Goal: Task Accomplishment & Management: Manage account settings

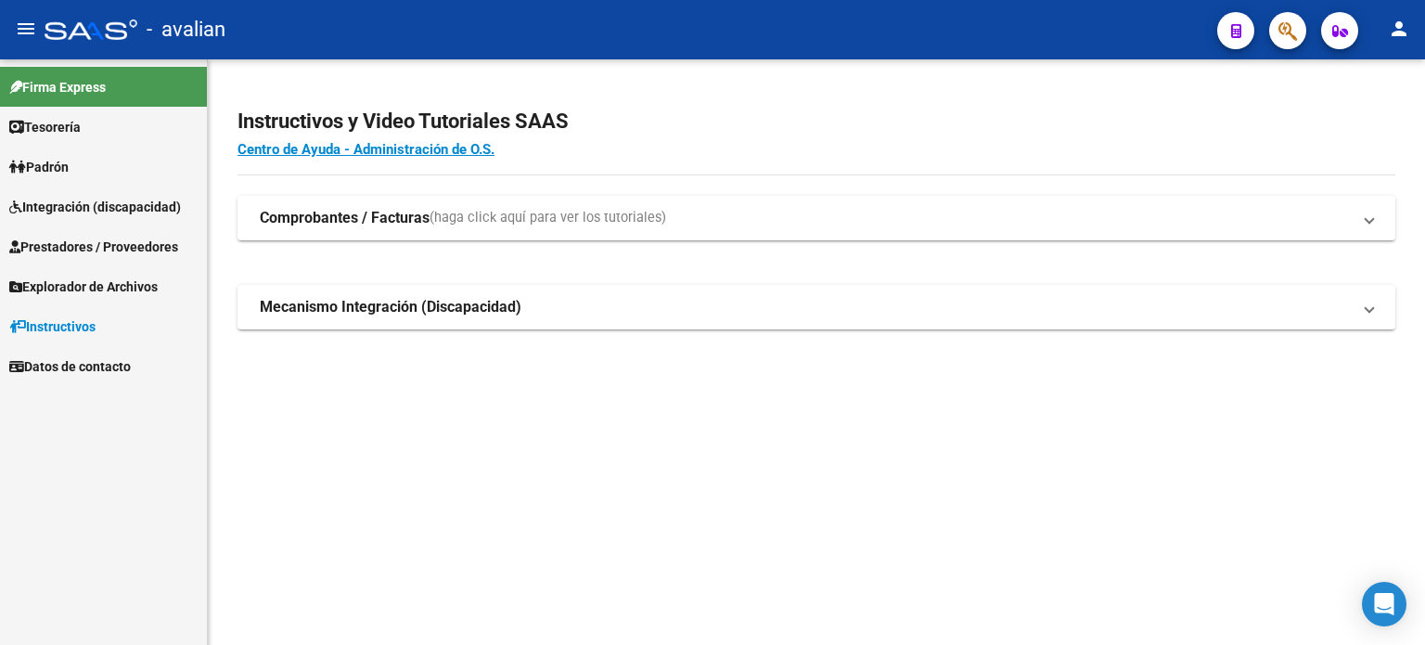
click at [96, 258] on link "Prestadores / Proveedores" at bounding box center [103, 246] width 207 height 40
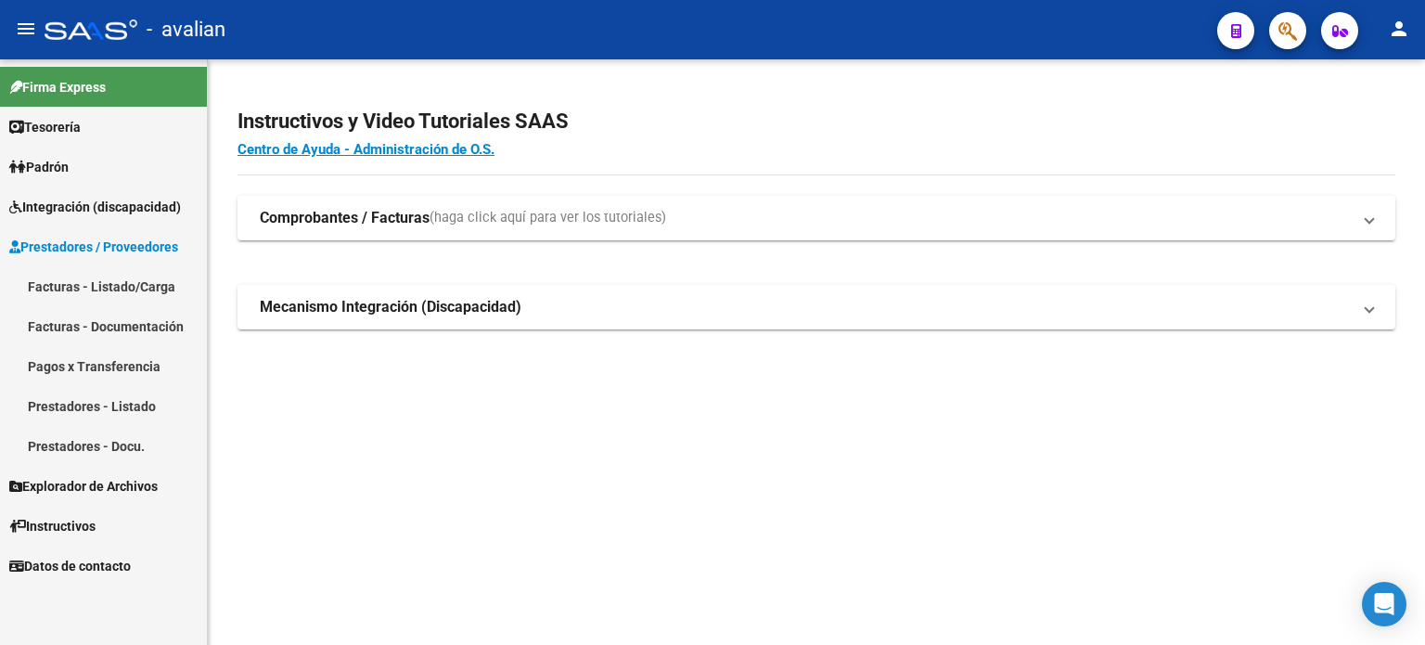
click at [132, 288] on link "Facturas - Listado/Carga" at bounding box center [103, 286] width 207 height 40
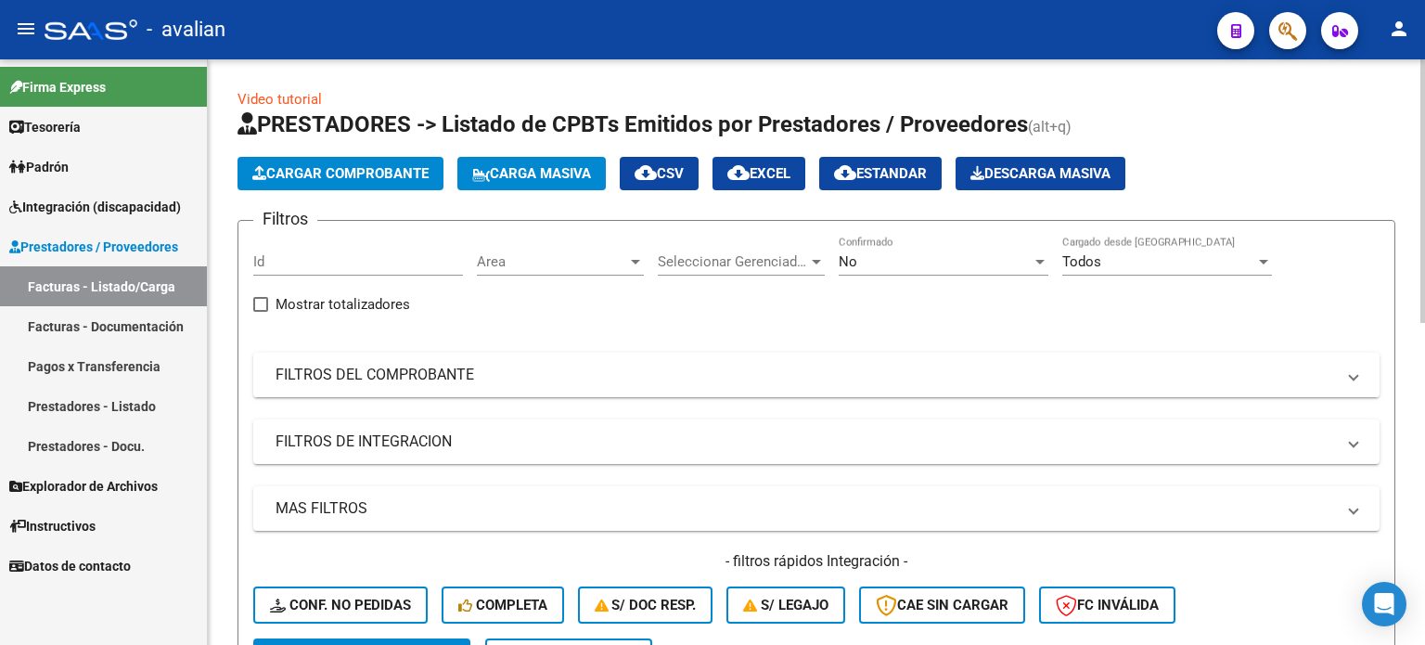
click at [527, 374] on mat-panel-title "FILTROS DEL COMPROBANTE" at bounding box center [806, 375] width 1060 height 20
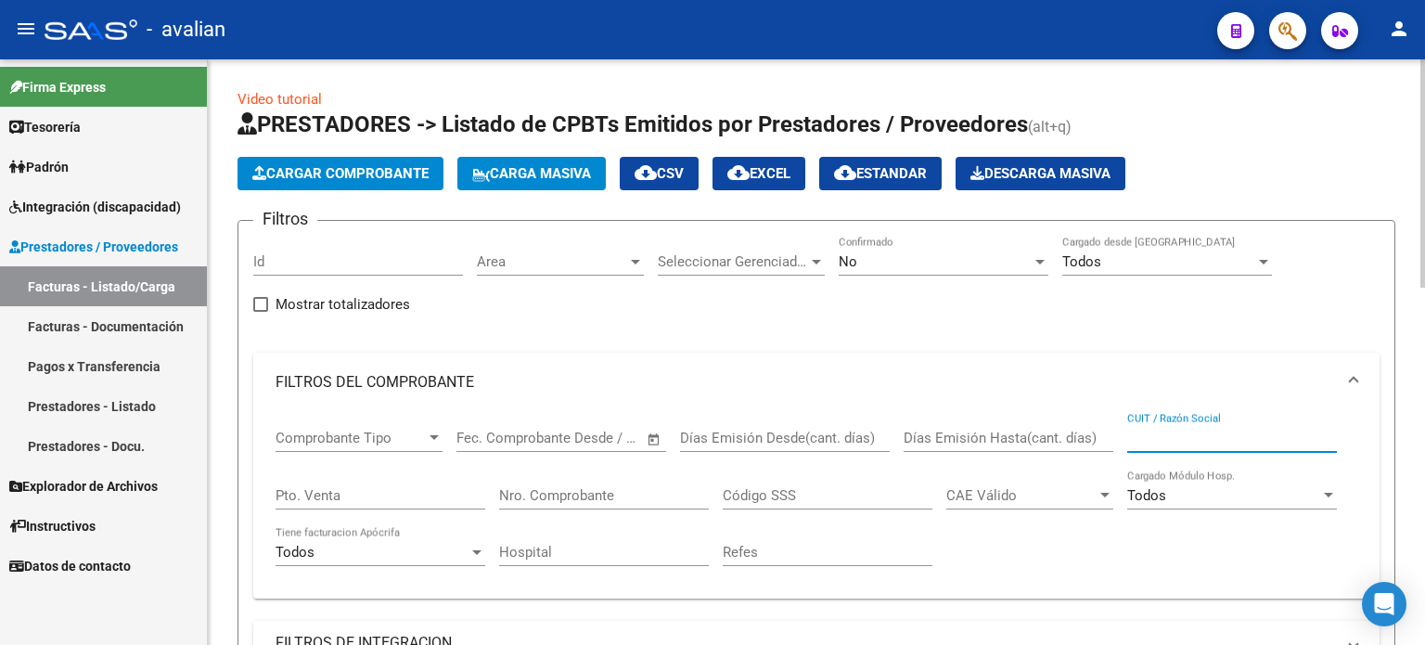
click at [1181, 433] on input "CUIT / Razón Social" at bounding box center [1232, 438] width 210 height 17
paste input "27347983786"
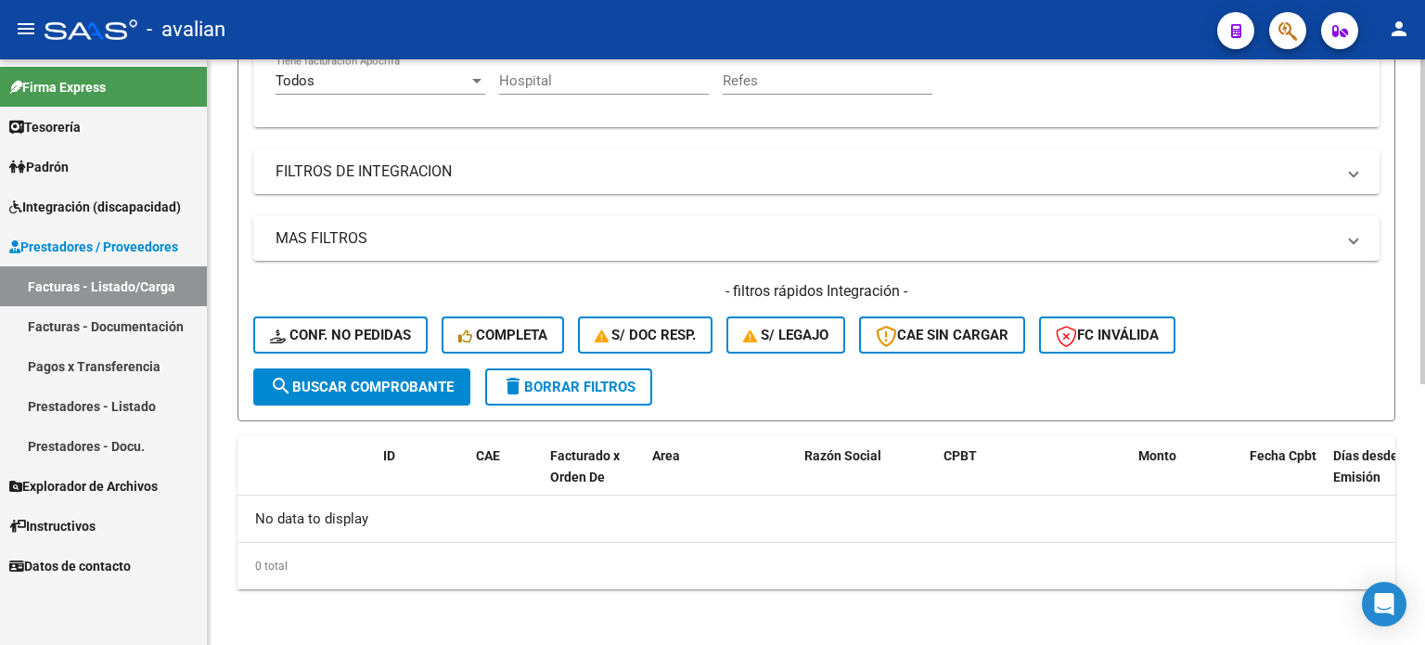
type input "27347983786"
click at [405, 392] on button "search Buscar Comprobante" at bounding box center [361, 386] width 217 height 37
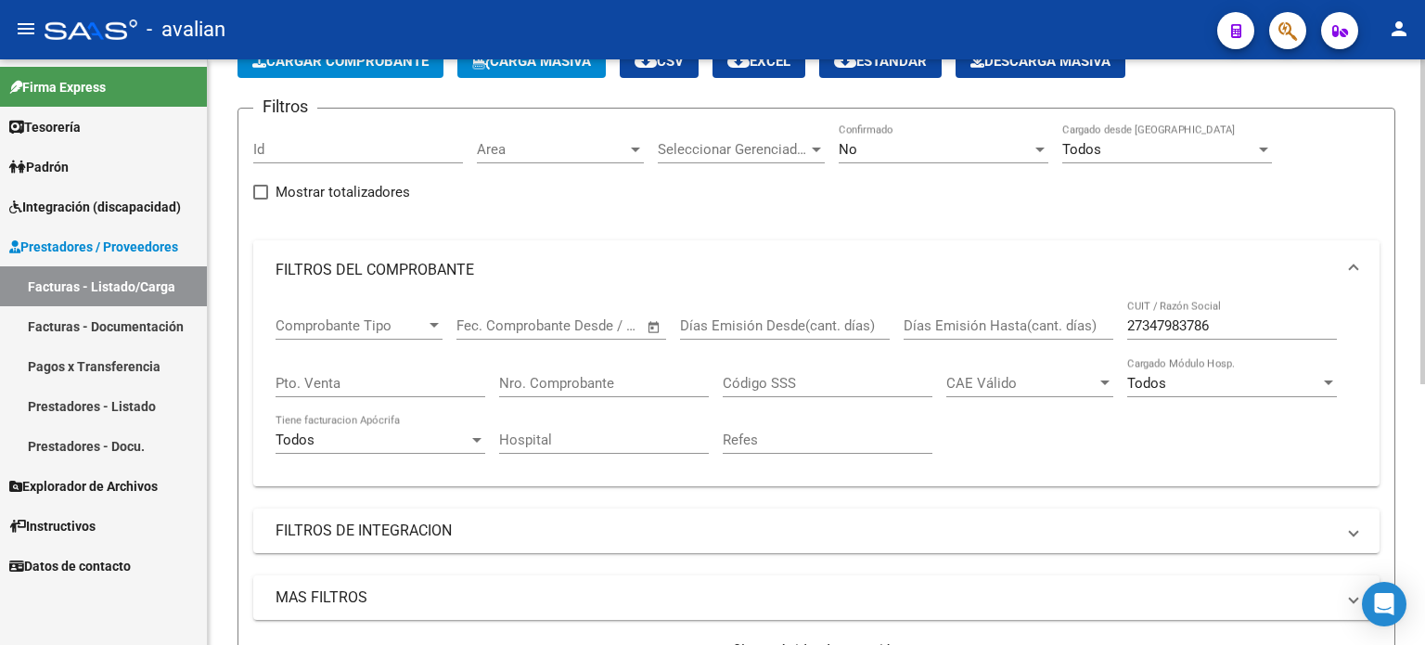
scroll to position [100, 0]
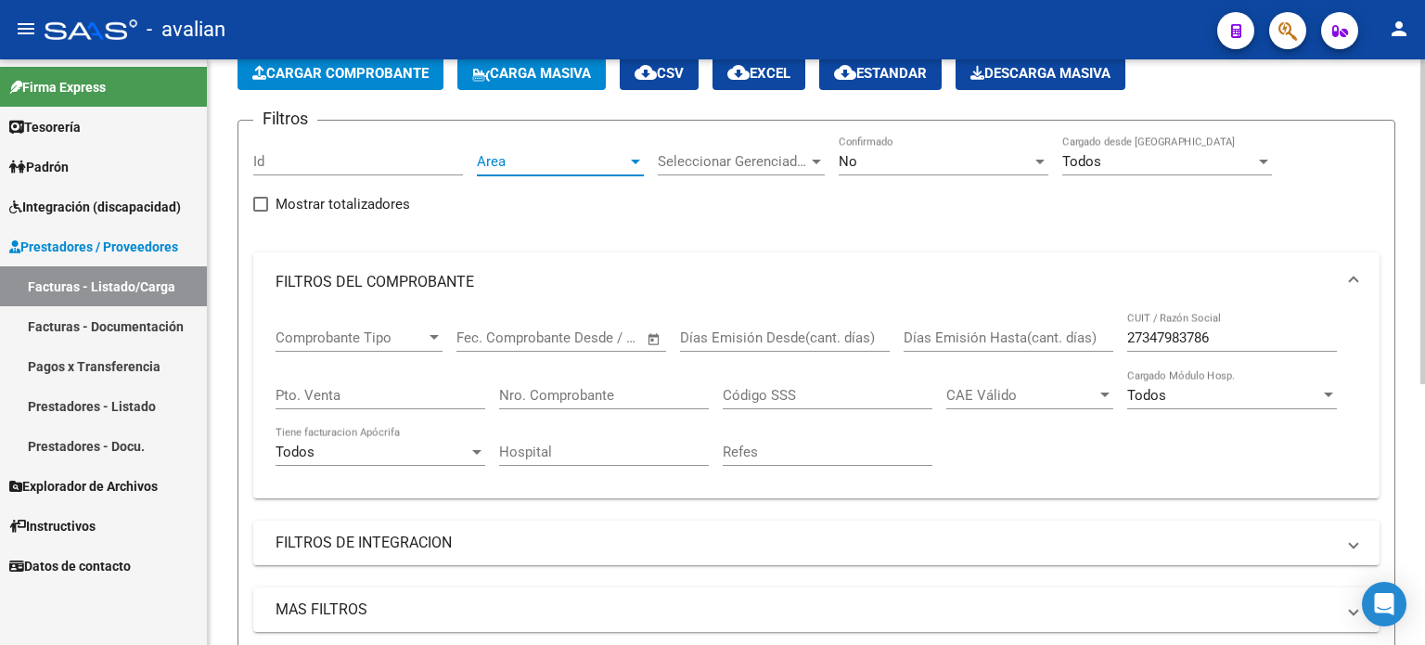
click at [577, 163] on span "Area" at bounding box center [552, 161] width 150 height 17
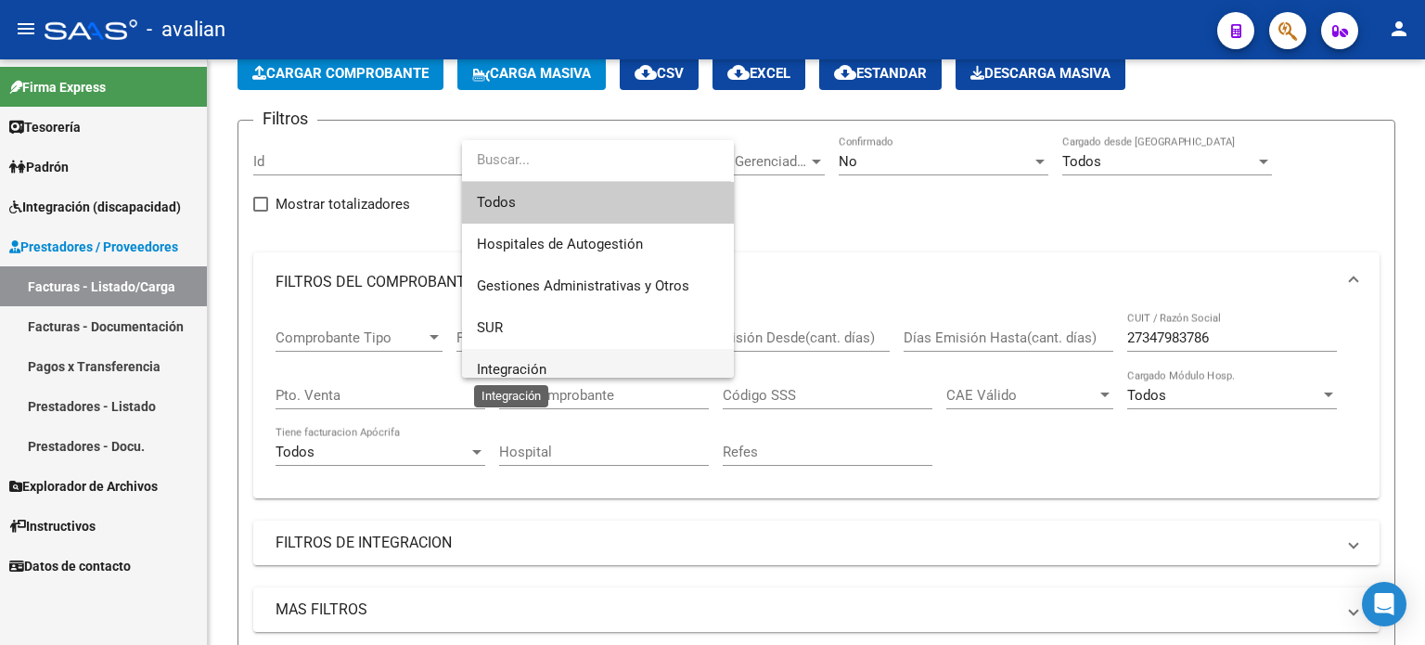
click at [497, 368] on span "Integración" at bounding box center [512, 369] width 70 height 17
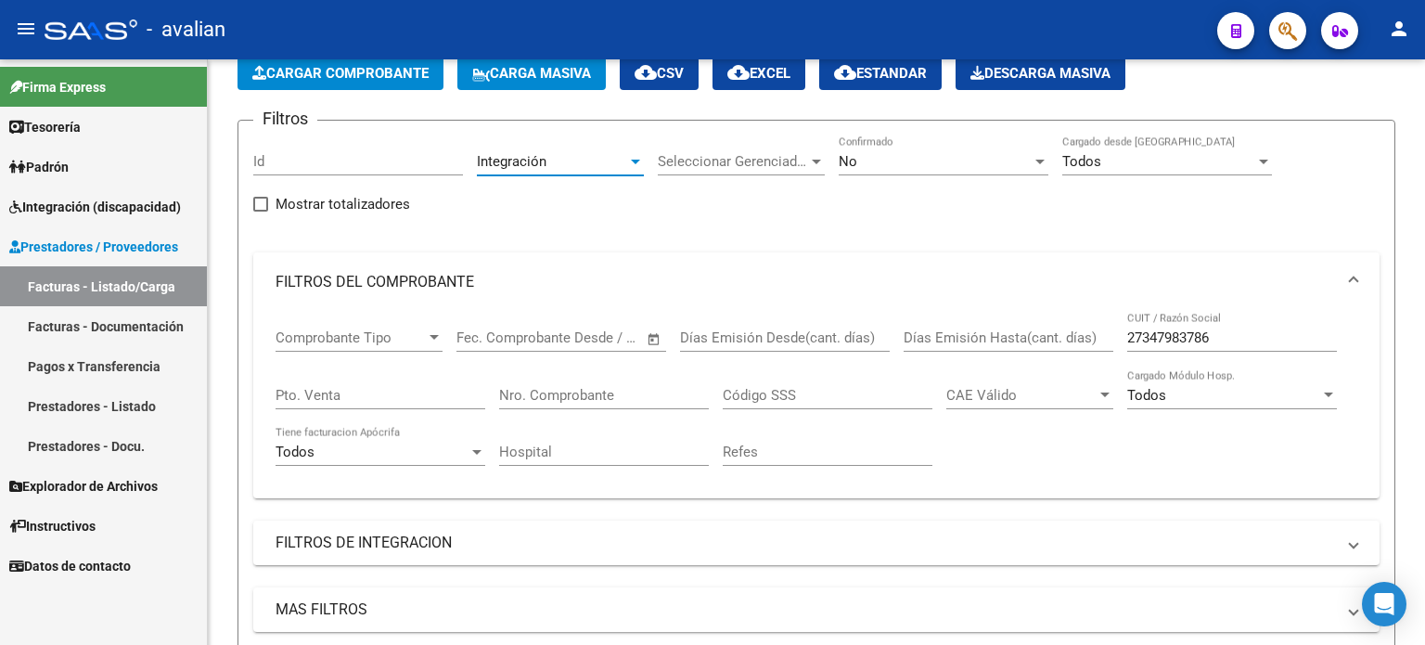
scroll to position [11, 0]
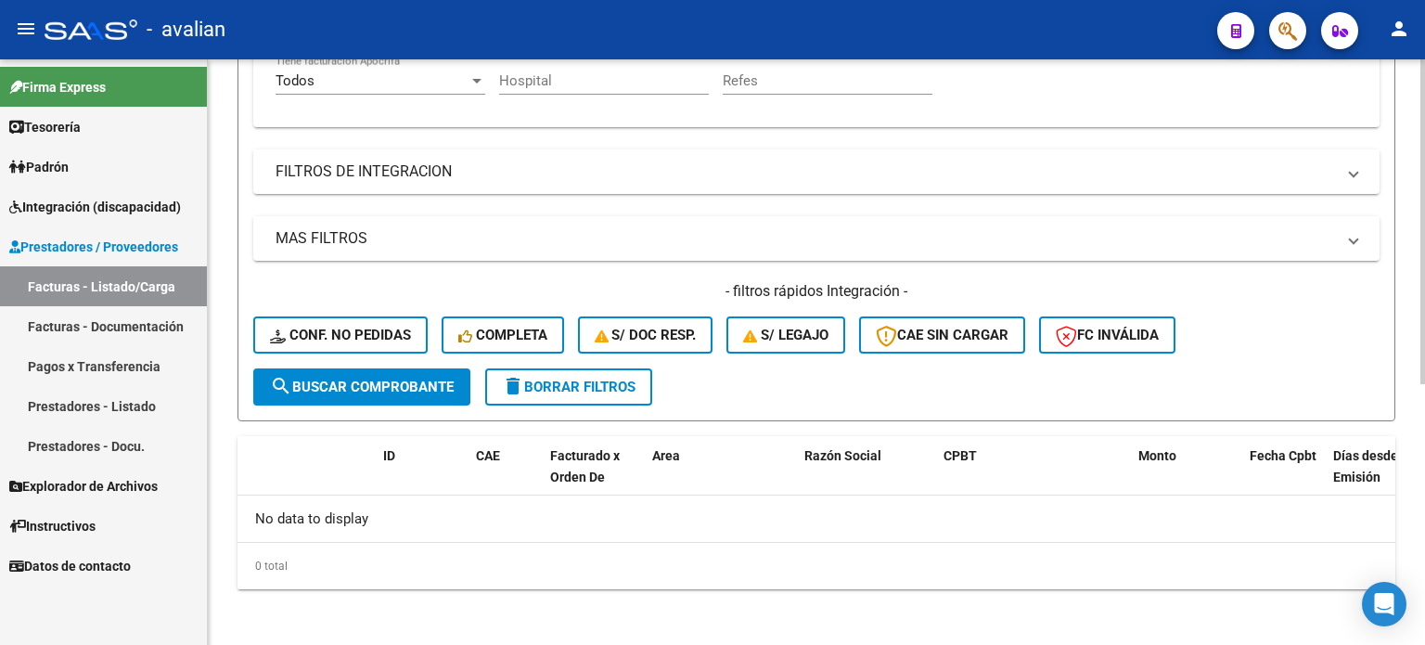
click at [380, 391] on span "search Buscar Comprobante" at bounding box center [362, 387] width 184 height 17
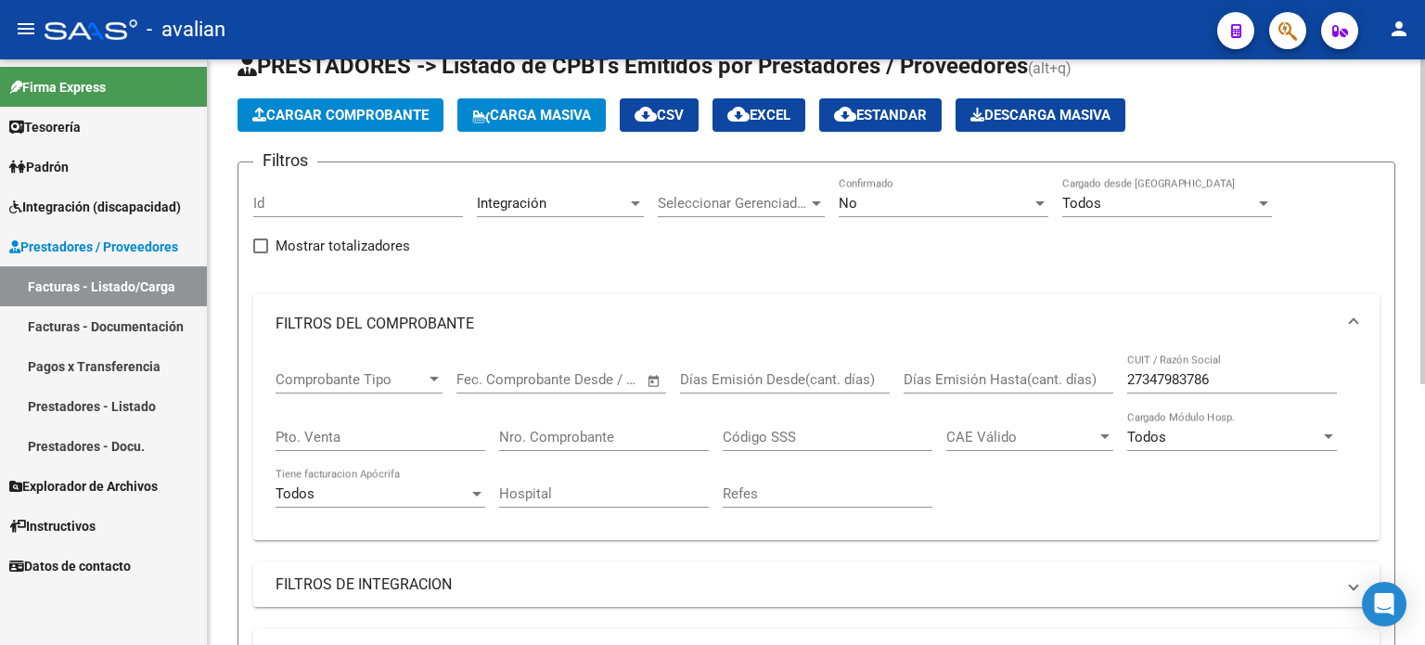
scroll to position [38, 0]
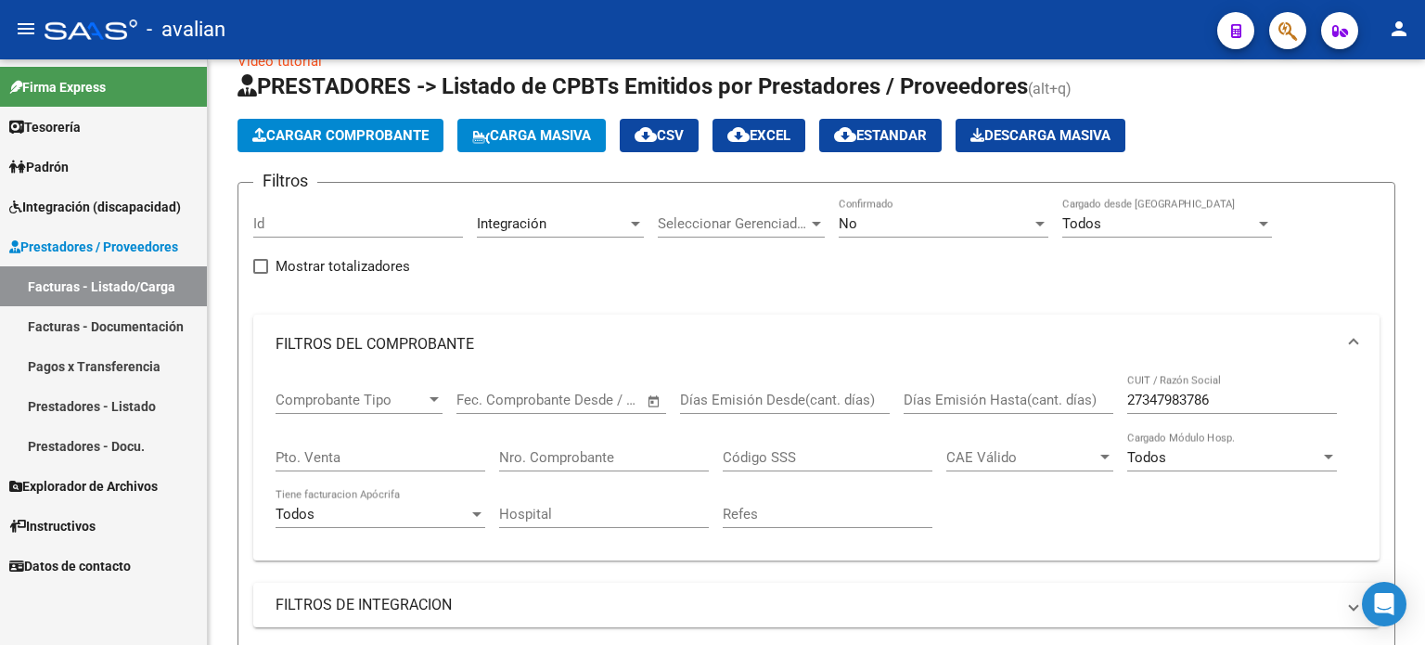
click at [121, 206] on span "Integración (discapacidad)" at bounding box center [95, 207] width 172 height 20
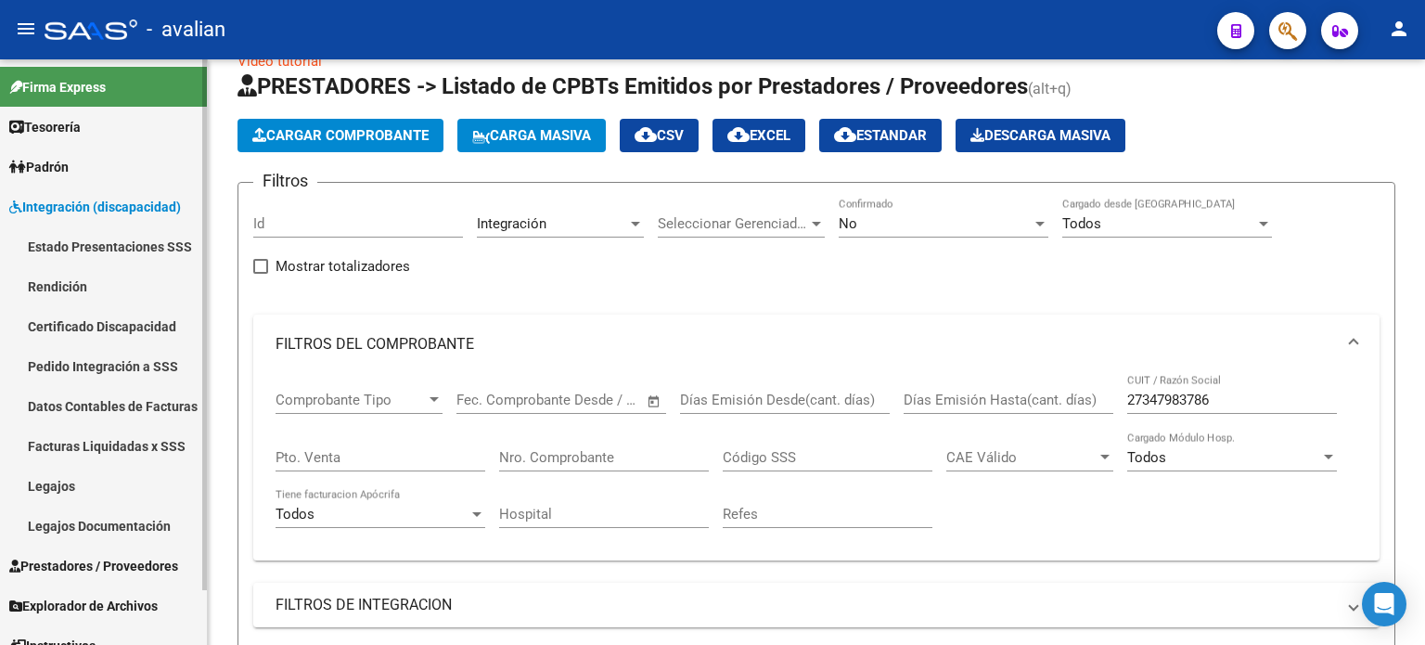
click at [82, 482] on link "Legajos" at bounding box center [103, 486] width 207 height 40
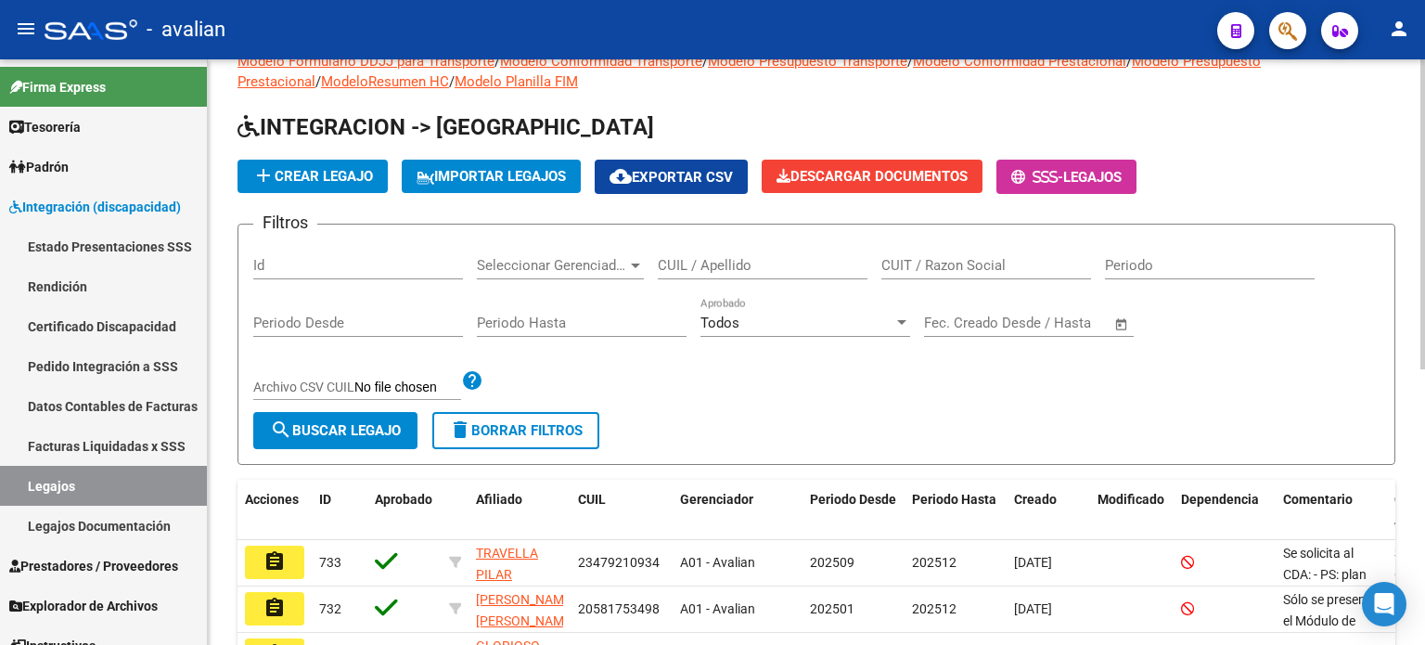
click at [709, 266] on input "CUIL / Apellido" at bounding box center [763, 265] width 210 height 17
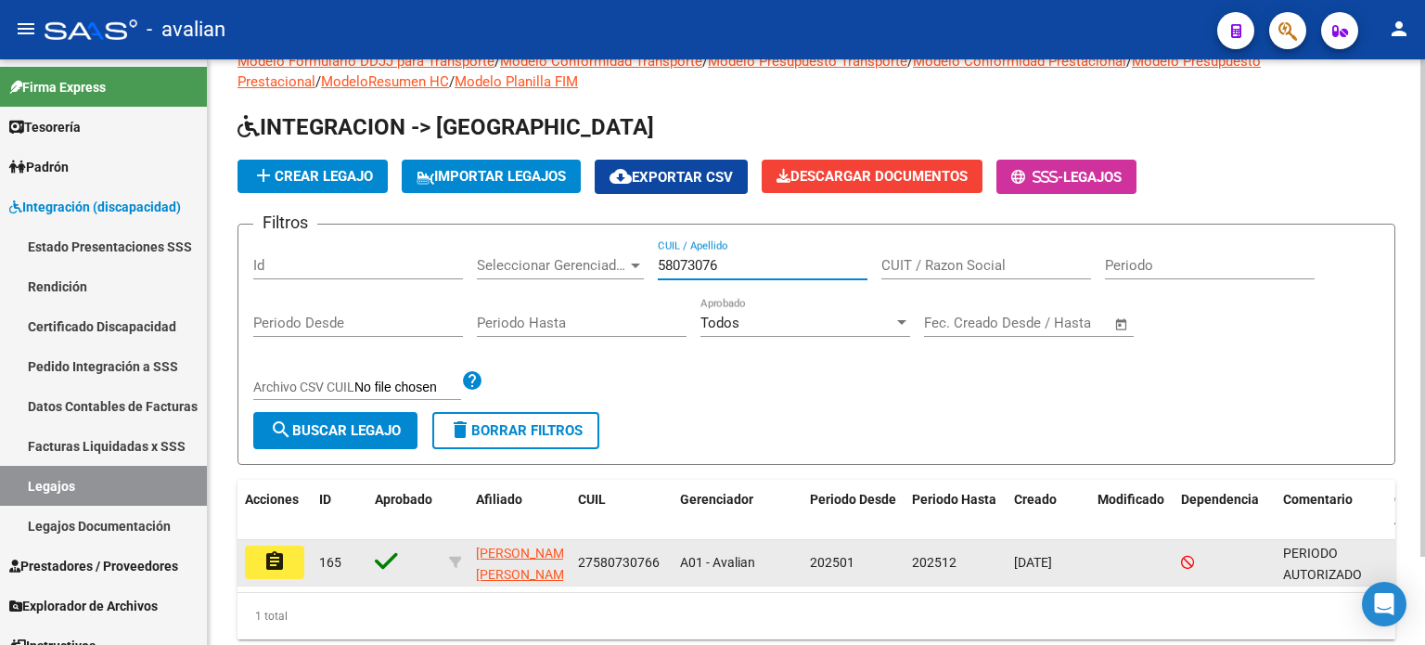
type input "58073076"
click at [264, 550] on mat-icon "assignment" at bounding box center [275, 561] width 22 height 22
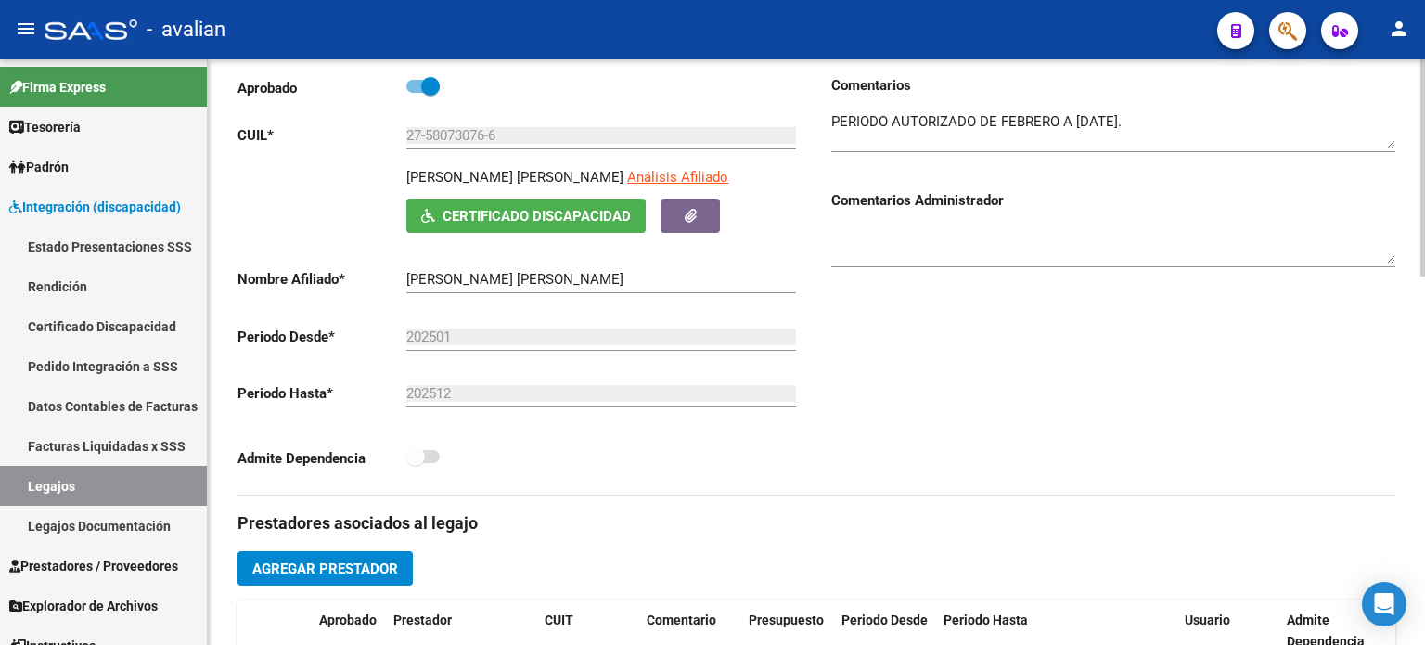
scroll to position [618, 0]
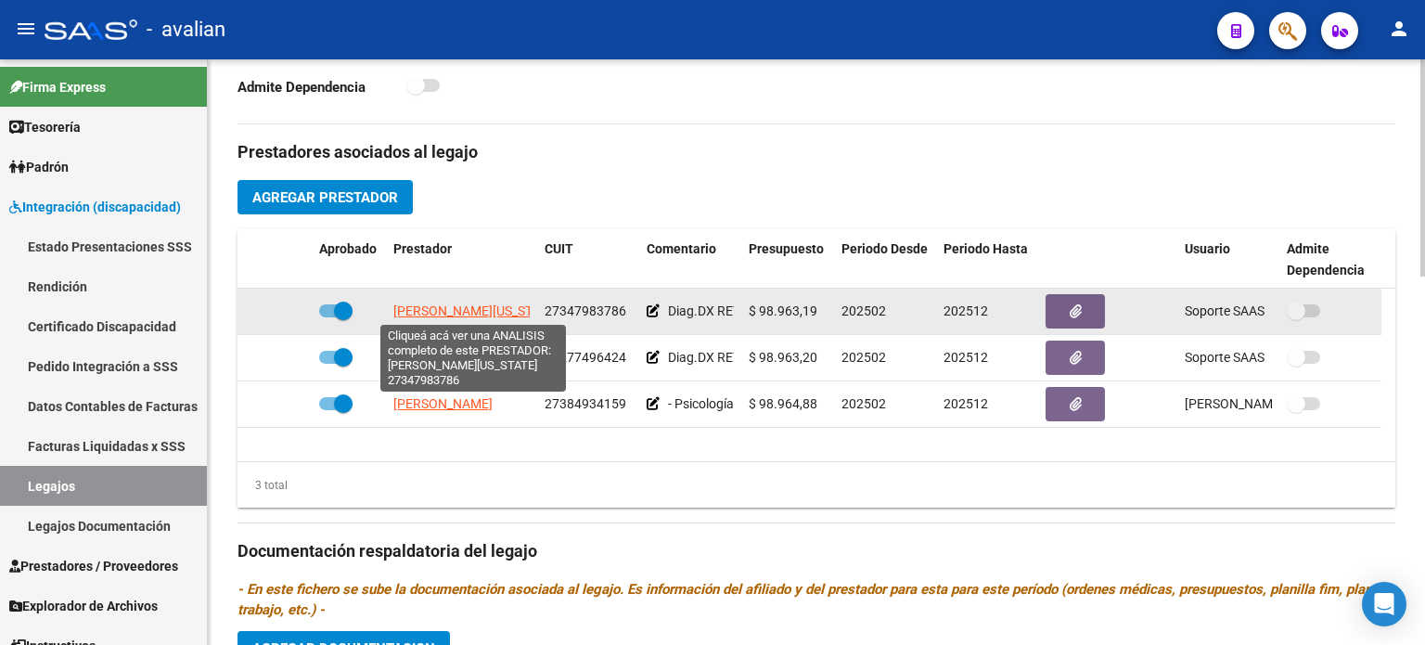
click at [506, 309] on span "[PERSON_NAME][US_STATE]" at bounding box center [475, 310] width 164 height 15
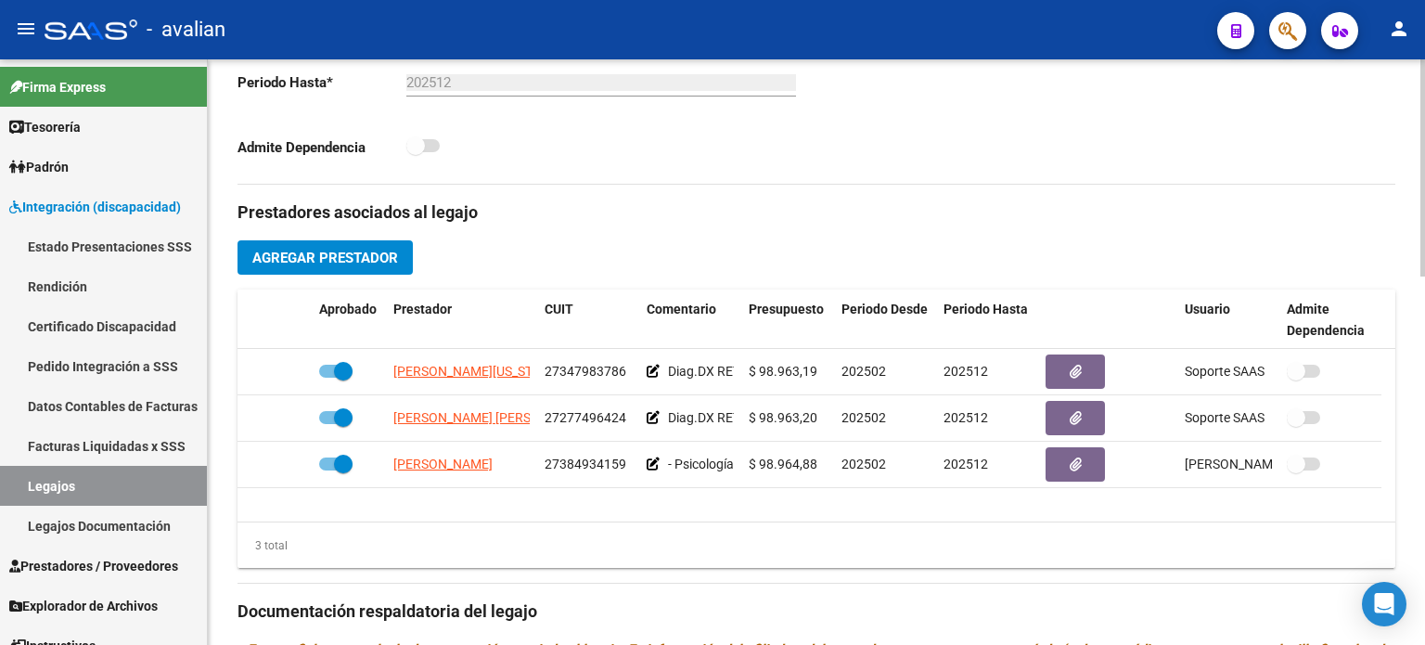
scroll to position [557, 0]
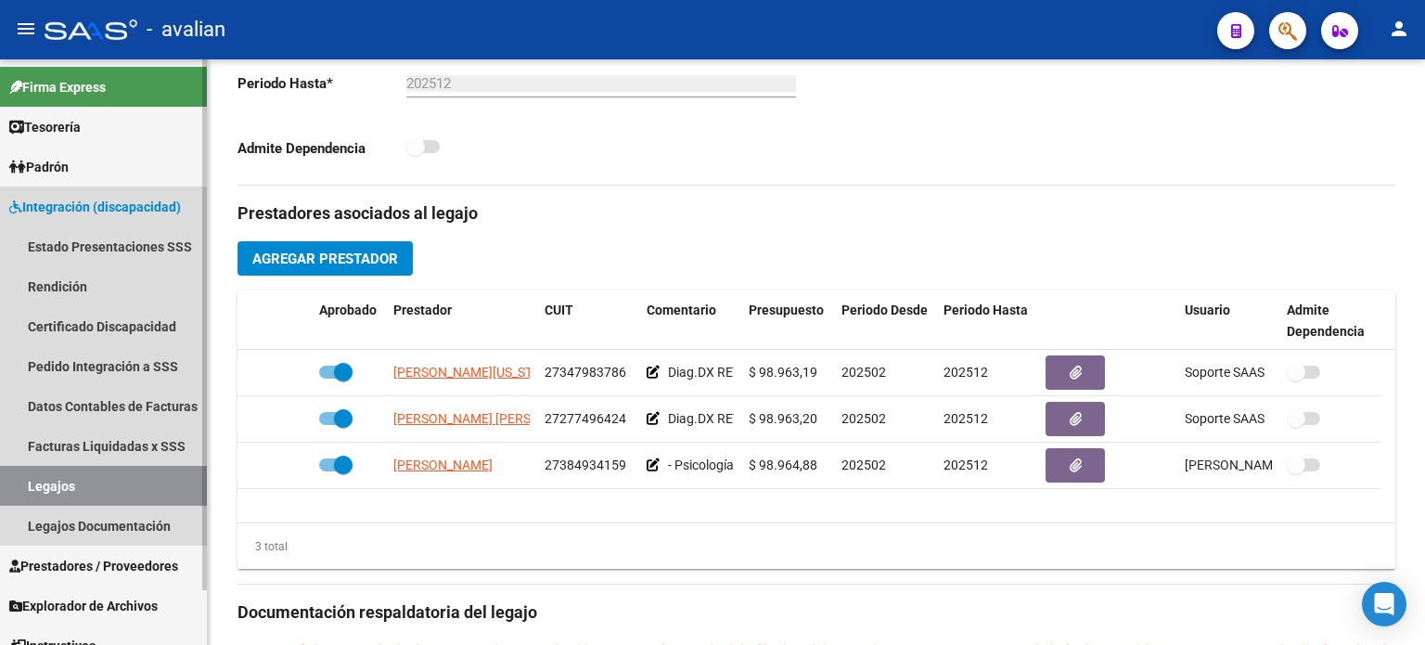
click at [68, 197] on span "Integración (discapacidad)" at bounding box center [95, 207] width 172 height 20
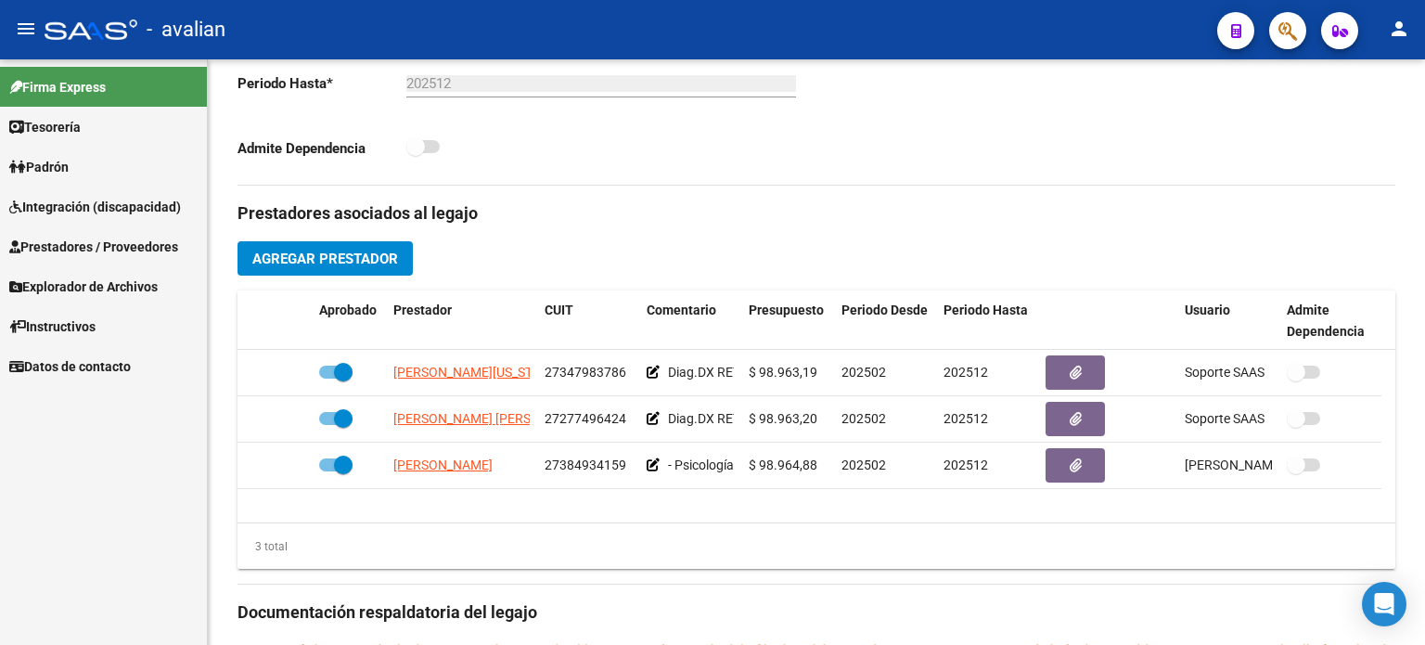
click at [70, 248] on span "Prestadores / Proveedores" at bounding box center [93, 247] width 169 height 20
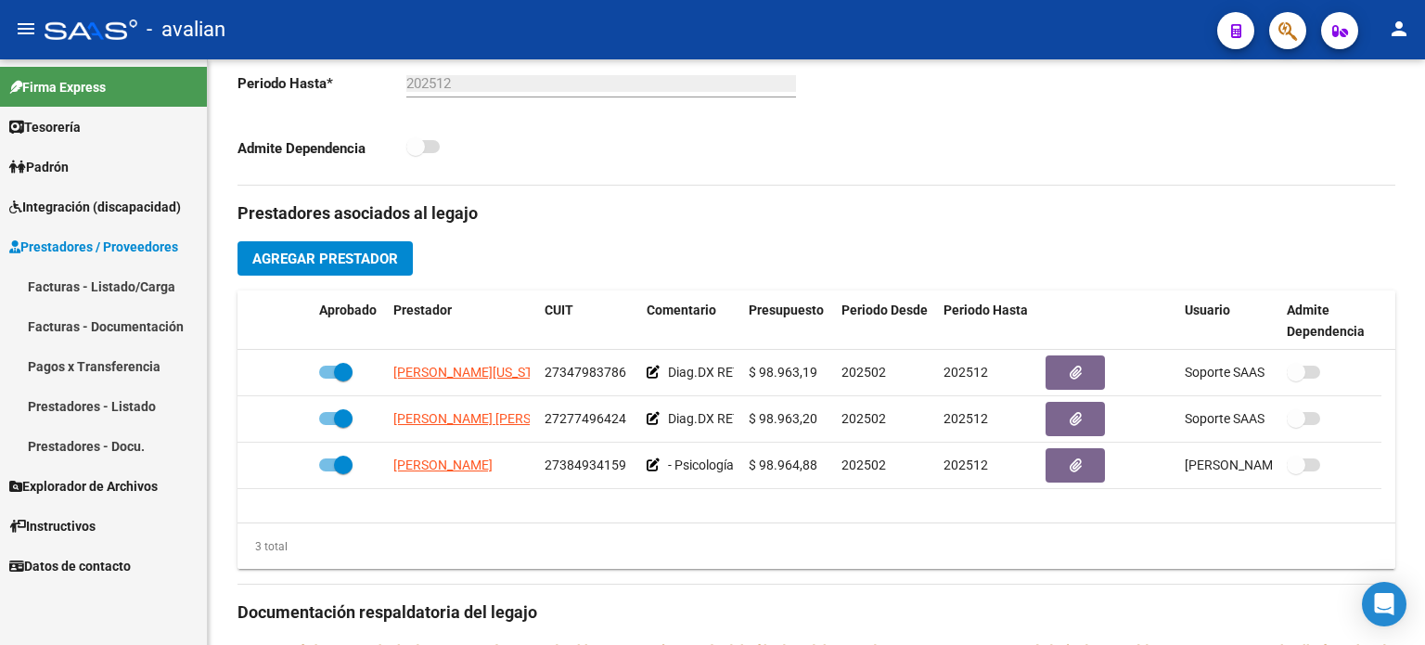
click at [70, 281] on link "Facturas - Listado/Carga" at bounding box center [103, 286] width 207 height 40
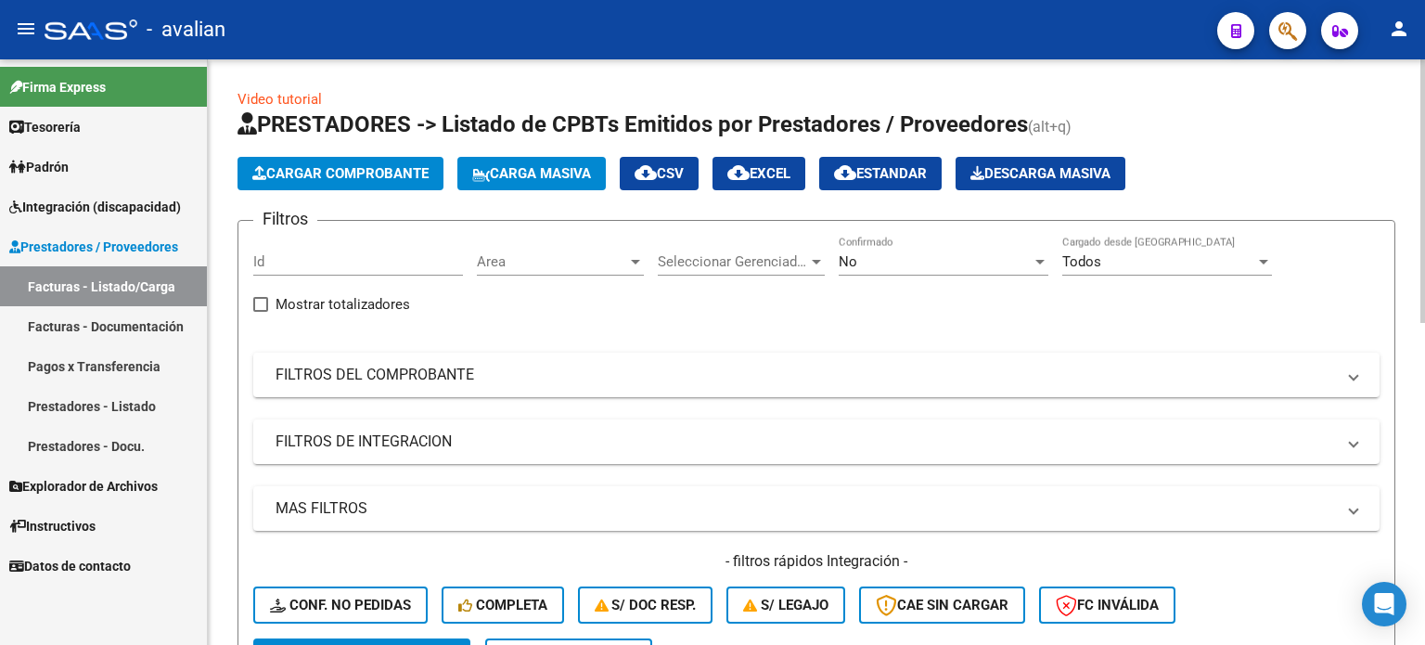
click at [511, 175] on span "Carga Masiva" at bounding box center [531, 173] width 119 height 17
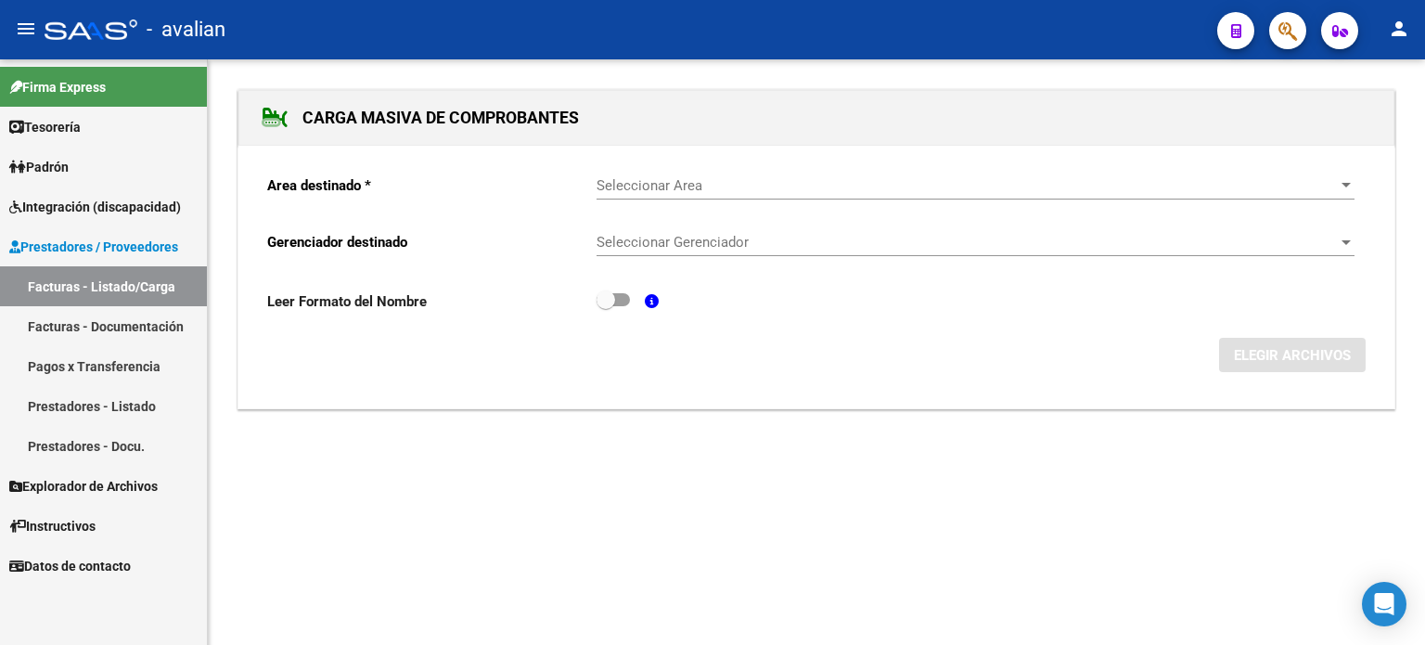
click at [662, 185] on span "Seleccionar Area" at bounding box center [967, 185] width 741 height 17
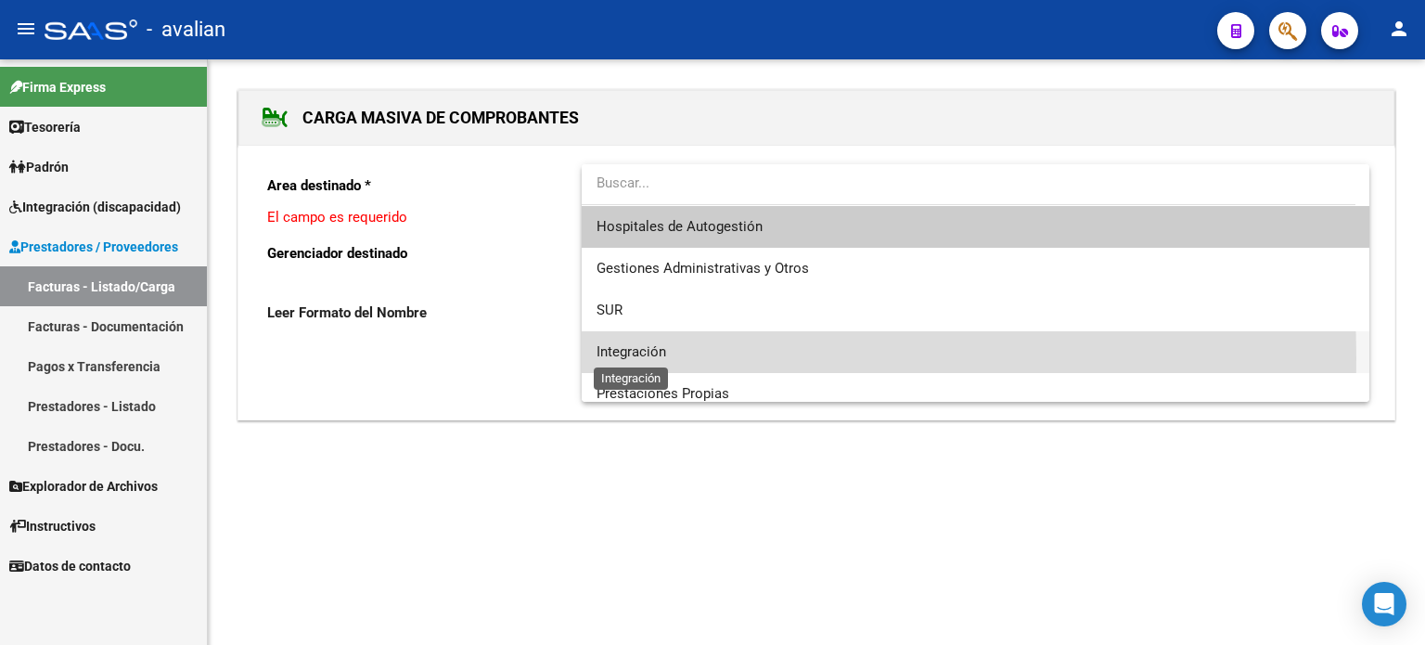
click at [601, 358] on span "Integración" at bounding box center [632, 351] width 70 height 17
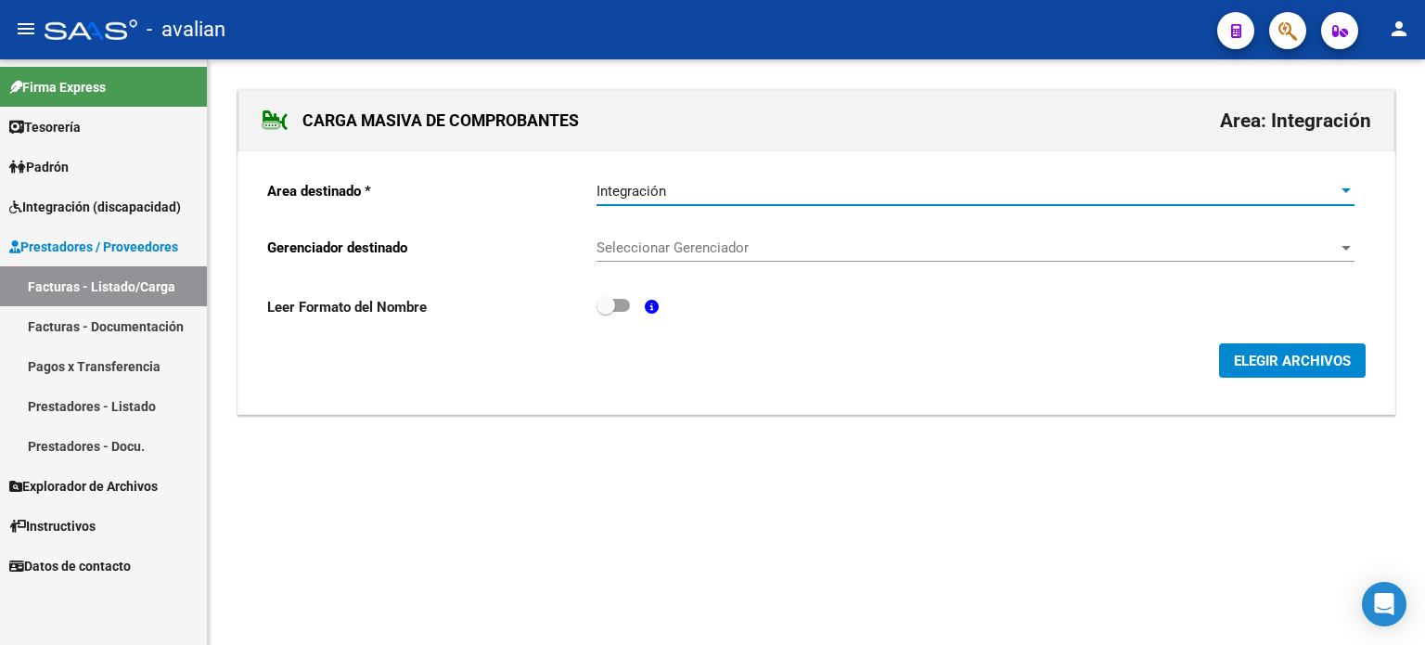
click at [643, 246] on span "Seleccionar Gerenciador" at bounding box center [967, 247] width 741 height 17
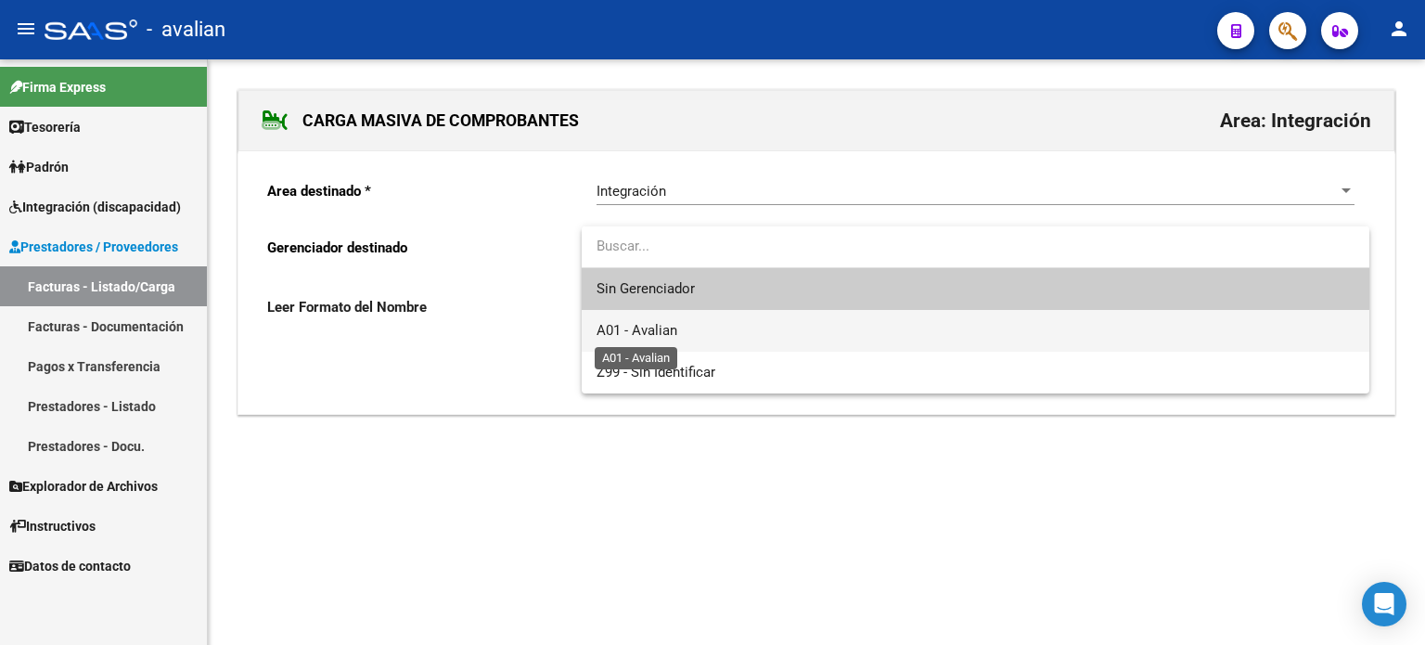
click at [623, 322] on span "A01 - Avalian" at bounding box center [637, 330] width 81 height 17
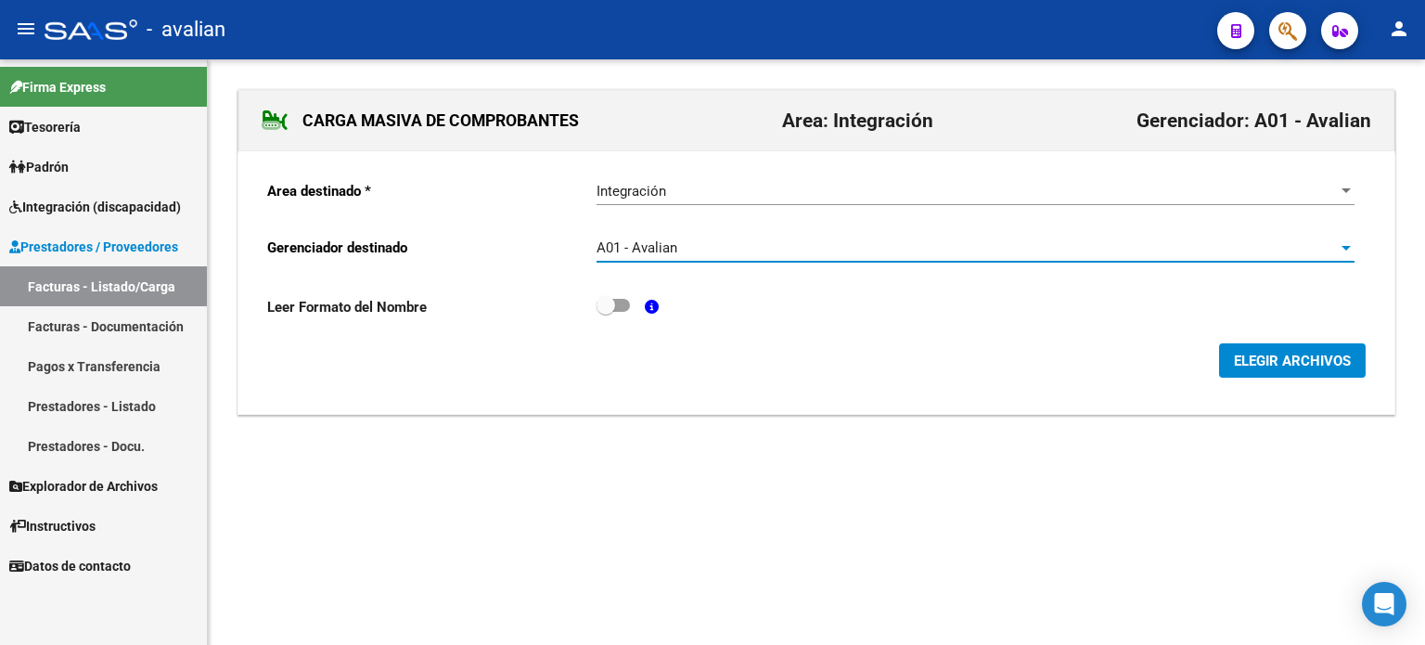
click at [605, 305] on span at bounding box center [606, 305] width 19 height 19
click at [605, 312] on input "checkbox" at bounding box center [605, 312] width 1 height 1
checkbox input "true"
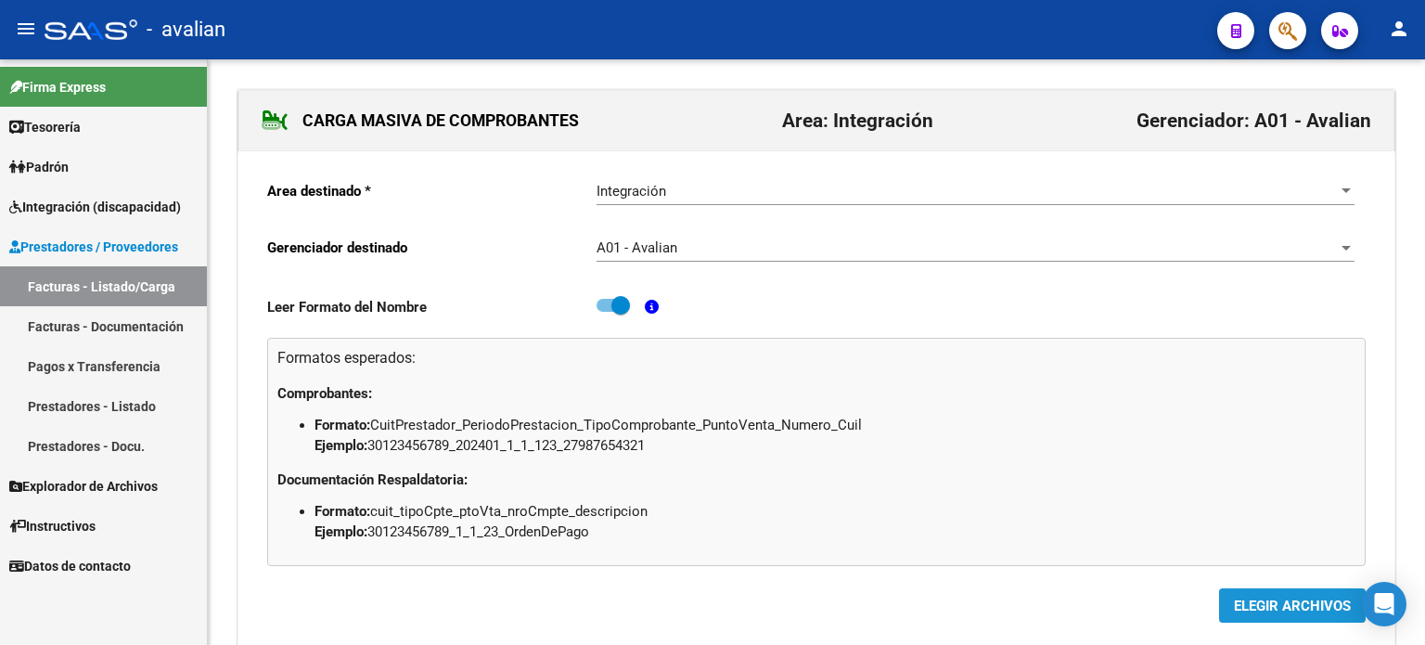
click at [1241, 598] on span "ELEGIR ARCHIVOS" at bounding box center [1292, 606] width 117 height 17
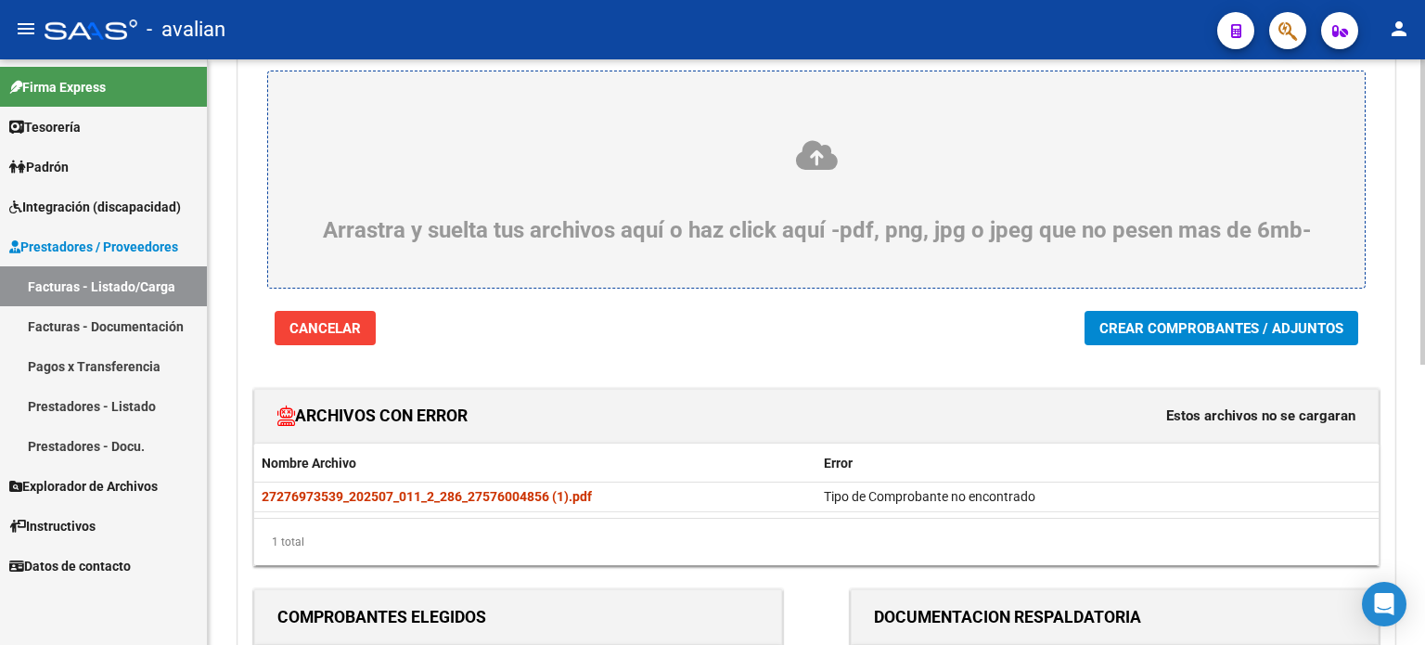
scroll to position [309, 0]
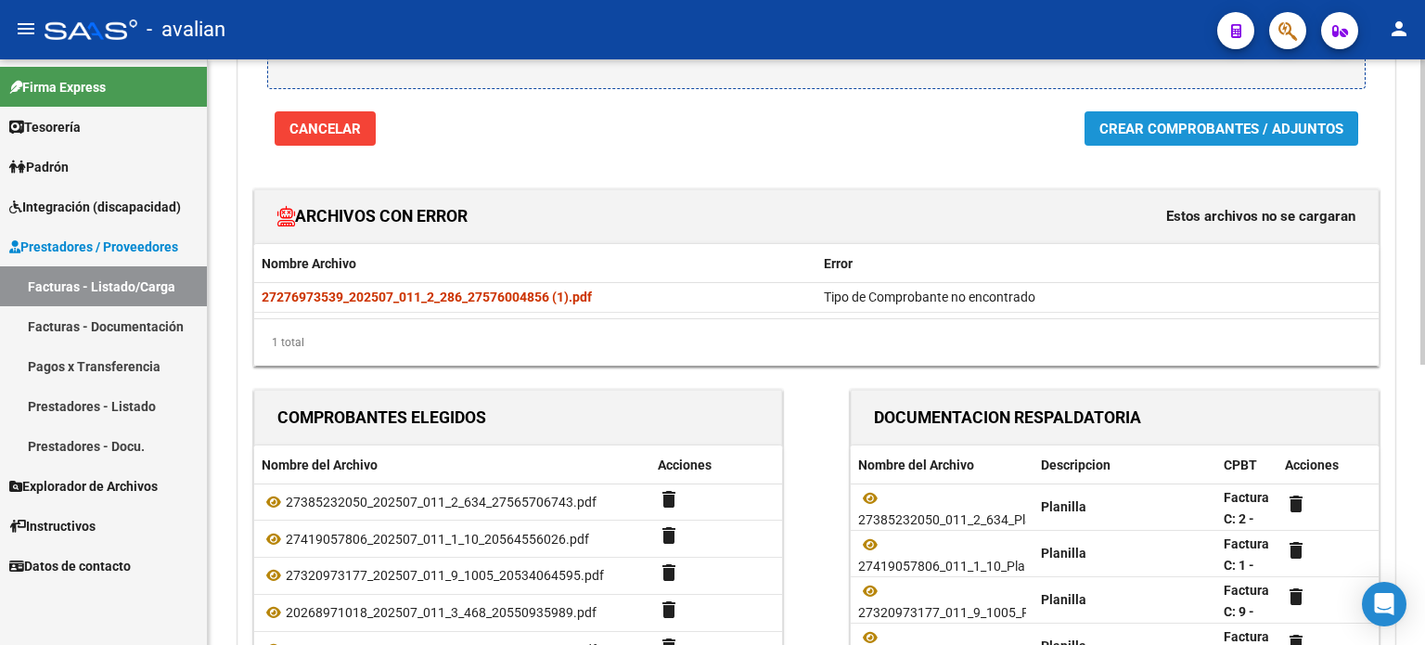
click at [1143, 140] on button "Crear Comprobantes / Adjuntos" at bounding box center [1222, 128] width 274 height 34
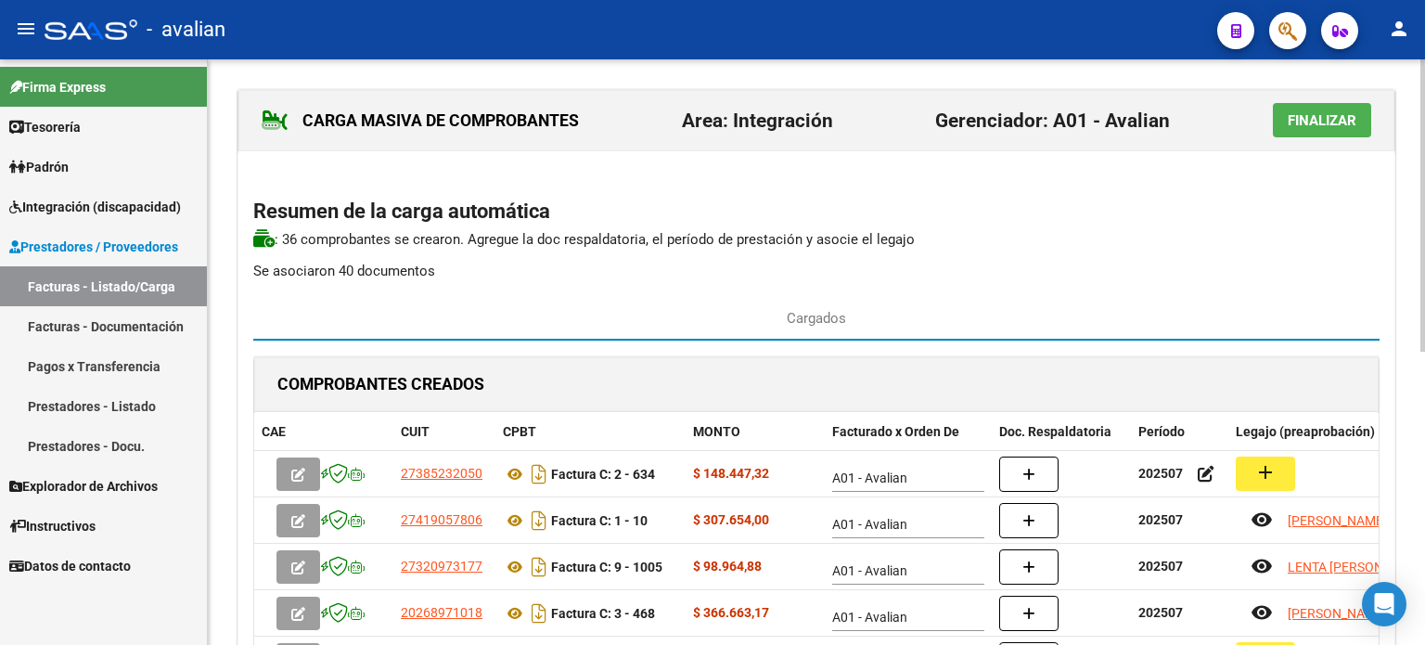
click at [1315, 129] on button "Finalizar" at bounding box center [1322, 120] width 98 height 34
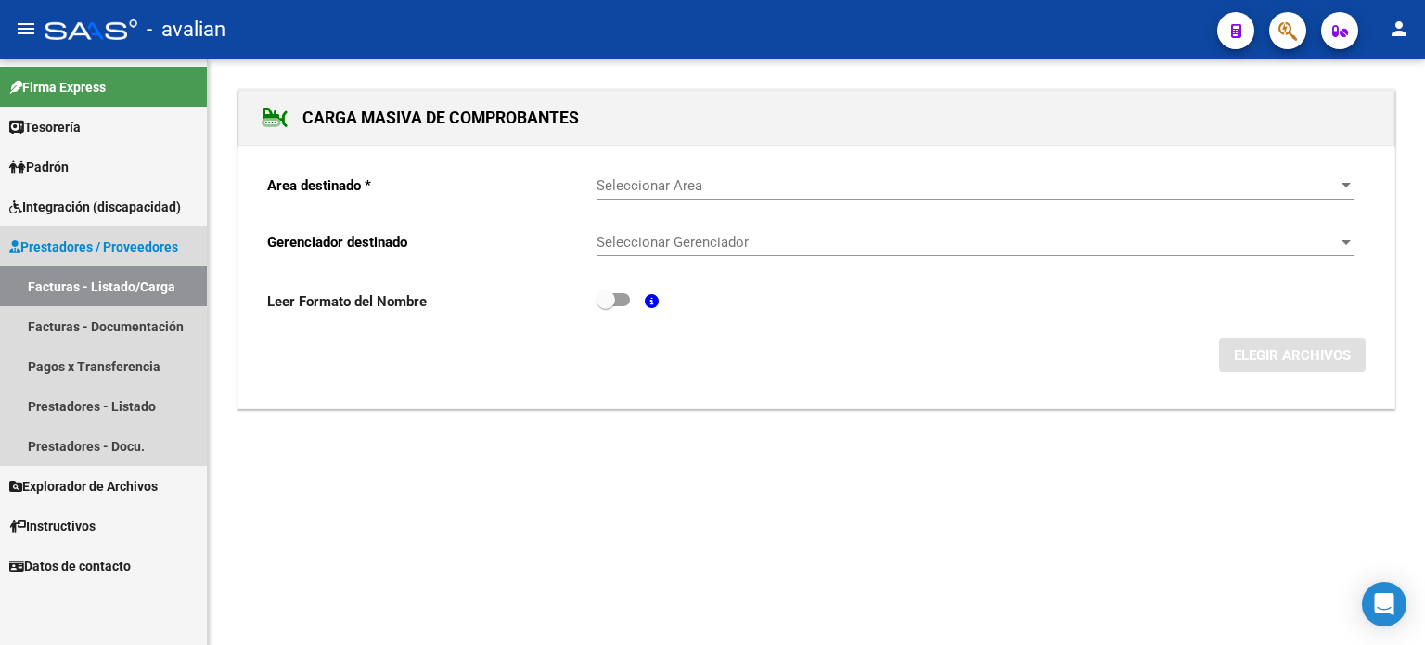
click at [48, 285] on link "Facturas - Listado/Carga" at bounding box center [103, 286] width 207 height 40
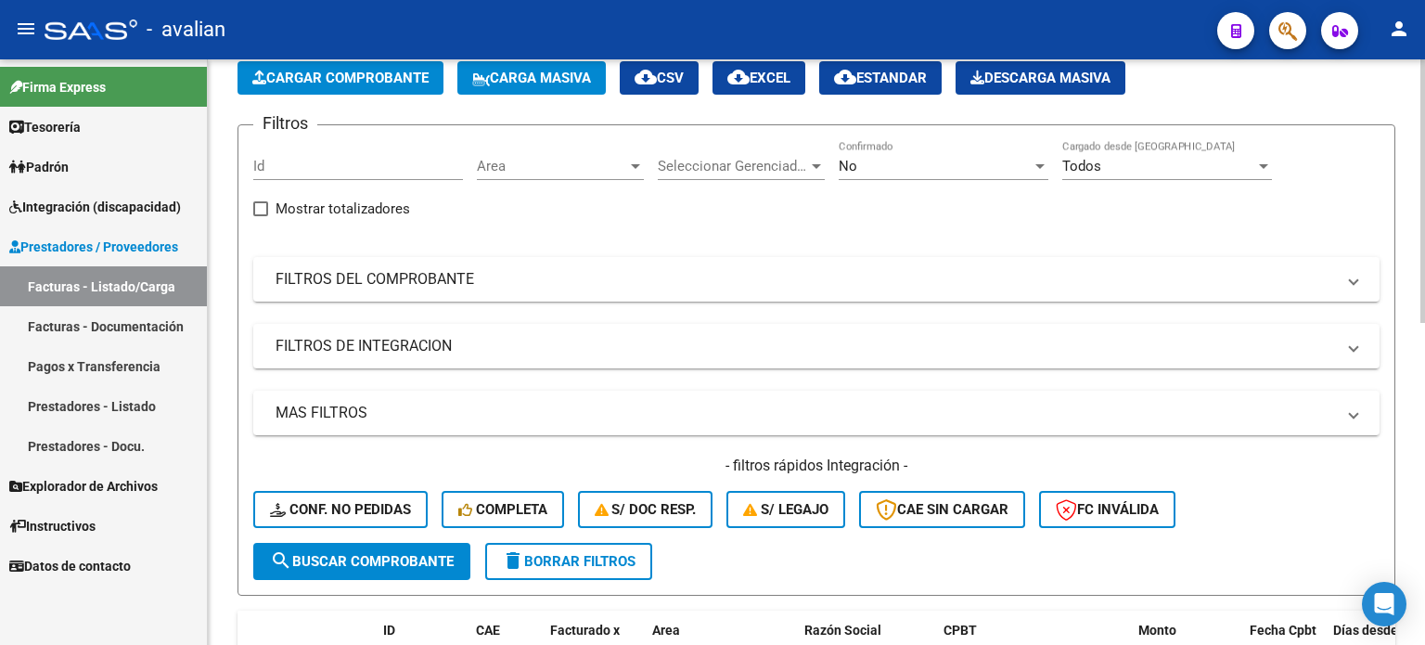
scroll to position [123, 0]
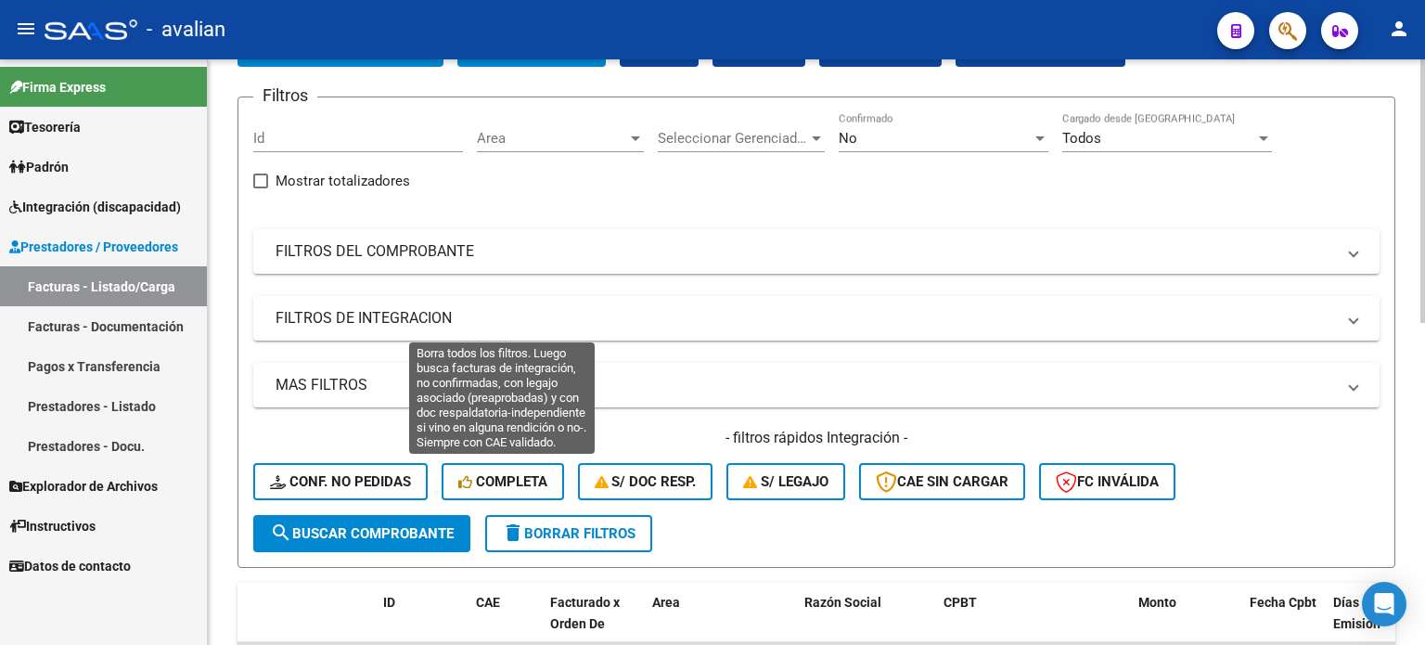
click at [535, 482] on span "Completa" at bounding box center [502, 481] width 89 height 17
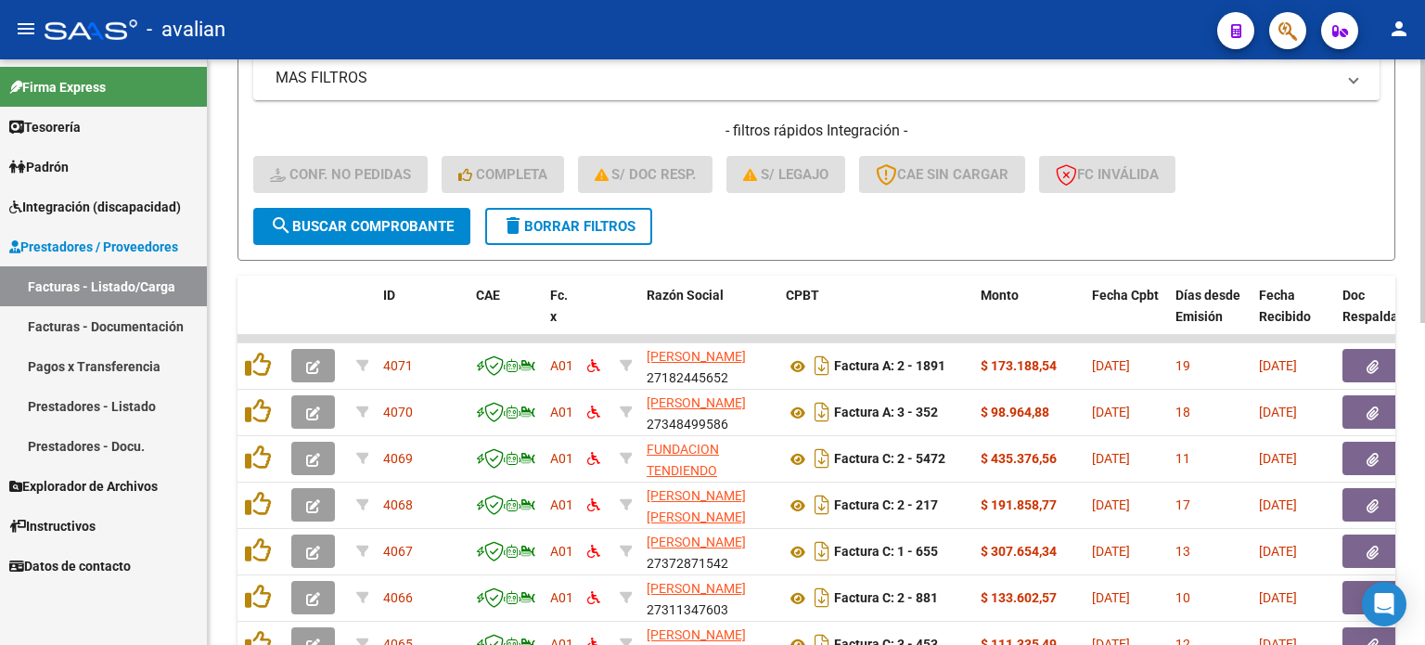
scroll to position [344, 0]
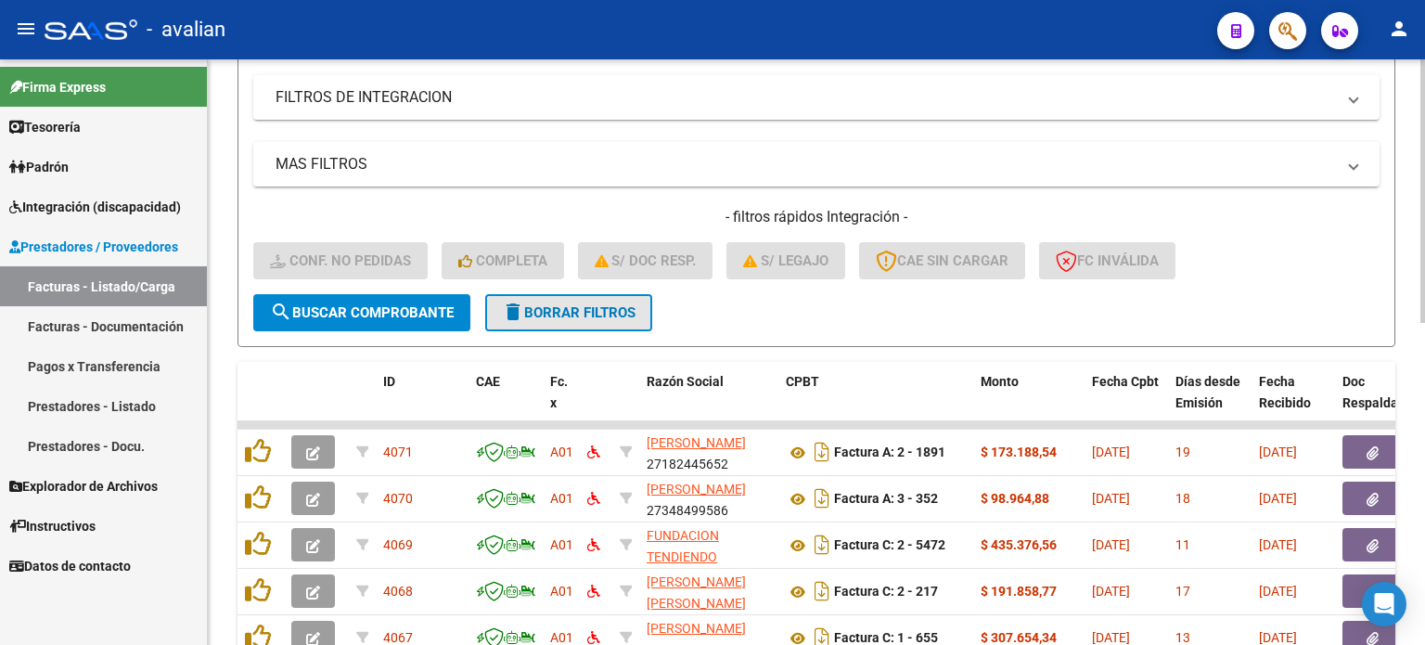
click at [612, 309] on span "delete Borrar Filtros" at bounding box center [569, 312] width 134 height 17
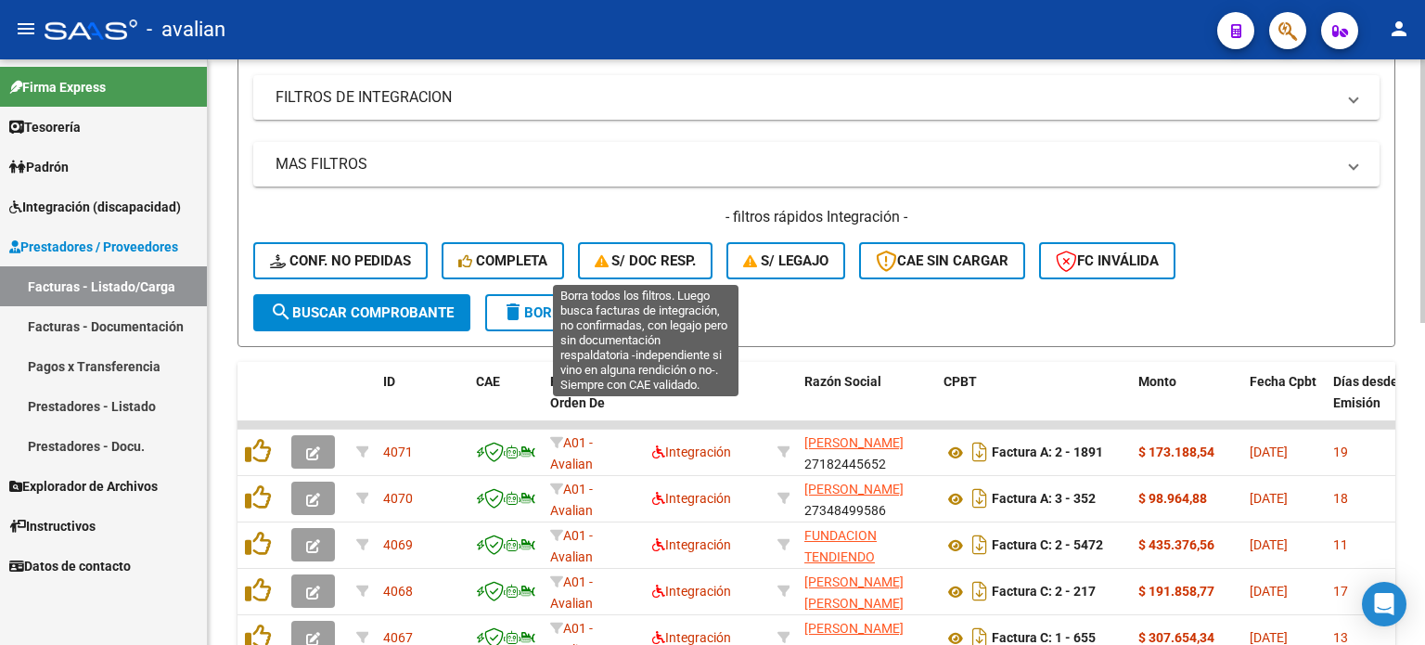
click at [678, 261] on span "S/ Doc Resp." at bounding box center [646, 260] width 102 height 17
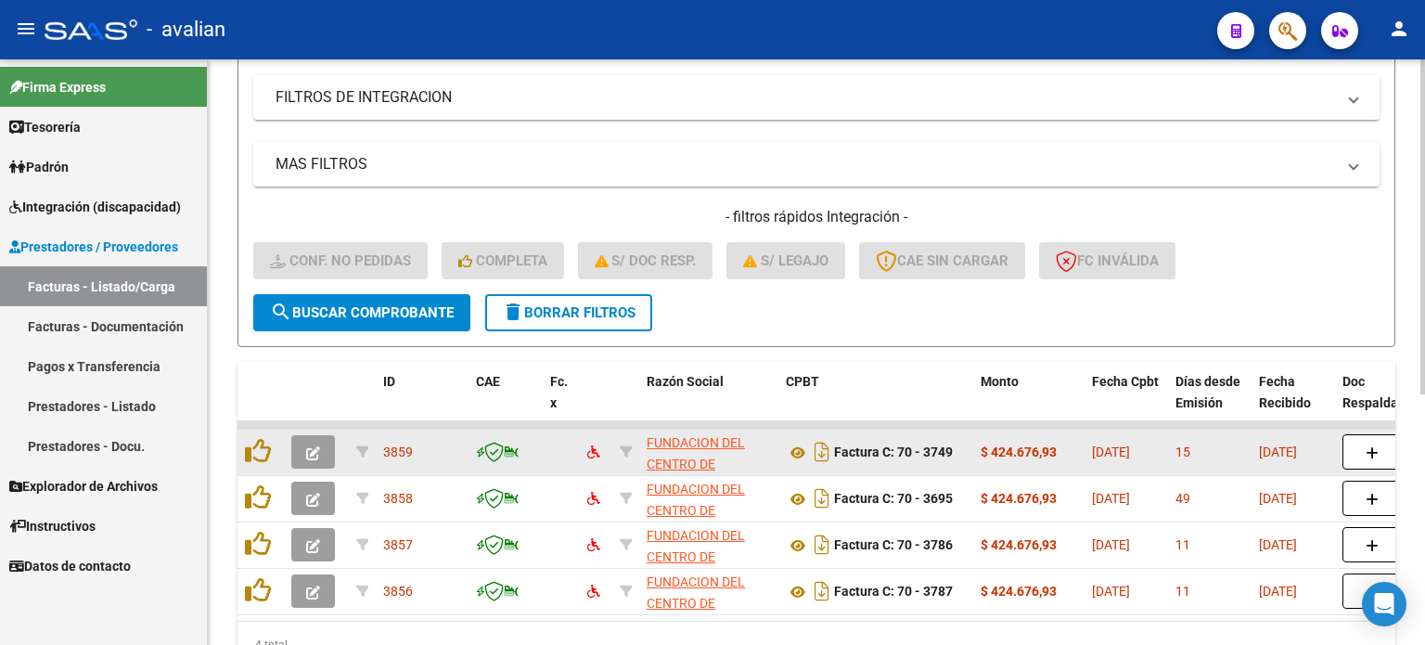
scroll to position [66, 0]
drag, startPoint x: 739, startPoint y: 452, endPoint x: 645, endPoint y: 459, distance: 94.0
click at [645, 459] on datatable-body-cell "FUNDACION DEL CENTRO DE DESARROLLO INFANTIL 33653368459" at bounding box center [708, 452] width 139 height 45
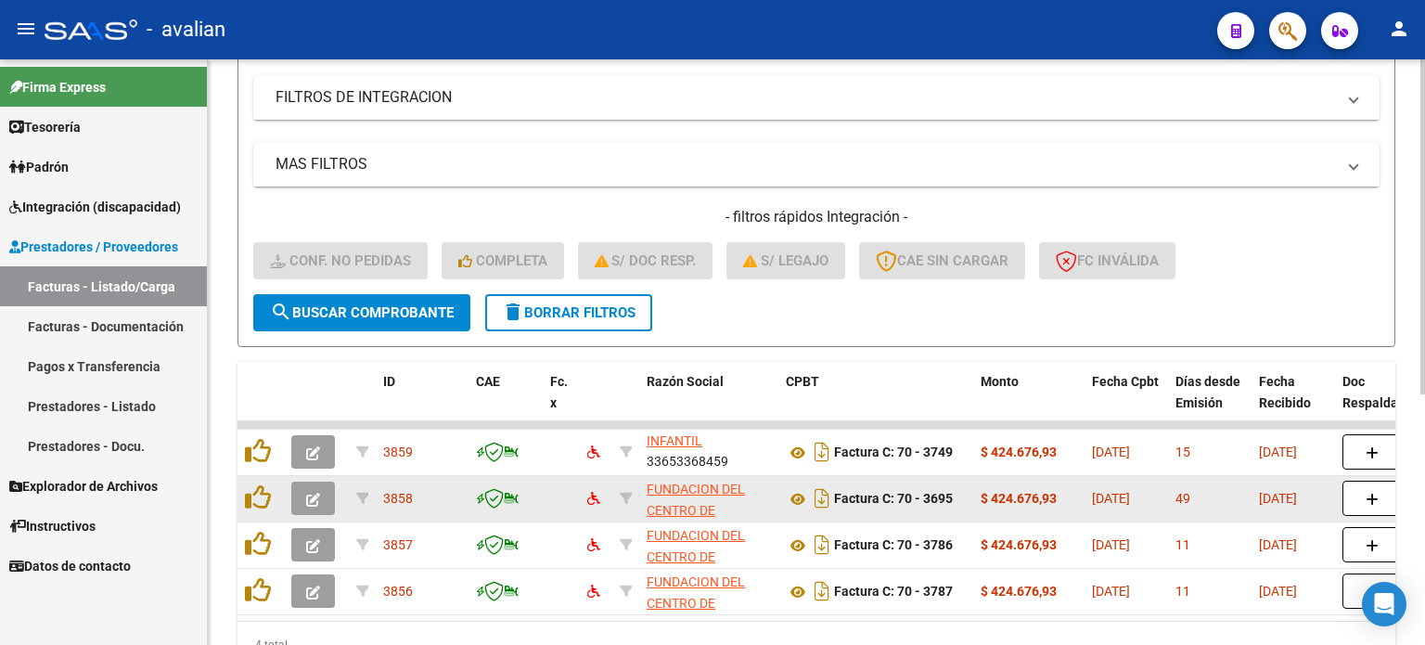
copy div "33653368459"
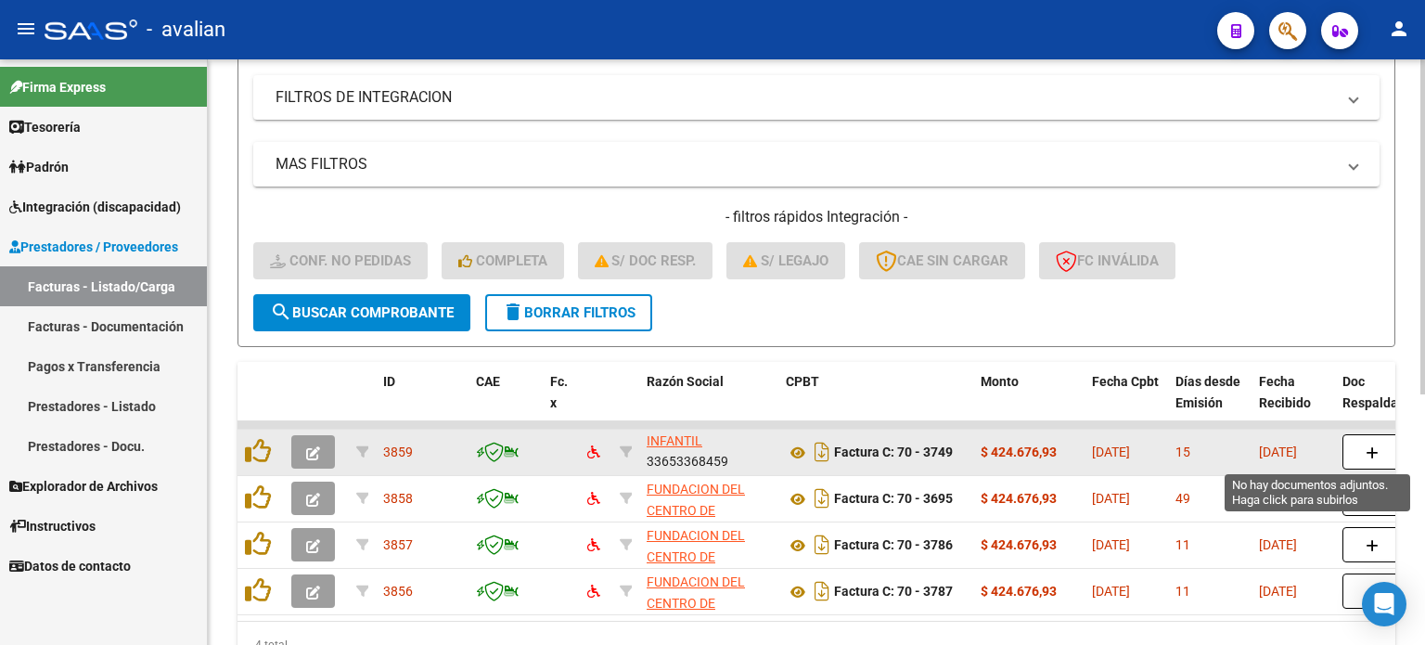
click at [1377, 453] on icon "button" at bounding box center [1372, 453] width 13 height 14
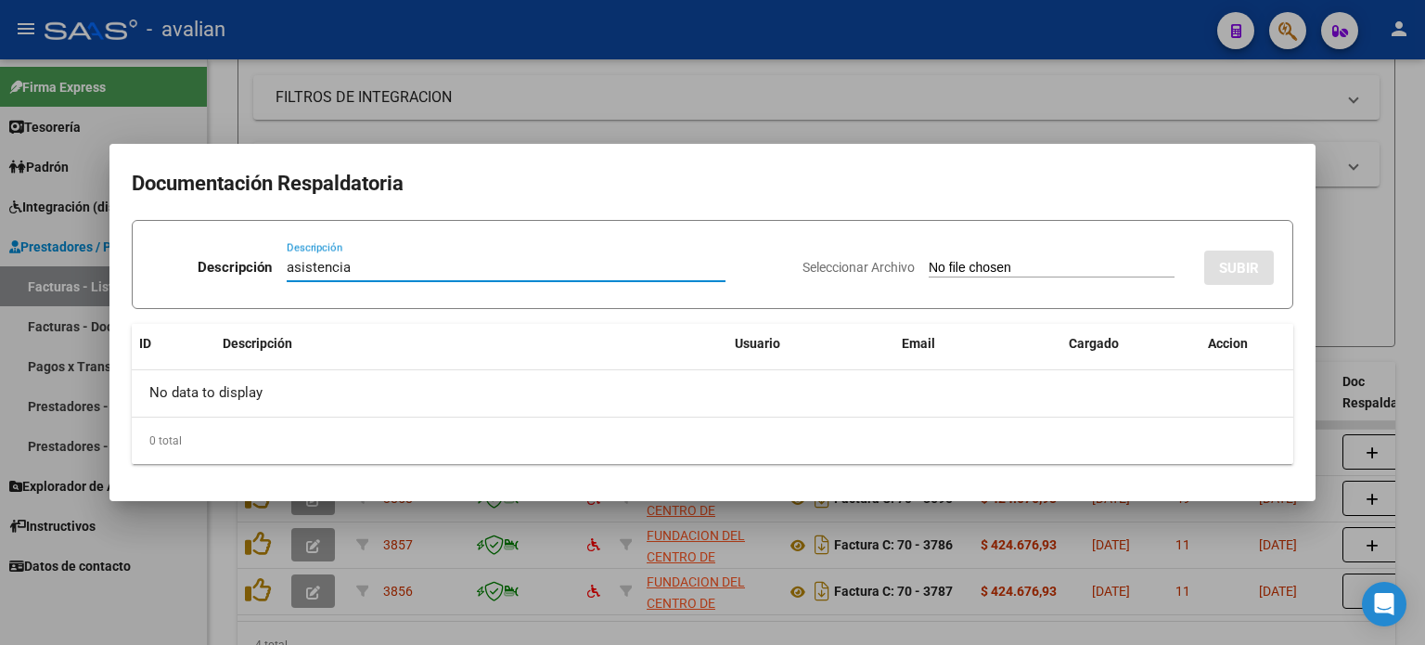
type input "asistencia"
click at [929, 276] on input "Seleccionar Archivo" at bounding box center [1052, 269] width 246 height 18
type input "C:\fakepath\ASISTENCIA [DATE] [PERSON_NAME] (1).pdf"
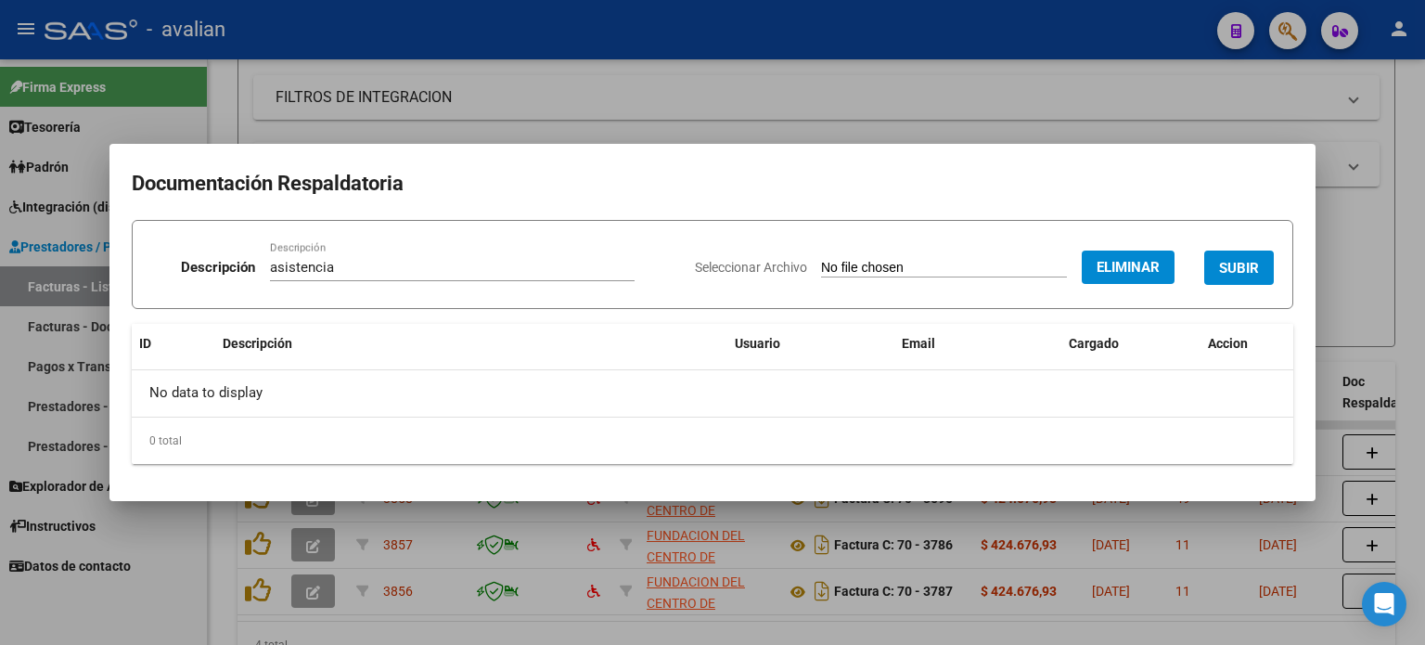
click at [1231, 278] on button "SUBIR" at bounding box center [1239, 268] width 70 height 34
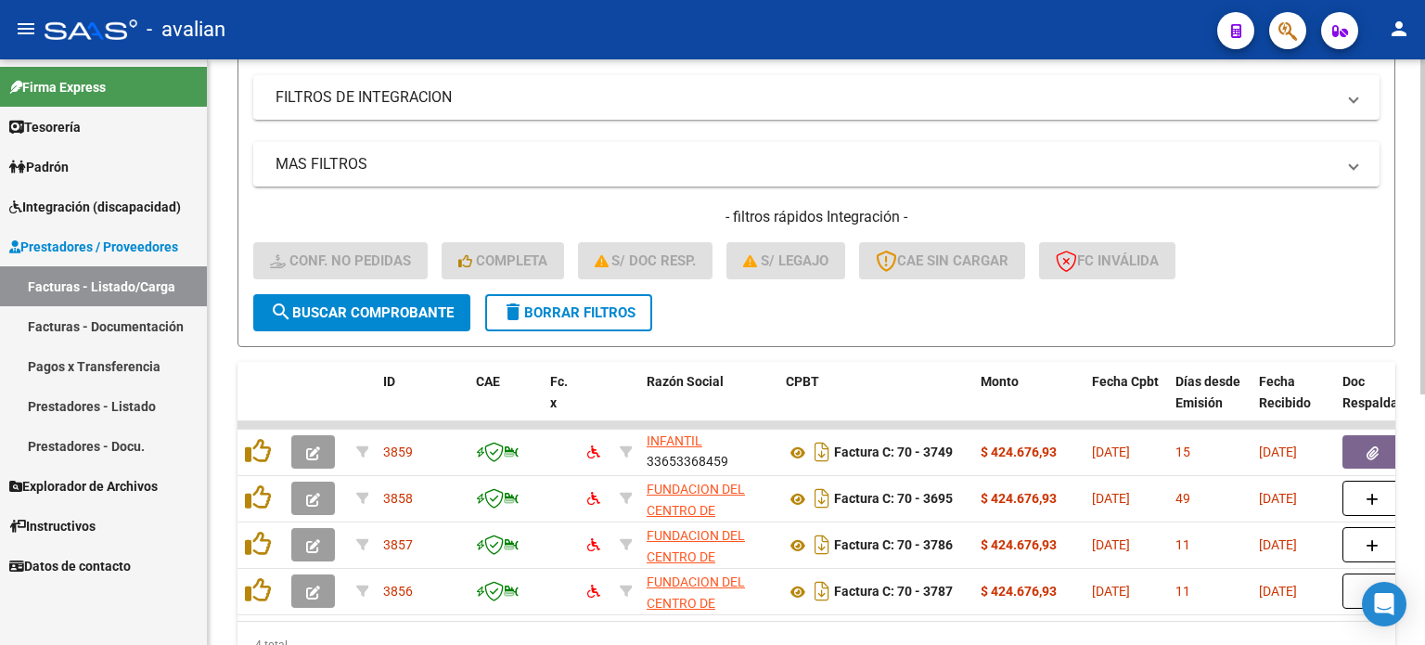
click at [555, 309] on span "delete Borrar Filtros" at bounding box center [569, 312] width 134 height 17
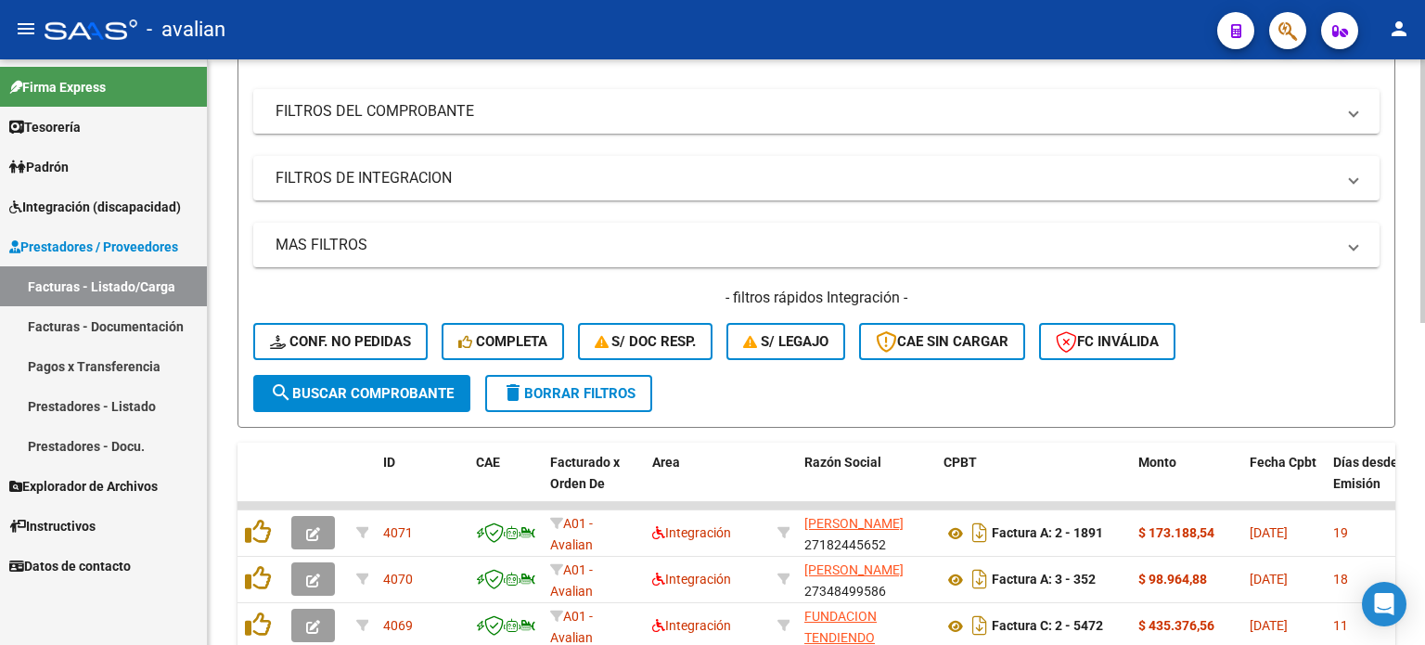
scroll to position [344, 0]
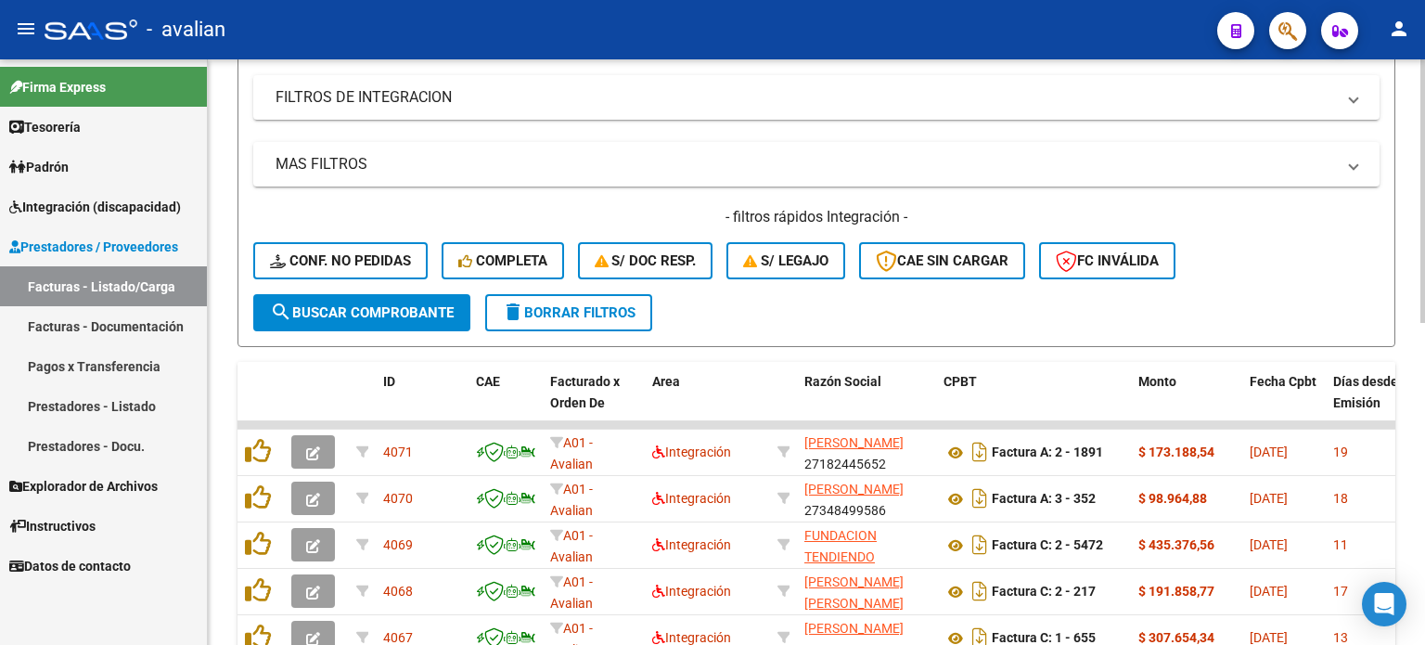
click at [526, 329] on form "Filtros Id Area Area Seleccionar Gerenciador Seleccionar Gerenciador No Confirm…" at bounding box center [817, 111] width 1158 height 471
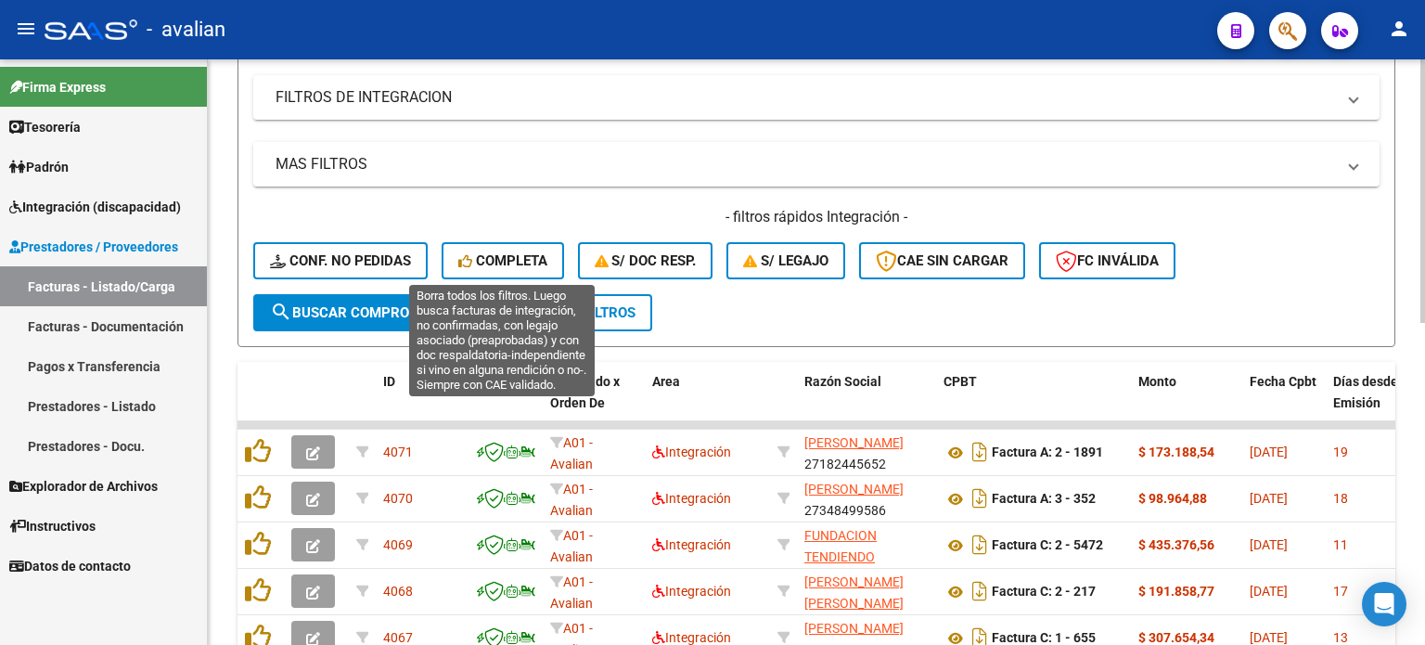
click at [515, 259] on span "Completa" at bounding box center [502, 260] width 89 height 17
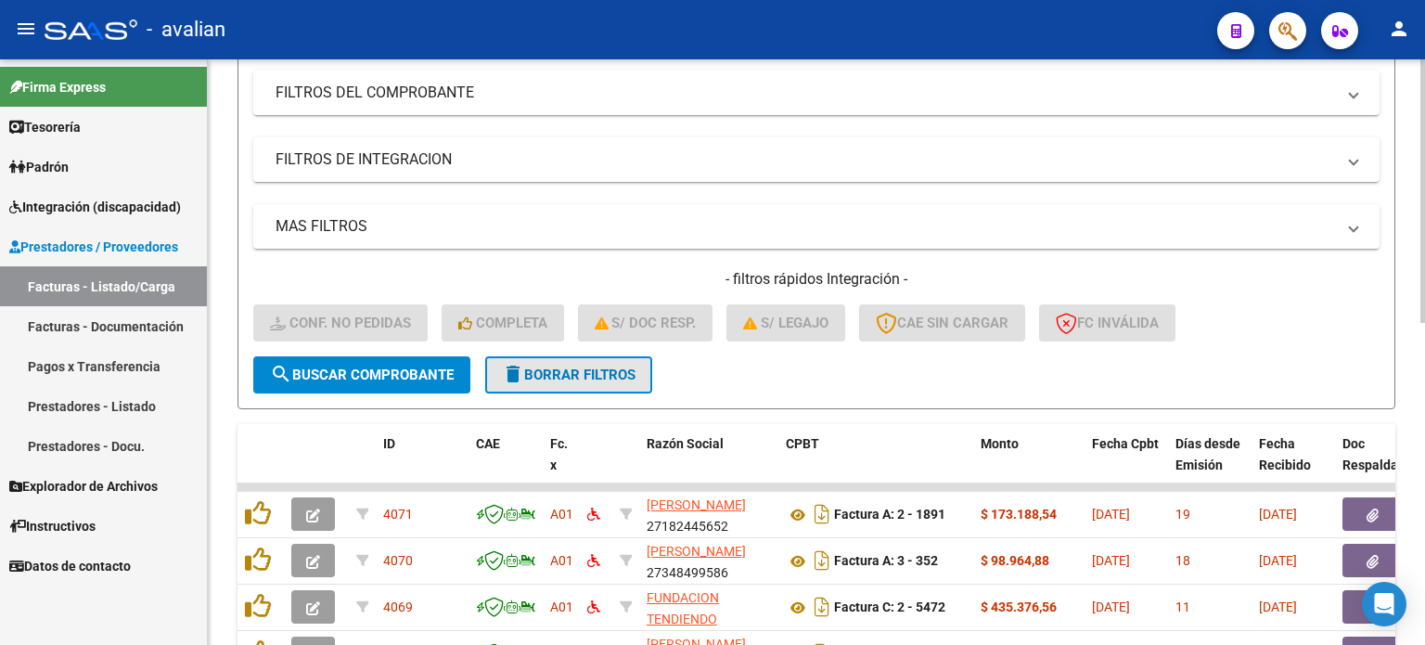
click at [623, 362] on button "delete Borrar Filtros" at bounding box center [568, 374] width 167 height 37
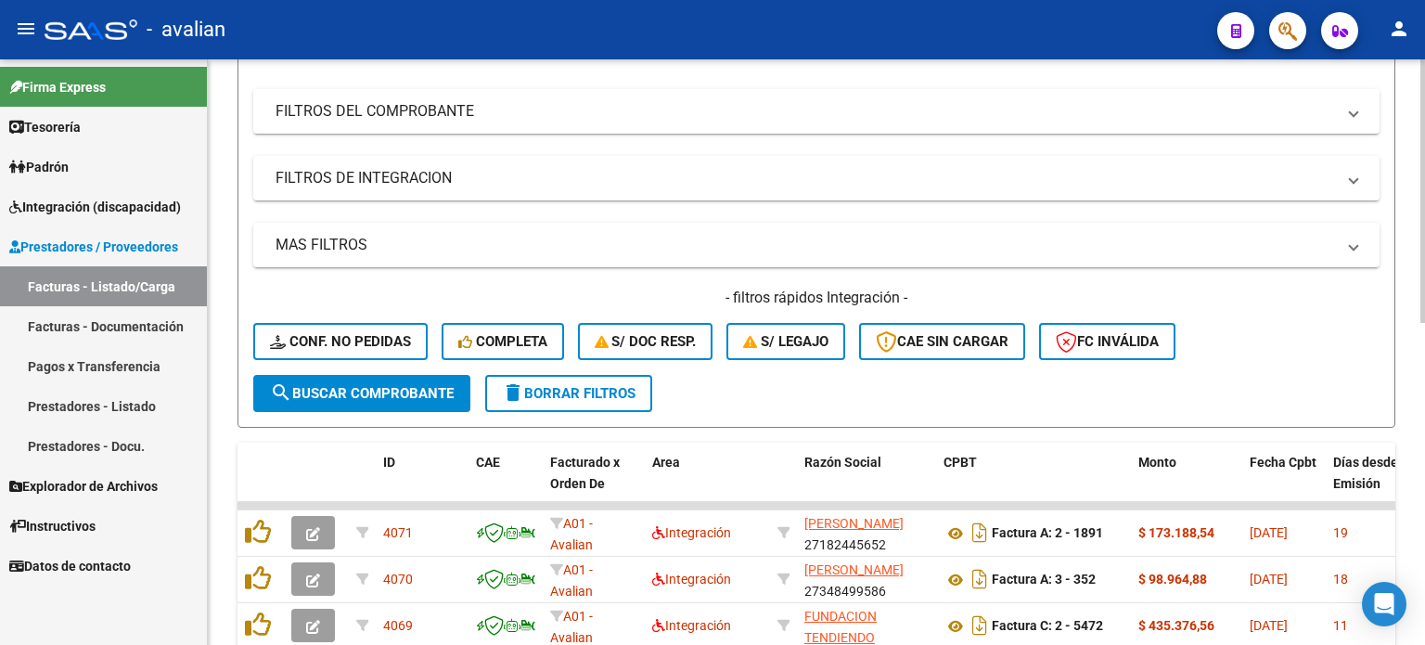
scroll to position [282, 0]
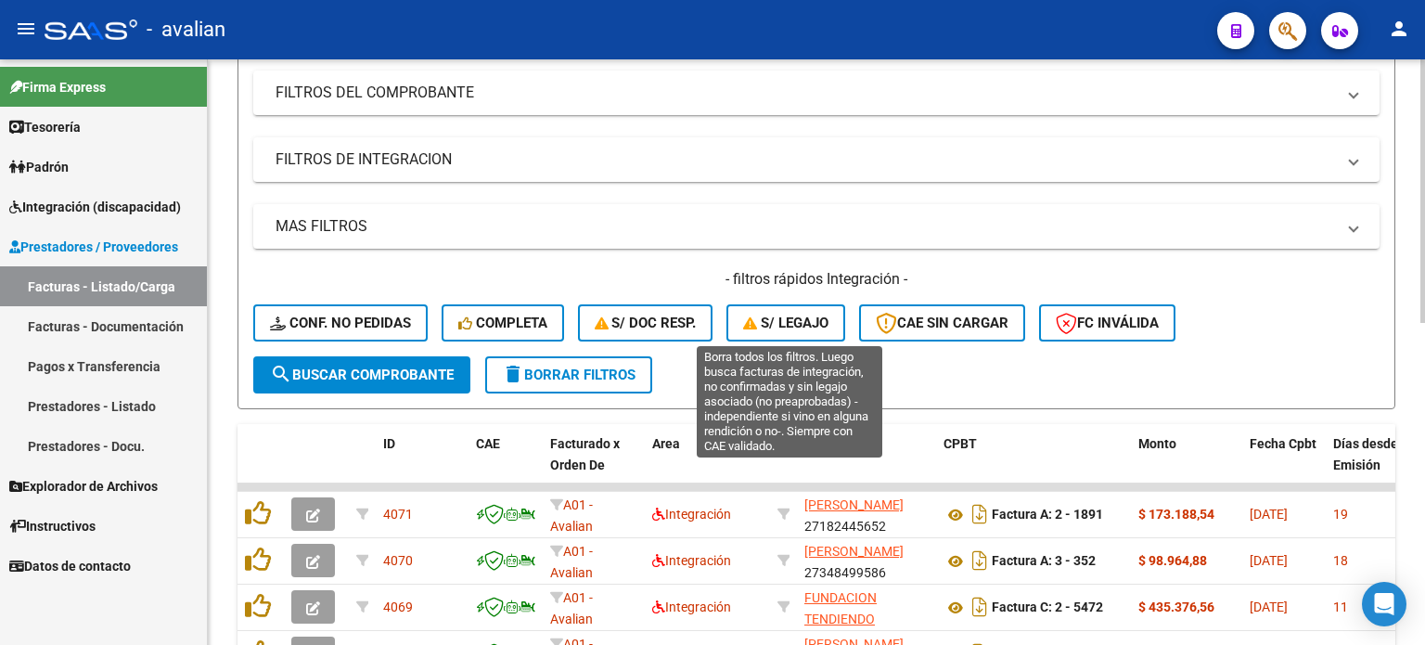
click at [805, 315] on span "S/ legajo" at bounding box center [785, 323] width 85 height 17
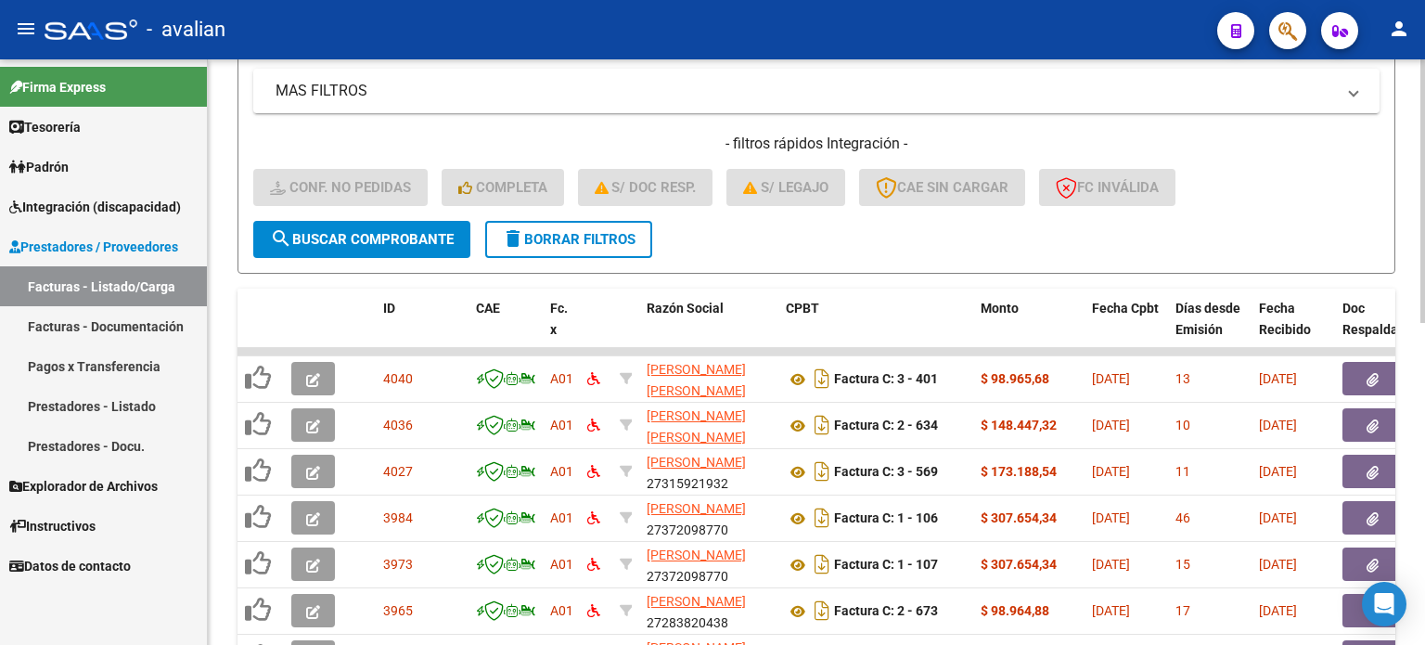
scroll to position [468, 0]
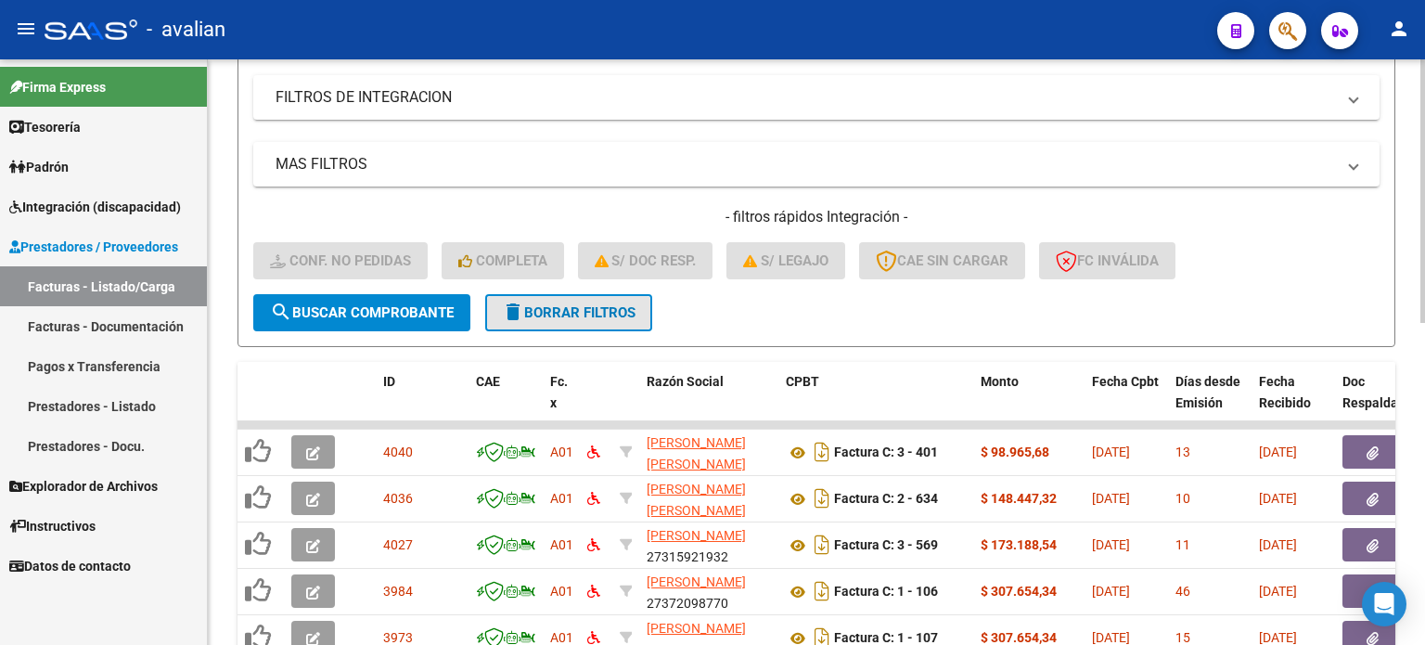
click at [581, 311] on span "delete Borrar Filtros" at bounding box center [569, 312] width 134 height 17
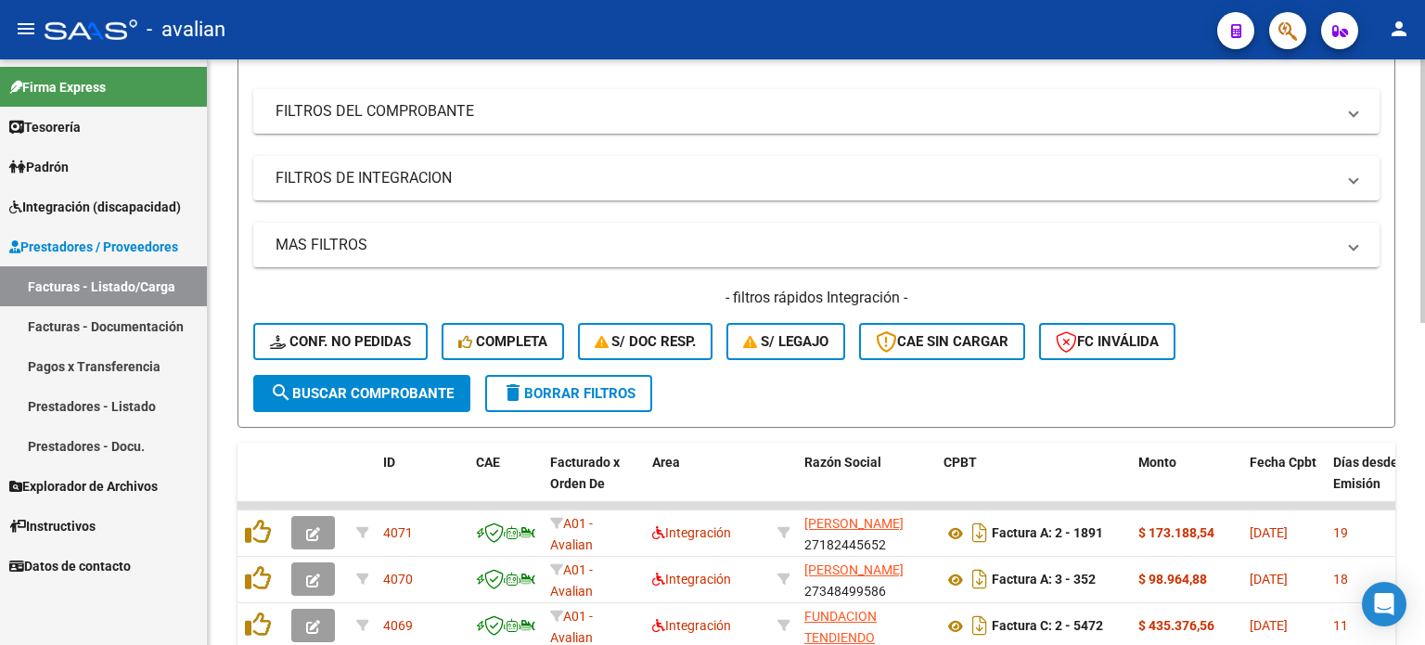
scroll to position [344, 0]
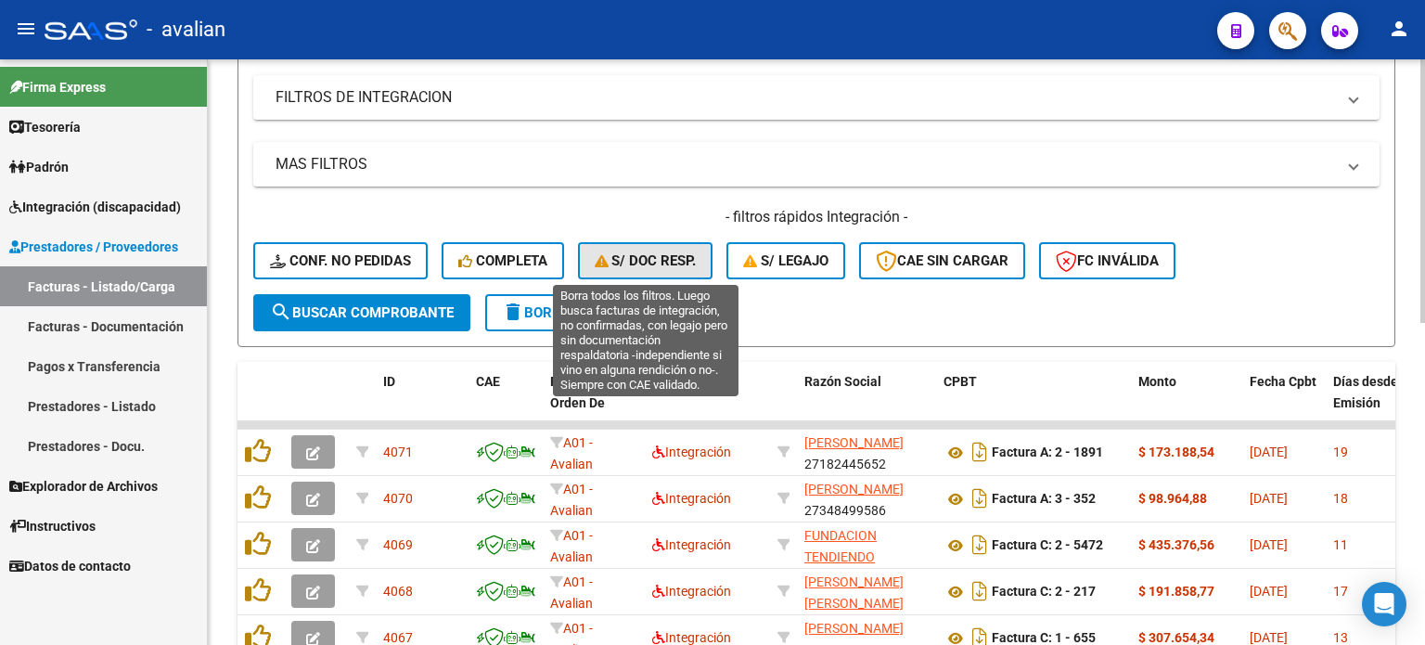
click at [663, 256] on span "S/ Doc Resp." at bounding box center [646, 260] width 102 height 17
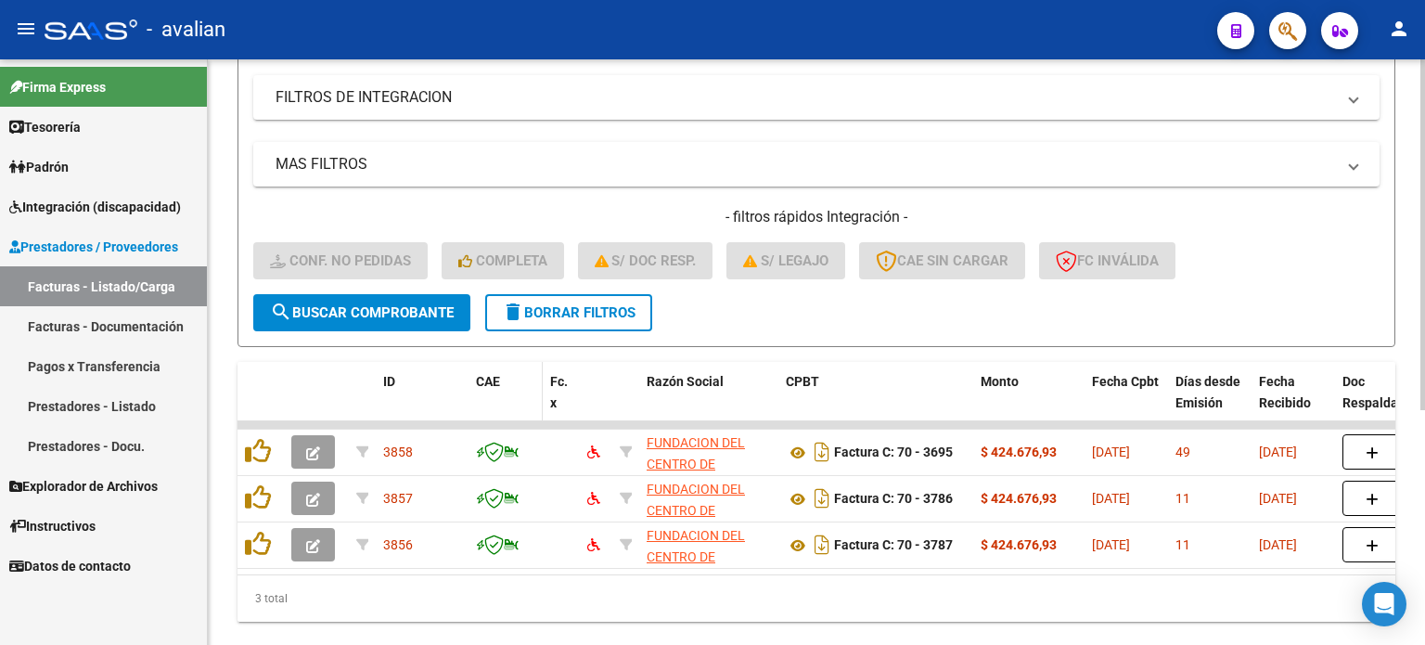
scroll to position [391, 0]
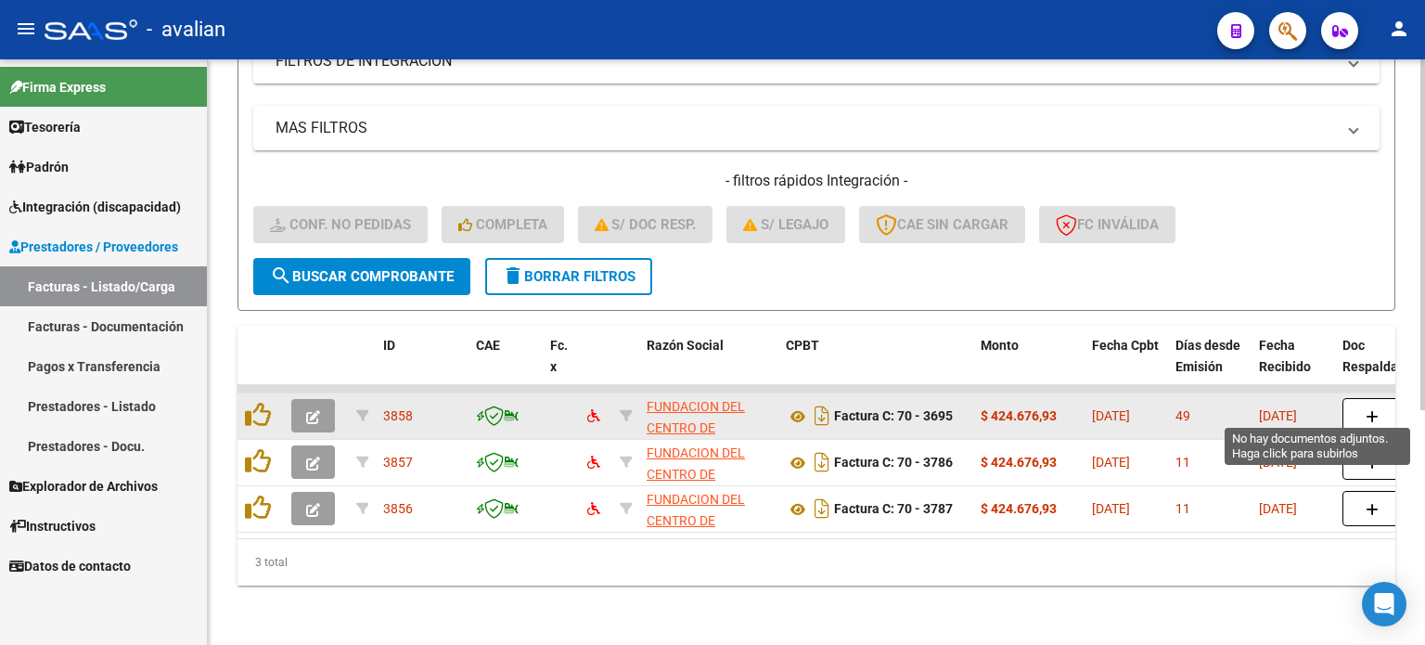
click at [1377, 410] on icon "button" at bounding box center [1372, 417] width 13 height 14
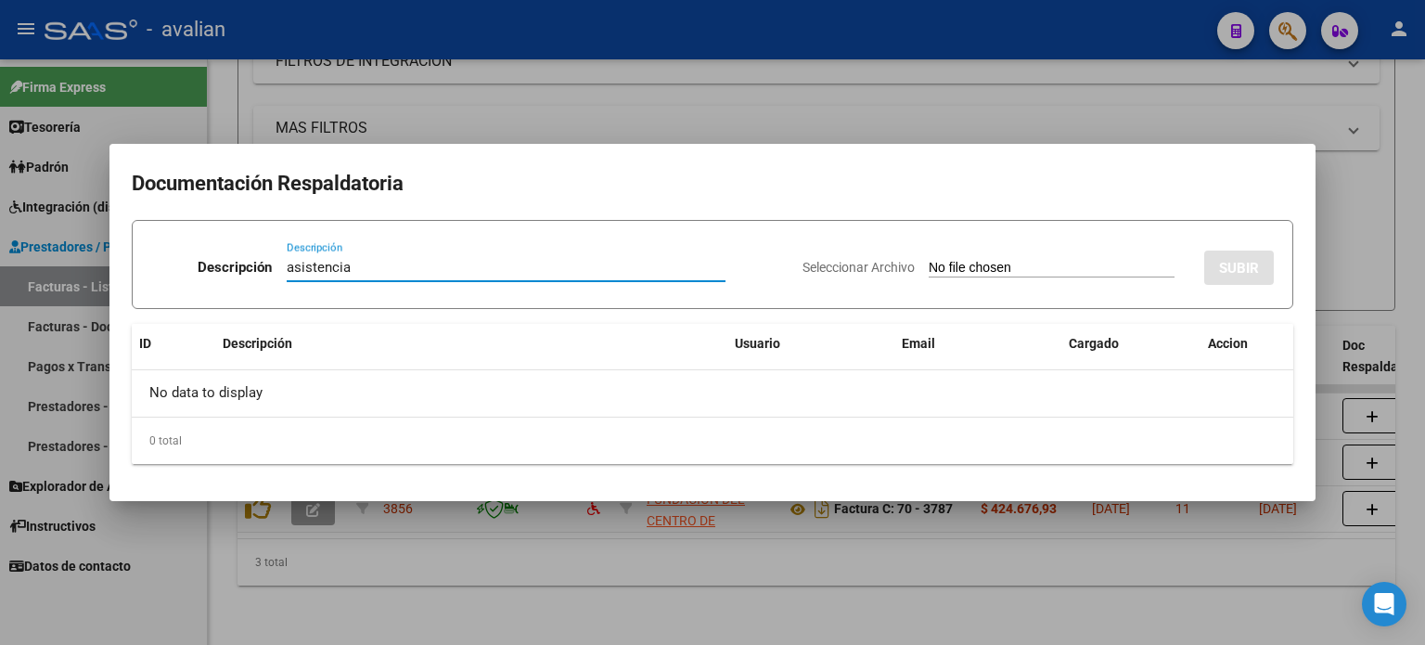
type input "asistencia"
click at [921, 278] on div "Seleccionar Archivo SUBIR" at bounding box center [1038, 264] width 471 height 57
click at [963, 265] on input "Seleccionar Archivo" at bounding box center [1052, 269] width 246 height 18
type input "C:\fakepath\ASISTENCIA [DATE] [PERSON_NAME][GEOGRAPHIC_DATA]pdf"
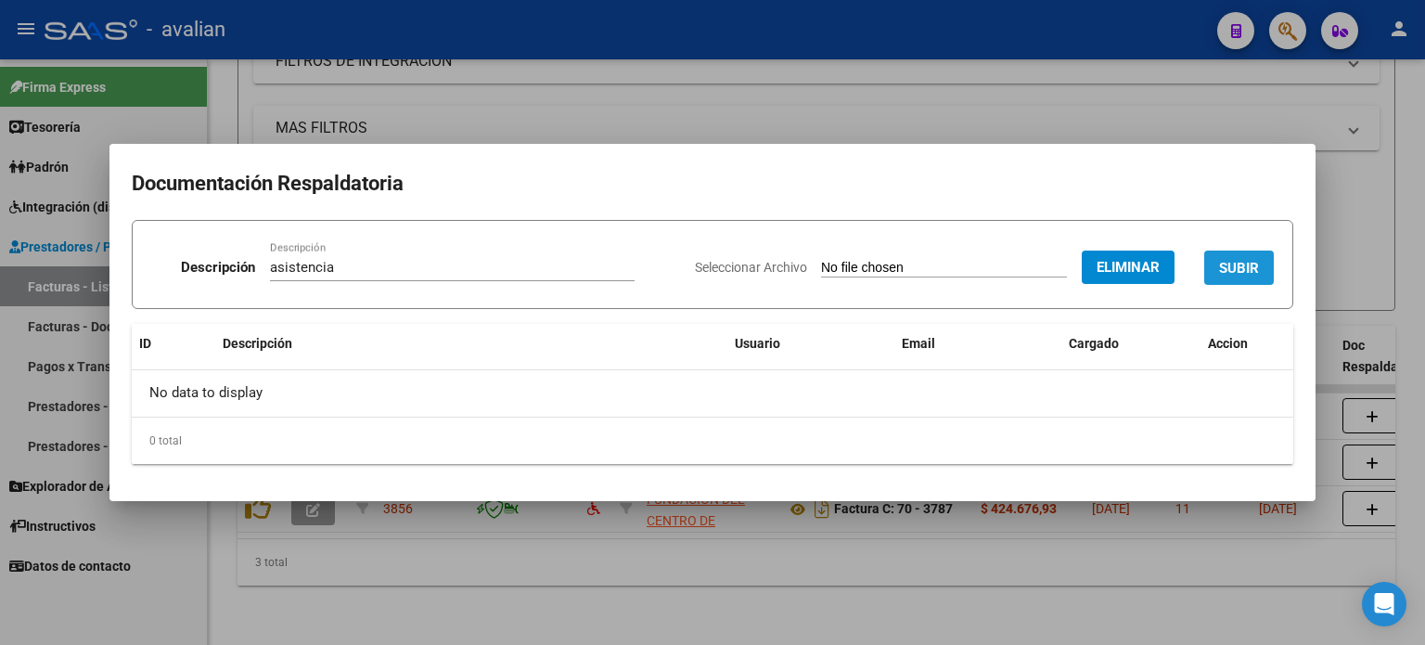
click at [1220, 263] on span "SUBIR" at bounding box center [1239, 268] width 40 height 17
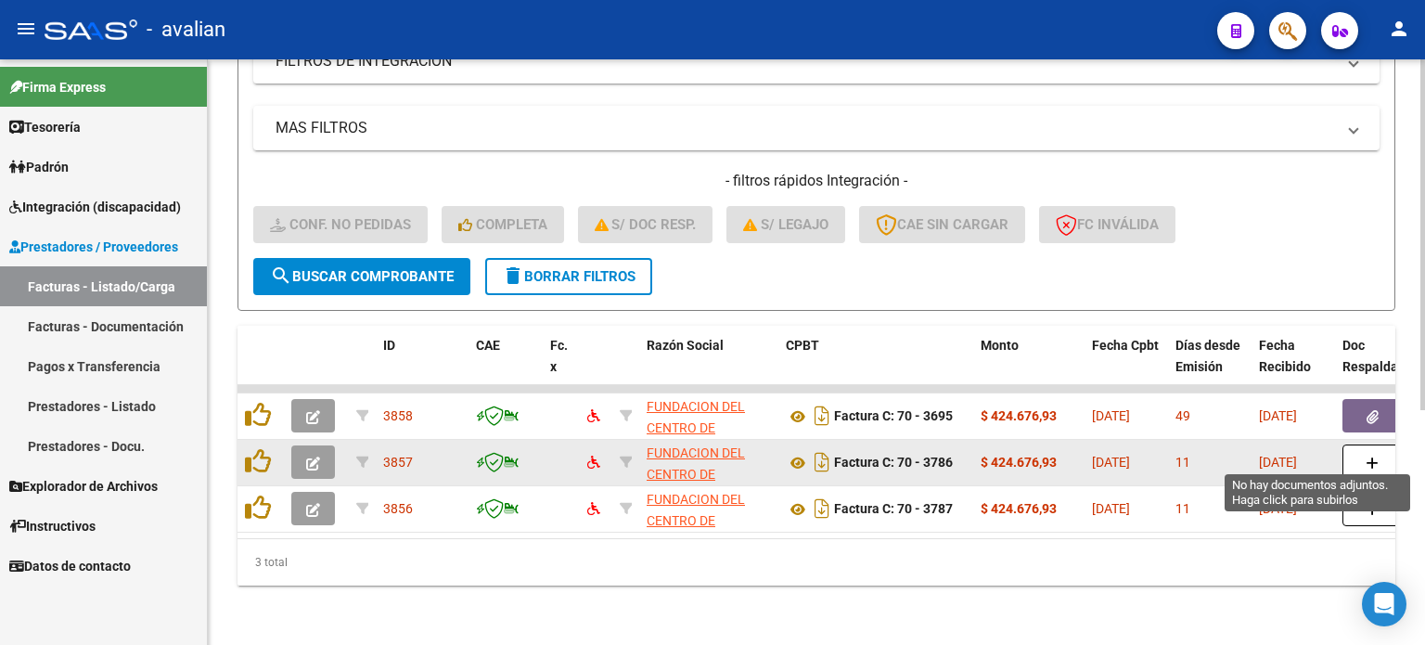
click at [1350, 450] on button "button" at bounding box center [1372, 461] width 59 height 35
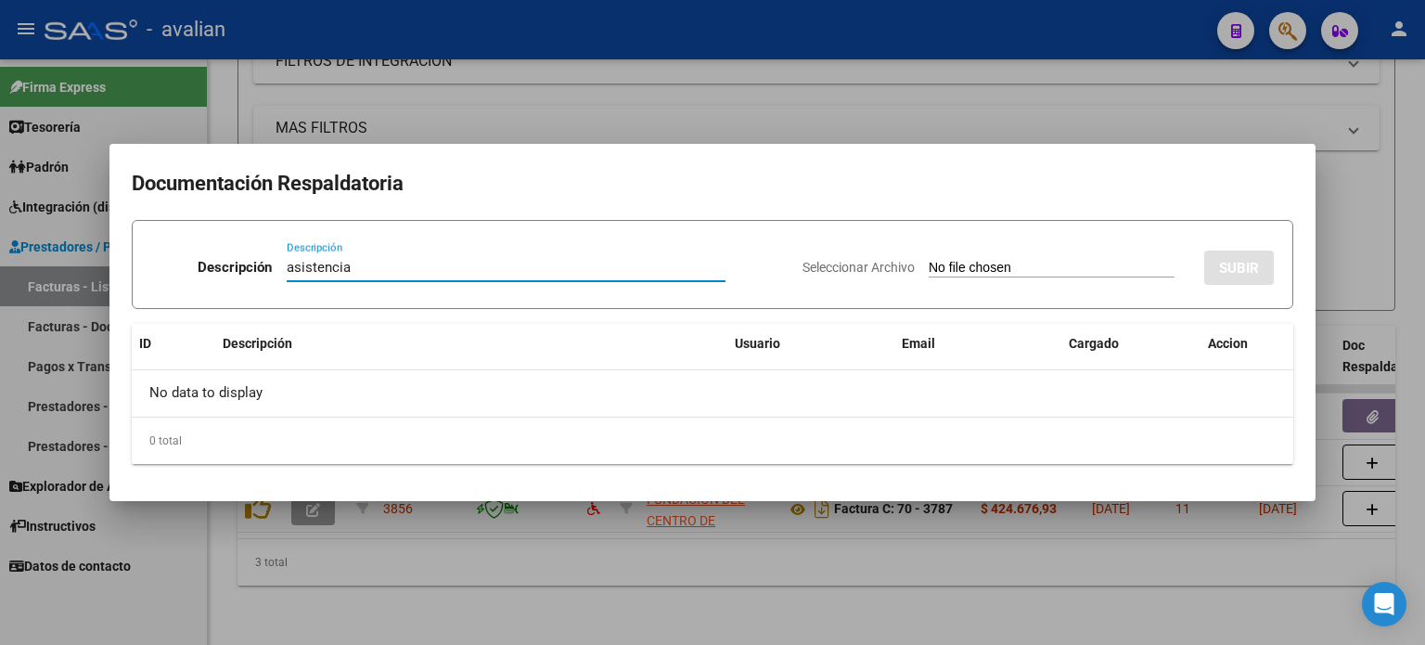
type input "asistencia"
click at [932, 268] on input "Seleccionar Archivo" at bounding box center [1052, 269] width 246 height 18
type input "C:\fakepath\ASISTENCIA [DATE] [PERSON_NAME].pdf"
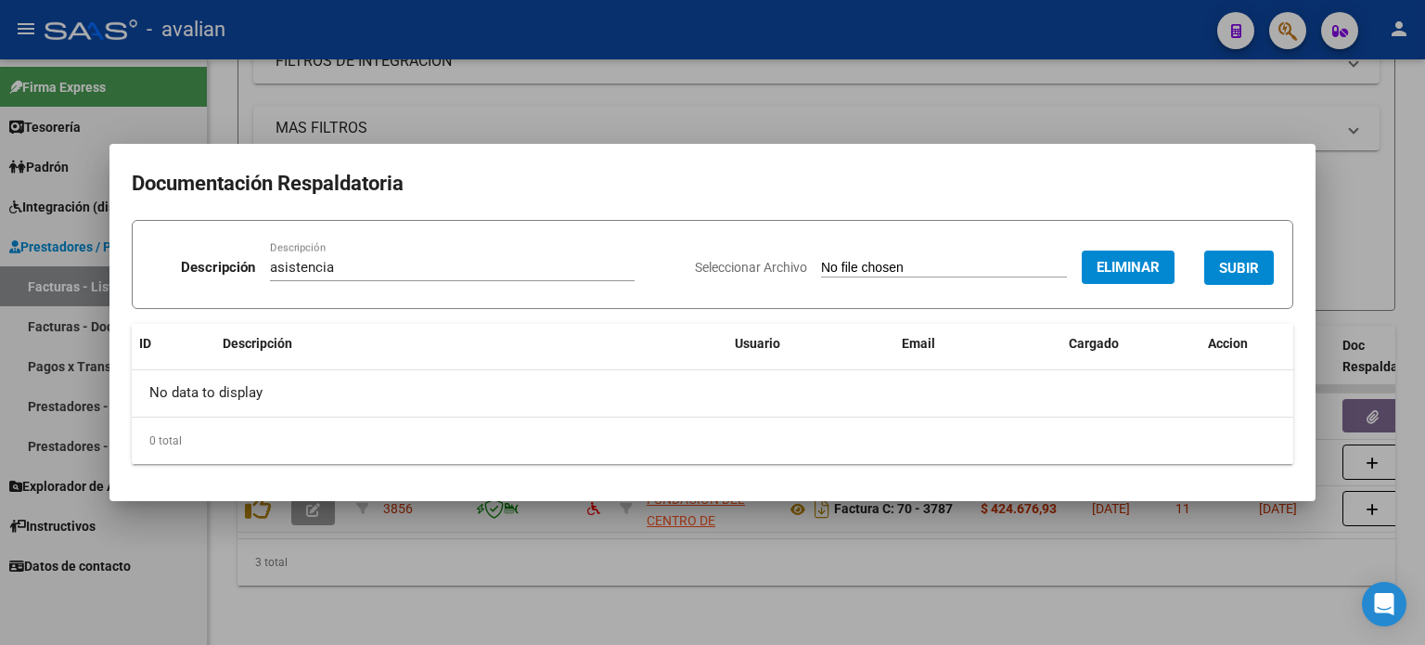
click at [413, 174] on h2 "Documentación Respaldatoria" at bounding box center [713, 183] width 1162 height 35
click at [1243, 283] on button "SUBIR" at bounding box center [1239, 268] width 70 height 34
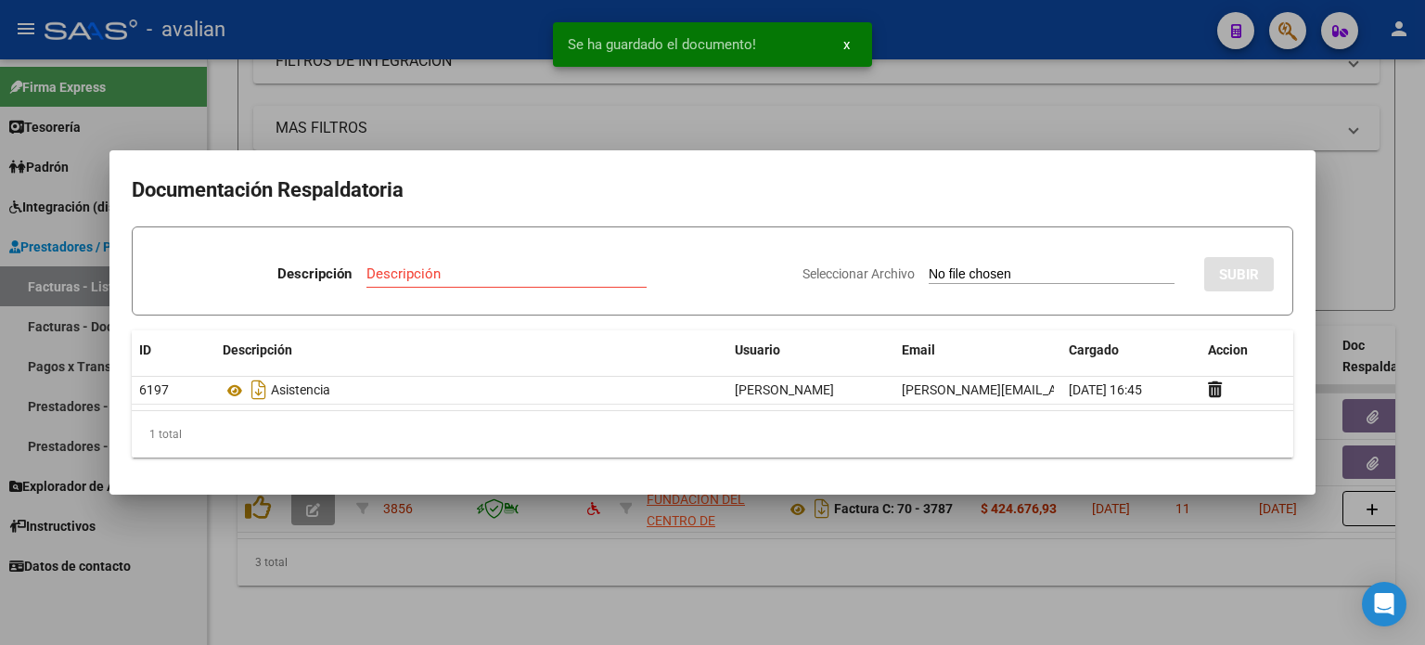
click at [439, 270] on input "Descripción" at bounding box center [506, 273] width 280 height 17
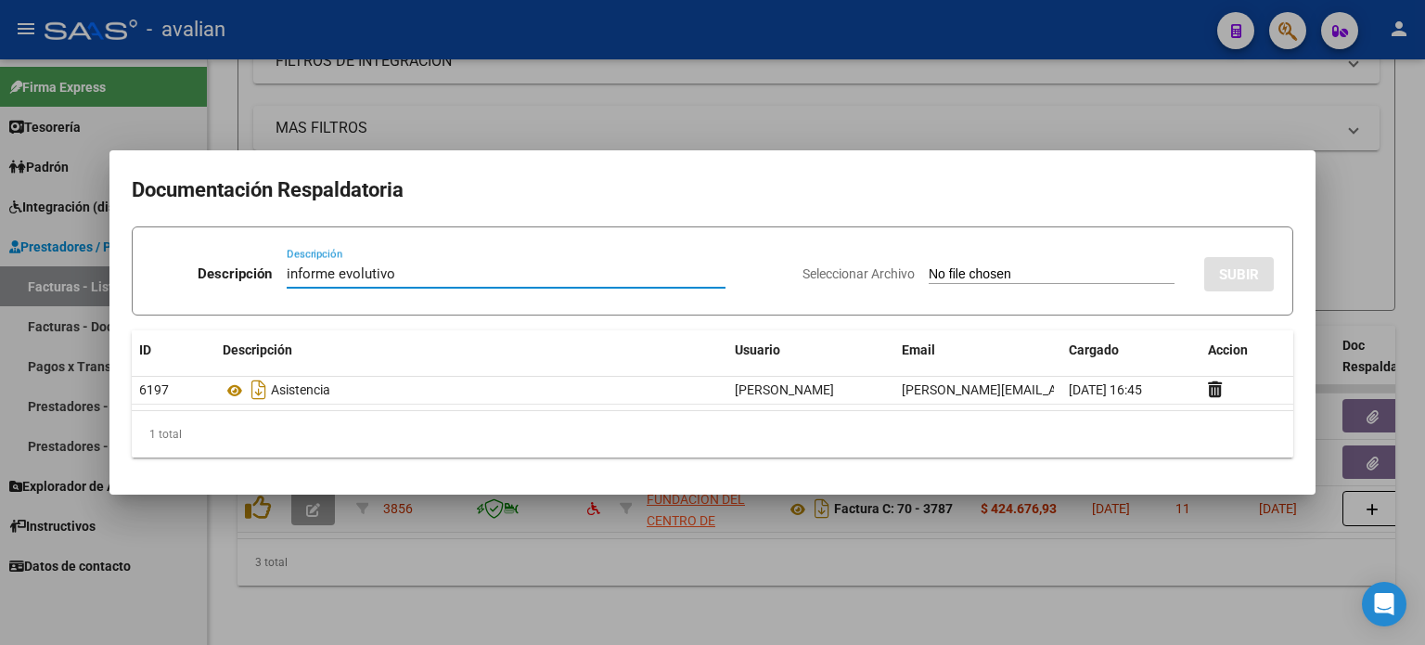
type input "informe evolutivo"
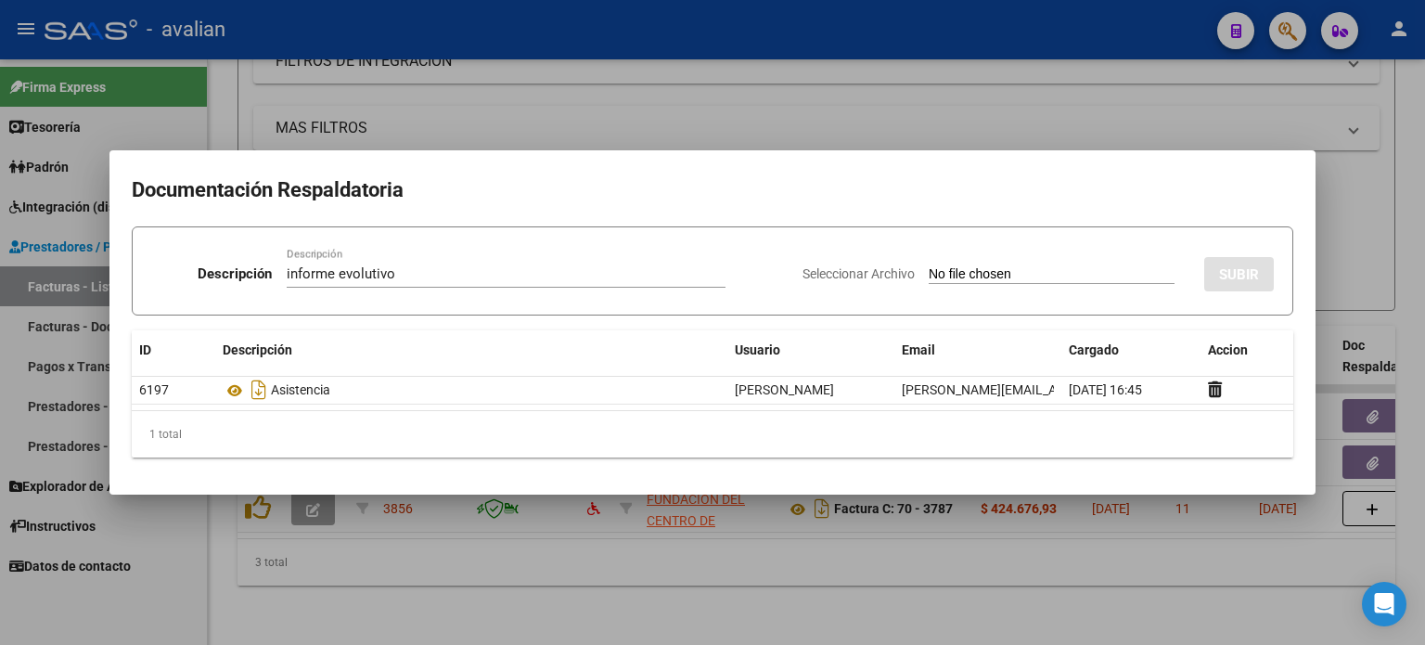
click at [929, 280] on input "Seleccionar Archivo" at bounding box center [1052, 275] width 246 height 18
type input "C:\fakepath\Informe Semestral [PERSON_NAME].pdf"
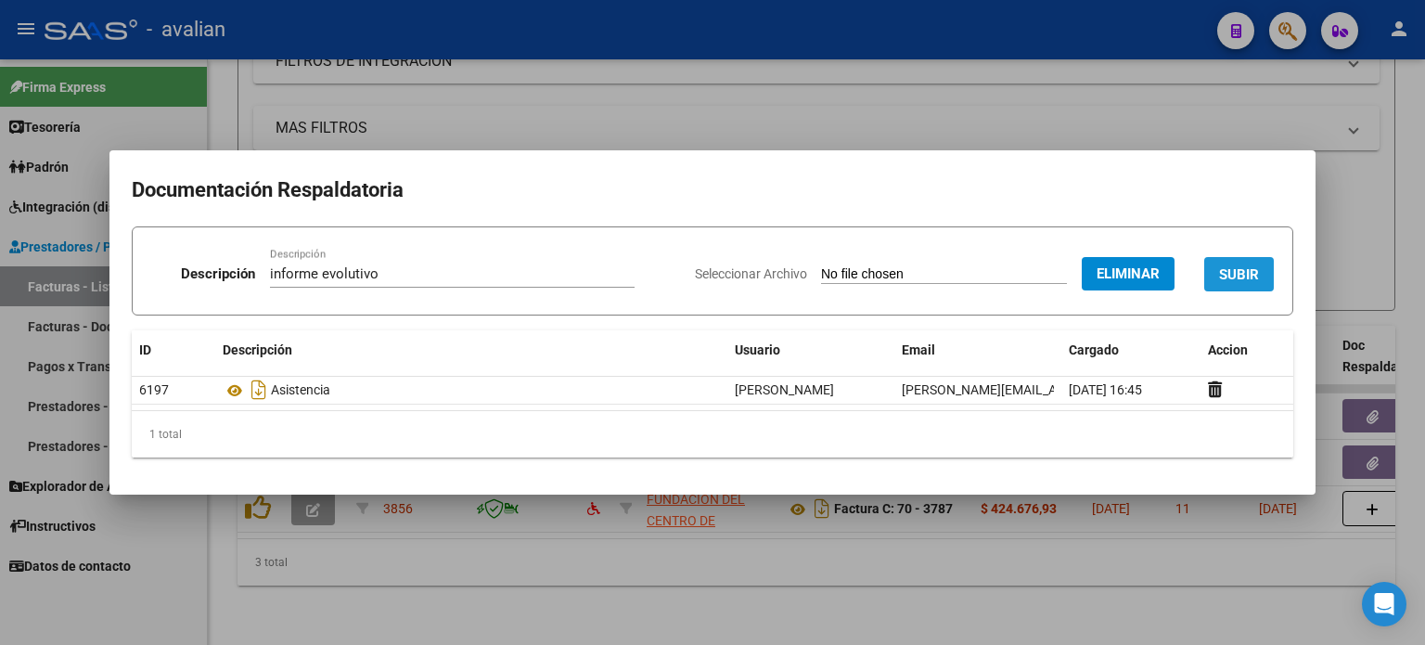
click at [1230, 267] on span "SUBIR" at bounding box center [1239, 274] width 40 height 17
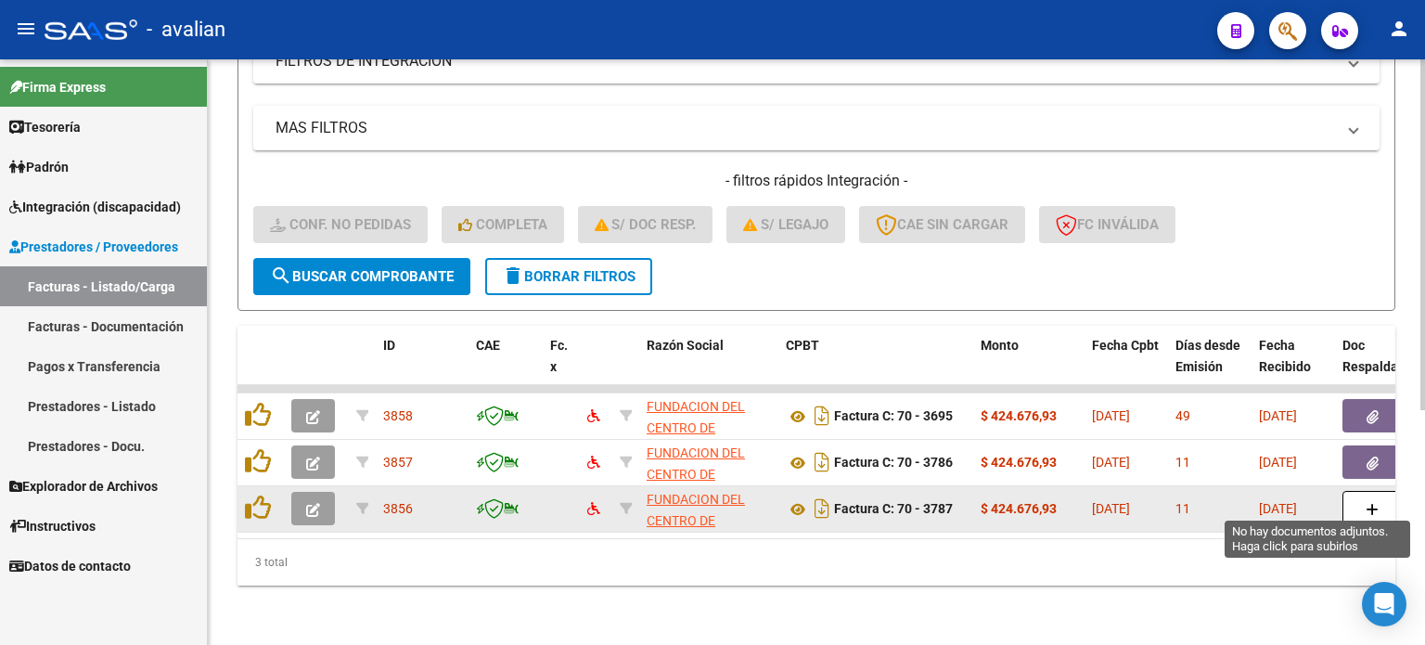
click at [1369, 503] on icon "button" at bounding box center [1372, 510] width 13 height 14
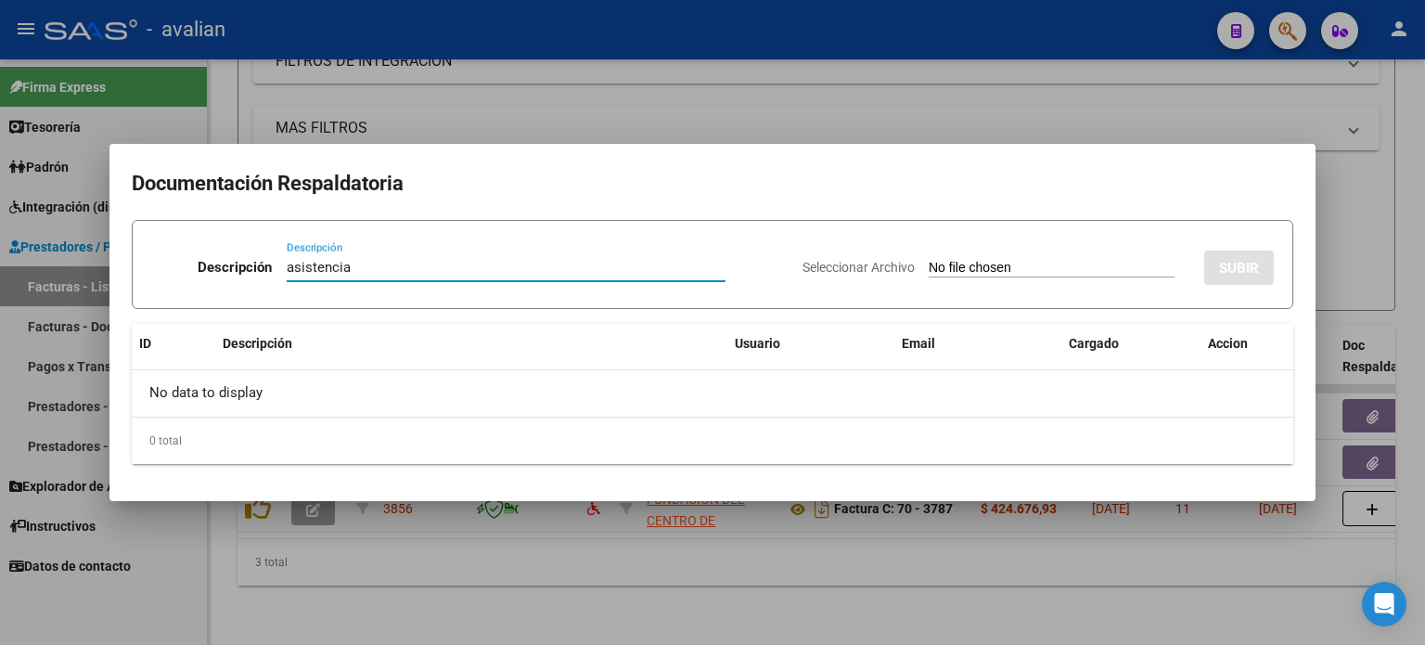
type input "asistencia"
drag, startPoint x: 932, startPoint y: 251, endPoint x: 920, endPoint y: 264, distance: 17.7
click at [931, 256] on div "Seleccionar Archivo SUBIR" at bounding box center [1038, 264] width 471 height 57
click at [961, 266] on input "Seleccionar Archivo" at bounding box center [1052, 269] width 246 height 18
type input "C:\fakepath\ASISTENCIA [DATE] [PERSON_NAME].pdf"
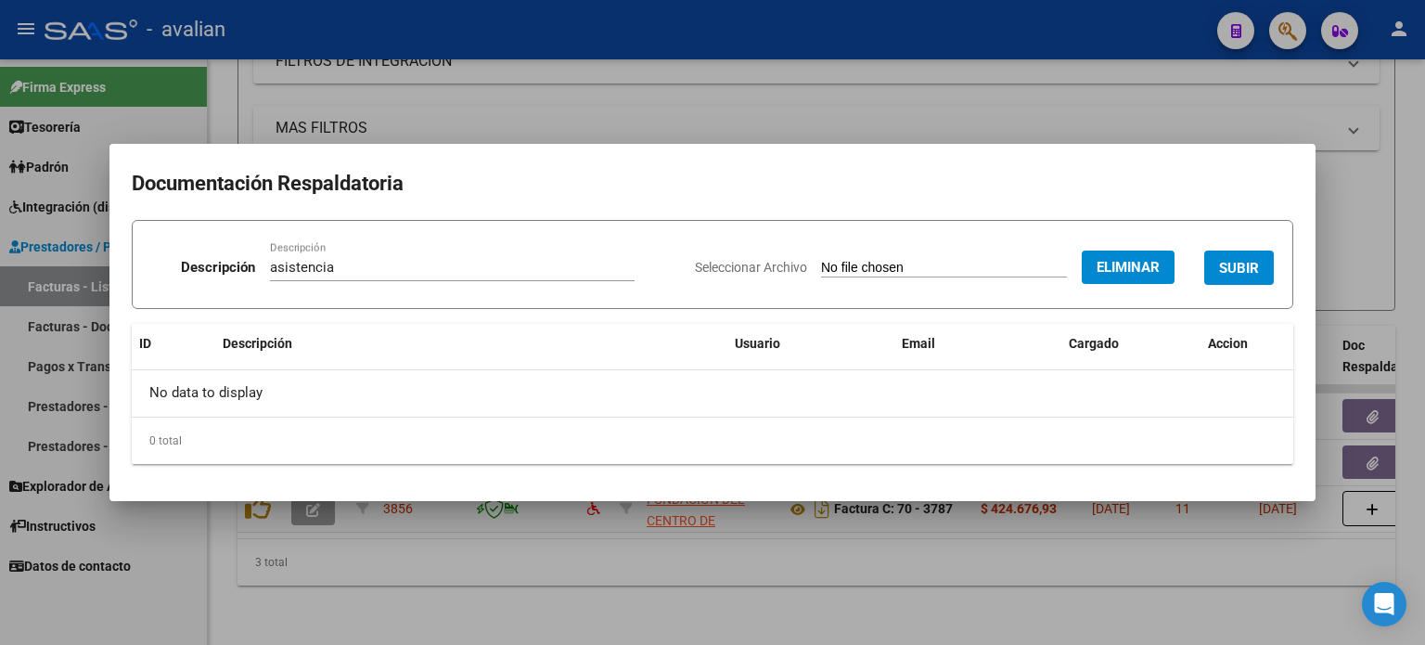
click at [1257, 270] on span "SUBIR" at bounding box center [1239, 268] width 40 height 17
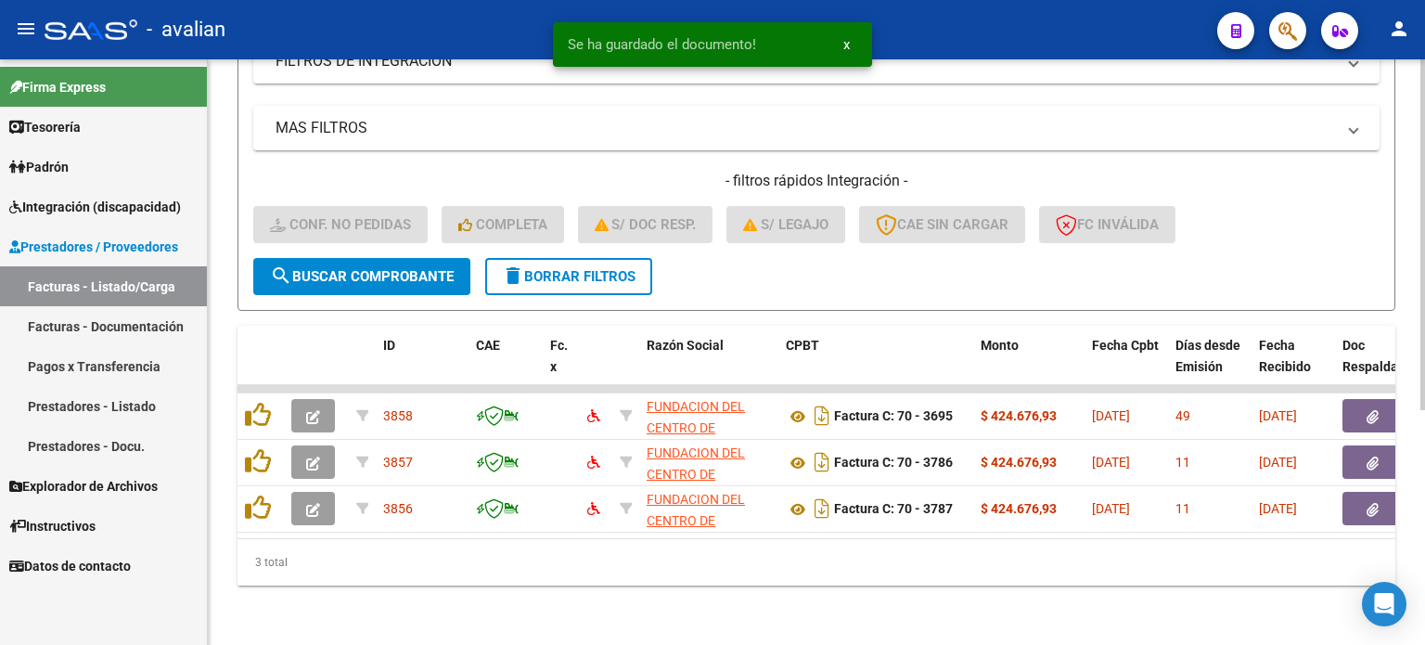
click at [546, 268] on span "delete Borrar Filtros" at bounding box center [569, 276] width 134 height 17
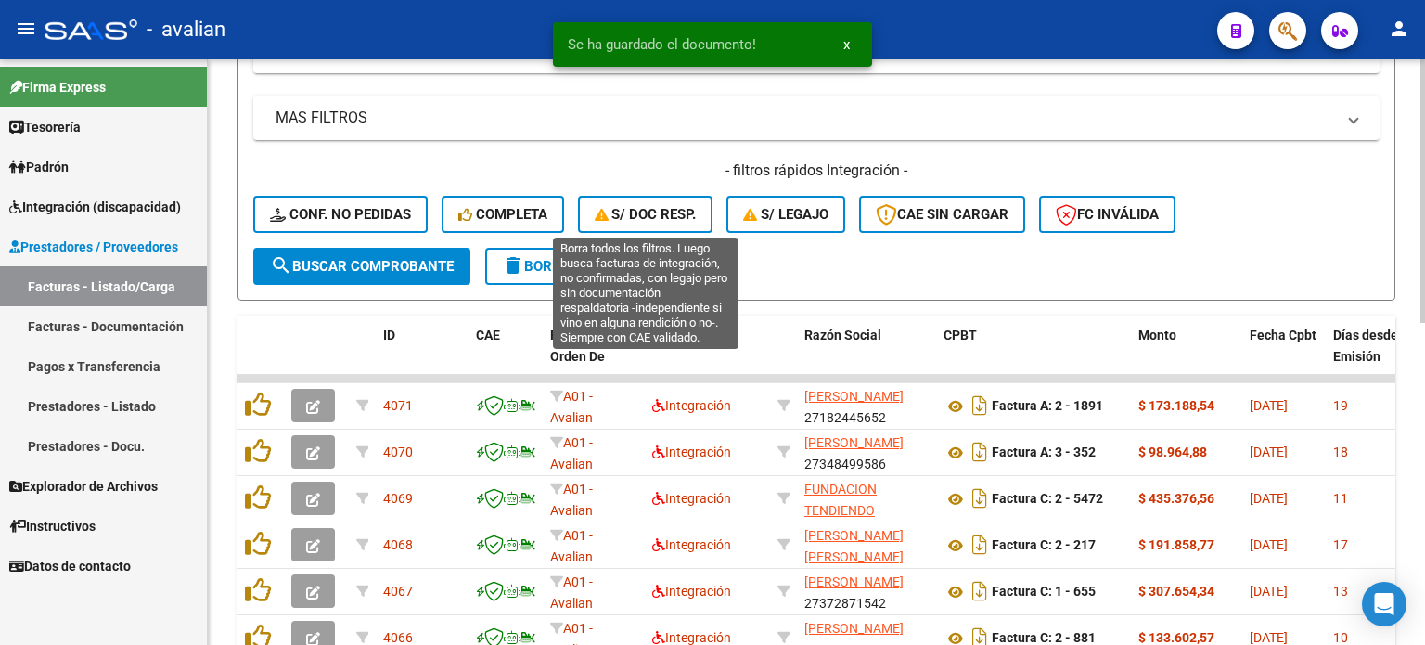
click at [644, 217] on span "S/ Doc Resp." at bounding box center [646, 214] width 102 height 17
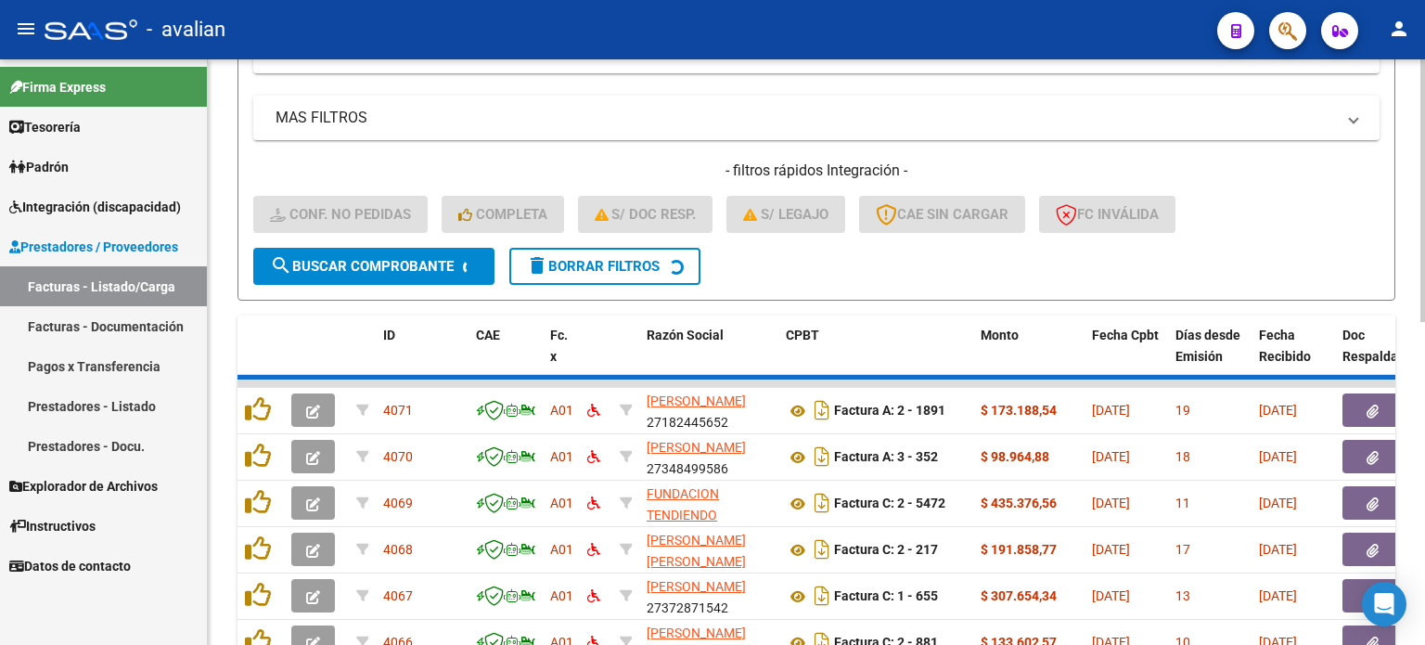
scroll to position [270, 0]
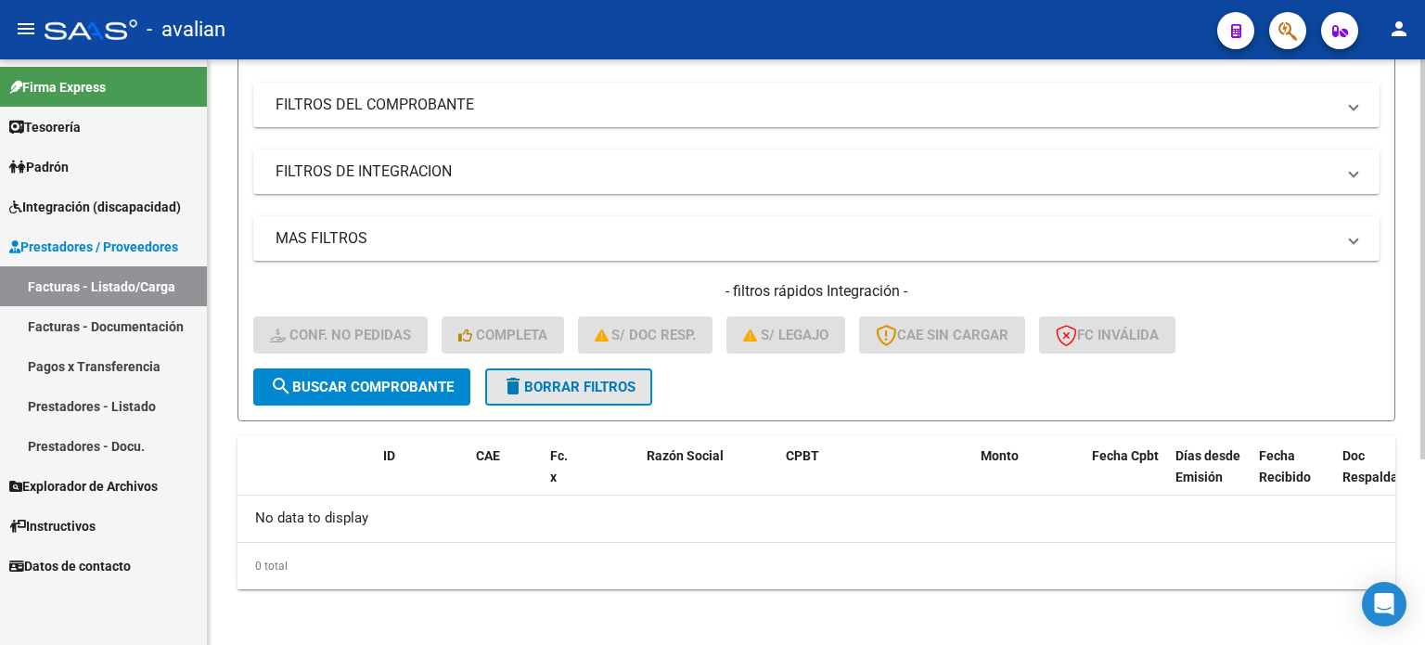
click at [574, 381] on span "delete Borrar Filtros" at bounding box center [569, 387] width 134 height 17
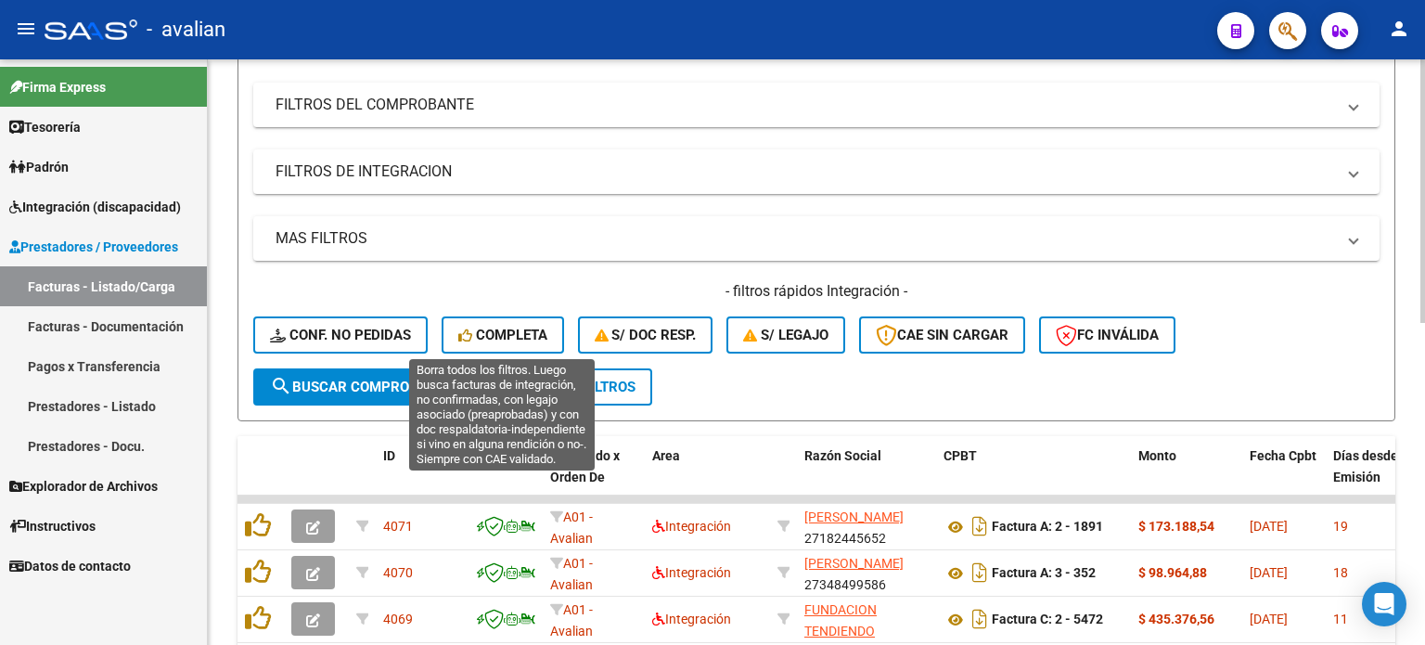
click at [470, 327] on span "Completa" at bounding box center [502, 335] width 89 height 17
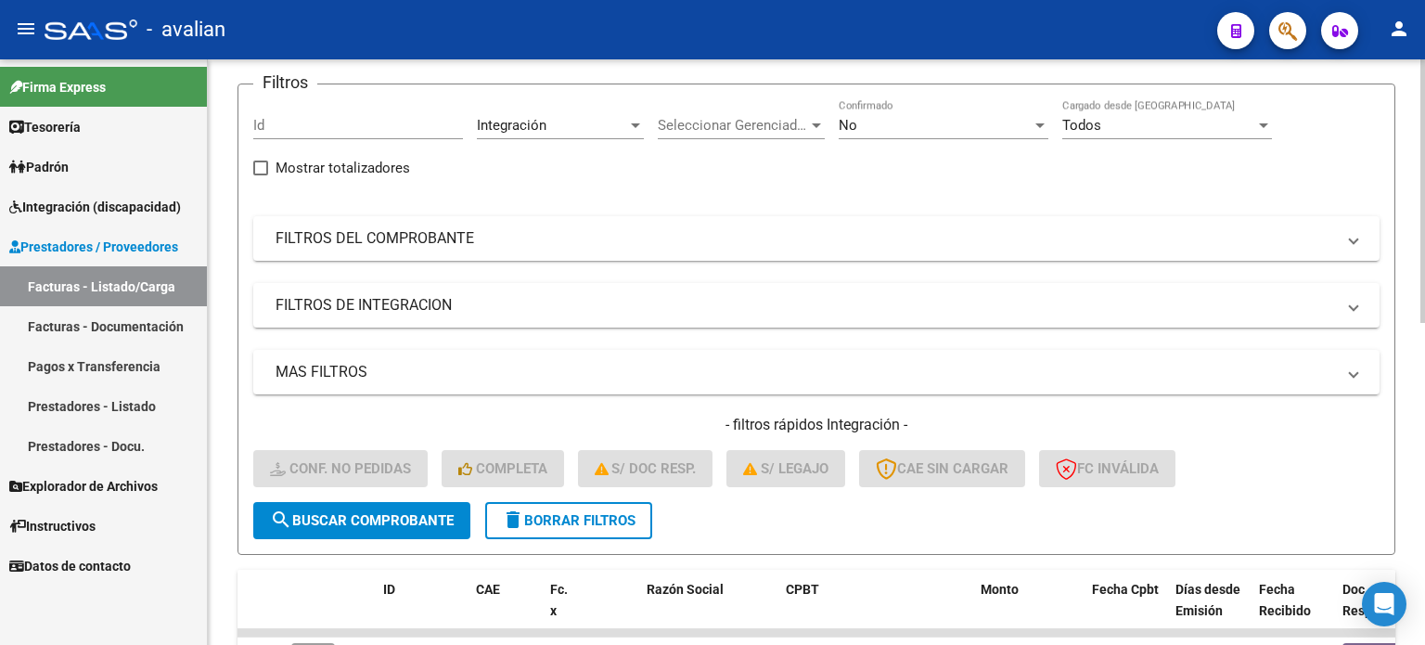
scroll to position [96, 0]
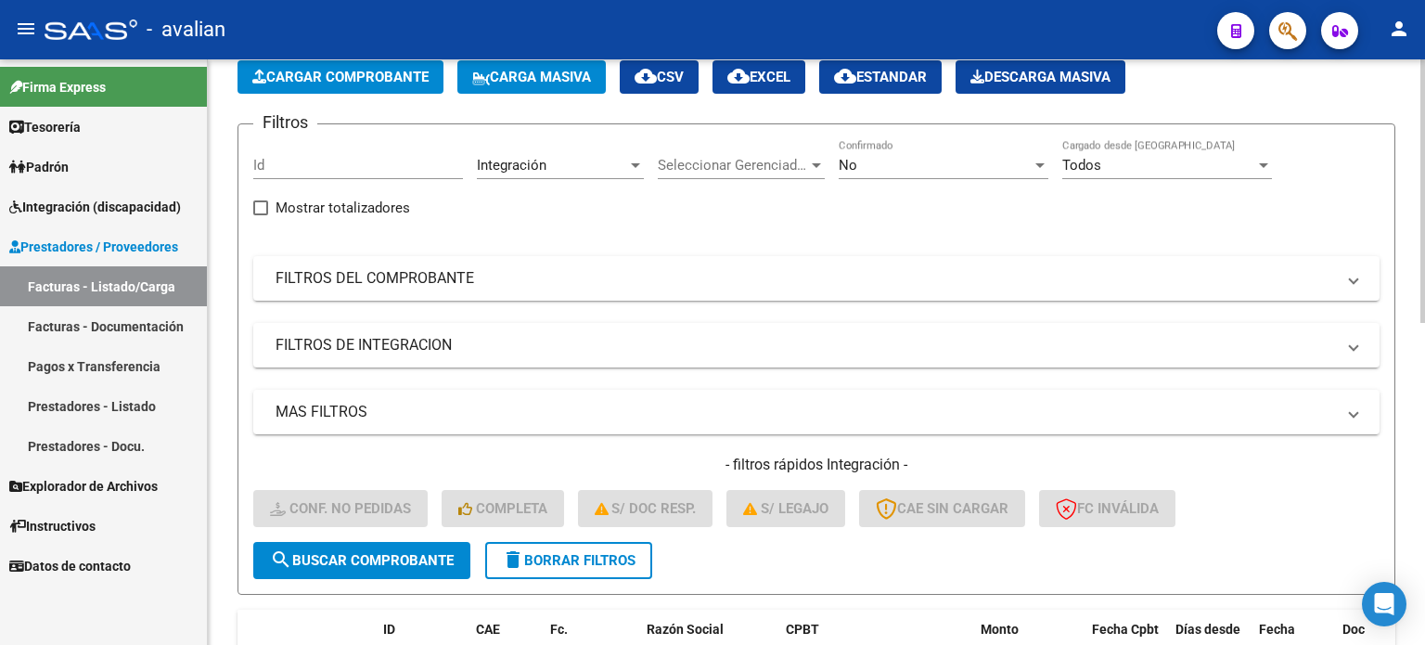
click at [564, 574] on button "delete Borrar Filtros" at bounding box center [568, 560] width 167 height 37
